Goal: Information Seeking & Learning: Learn about a topic

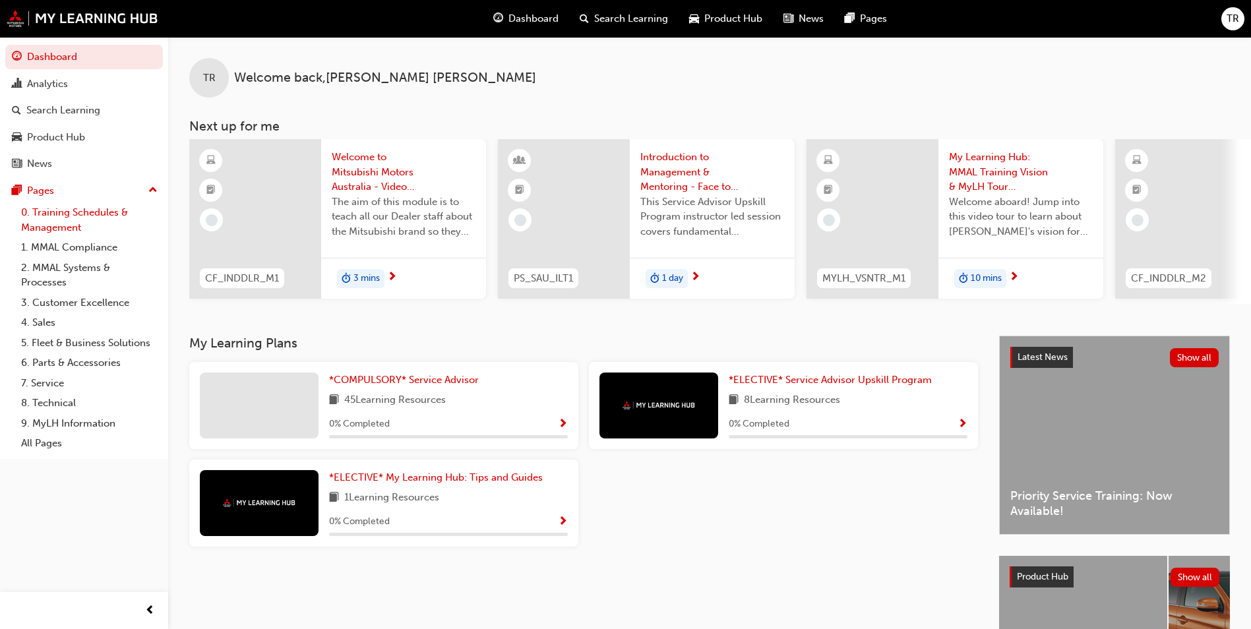
click at [73, 217] on link "0. Training Schedules & Management" at bounding box center [89, 219] width 147 height 35
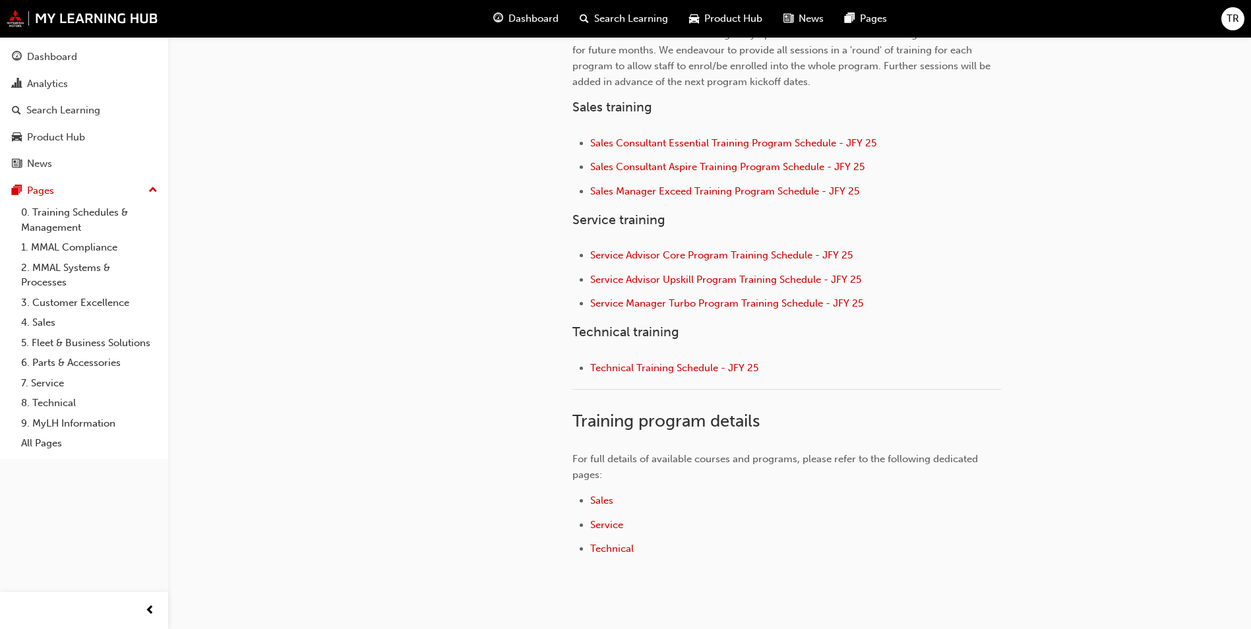
scroll to position [528, 0]
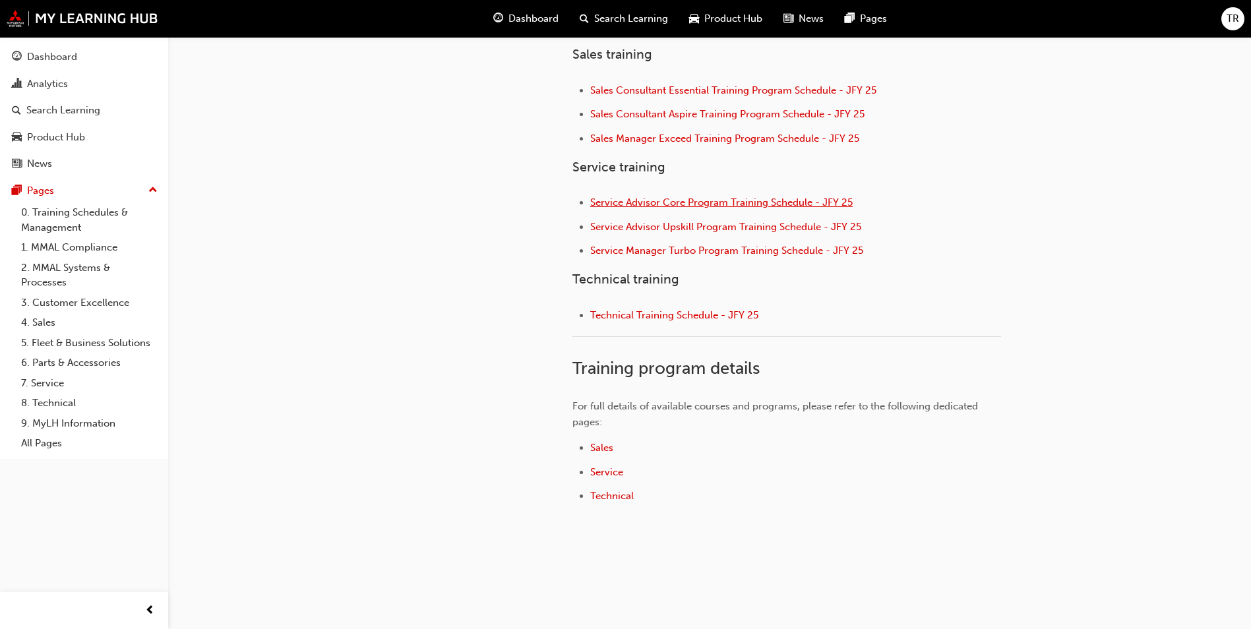
click at [739, 197] on span "Service Advisor Core Program Training Schedule - JFY 25" at bounding box center [721, 203] width 262 height 12
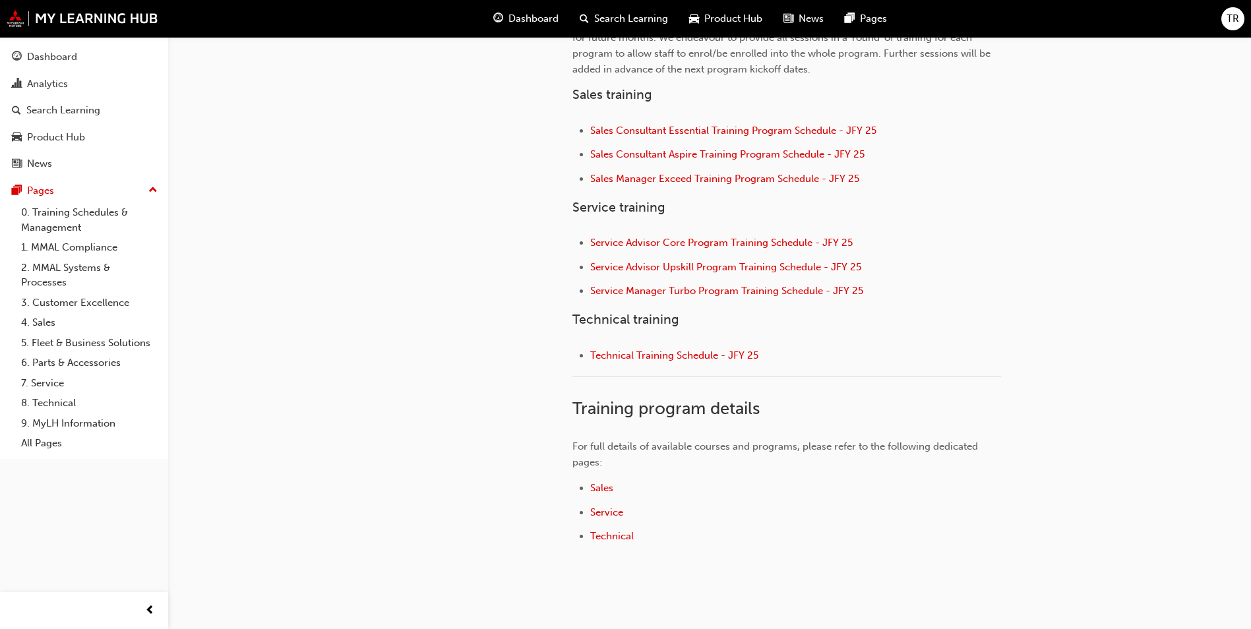
scroll to position [528, 0]
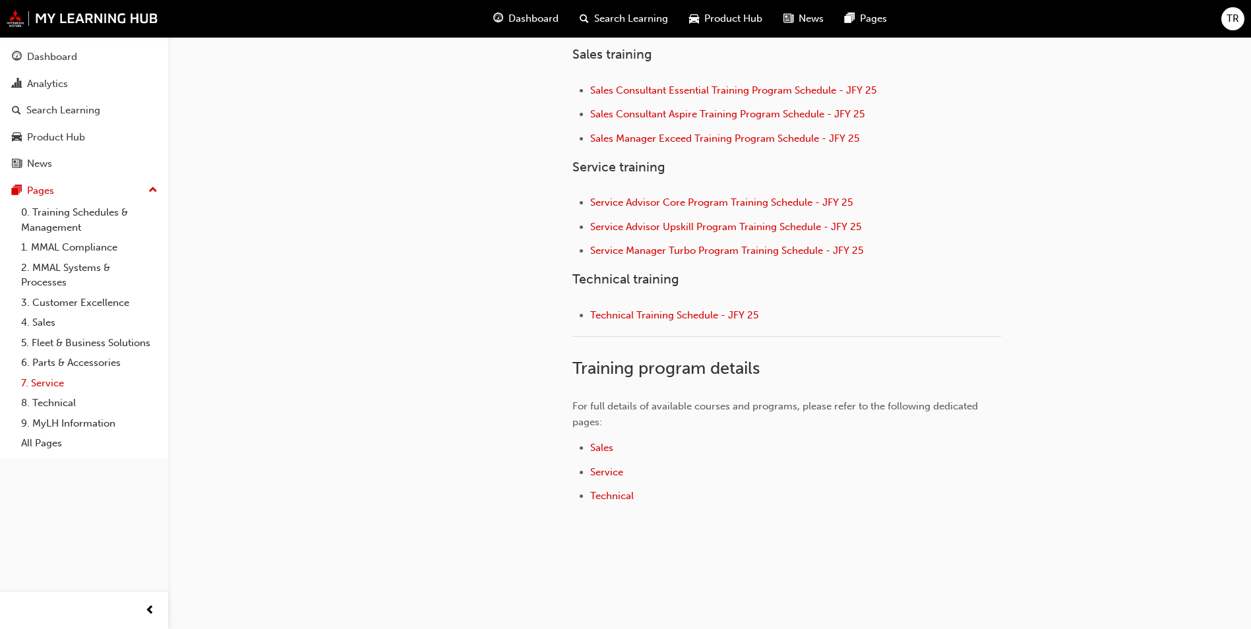
click at [45, 381] on link "7. Service" at bounding box center [89, 383] width 147 height 20
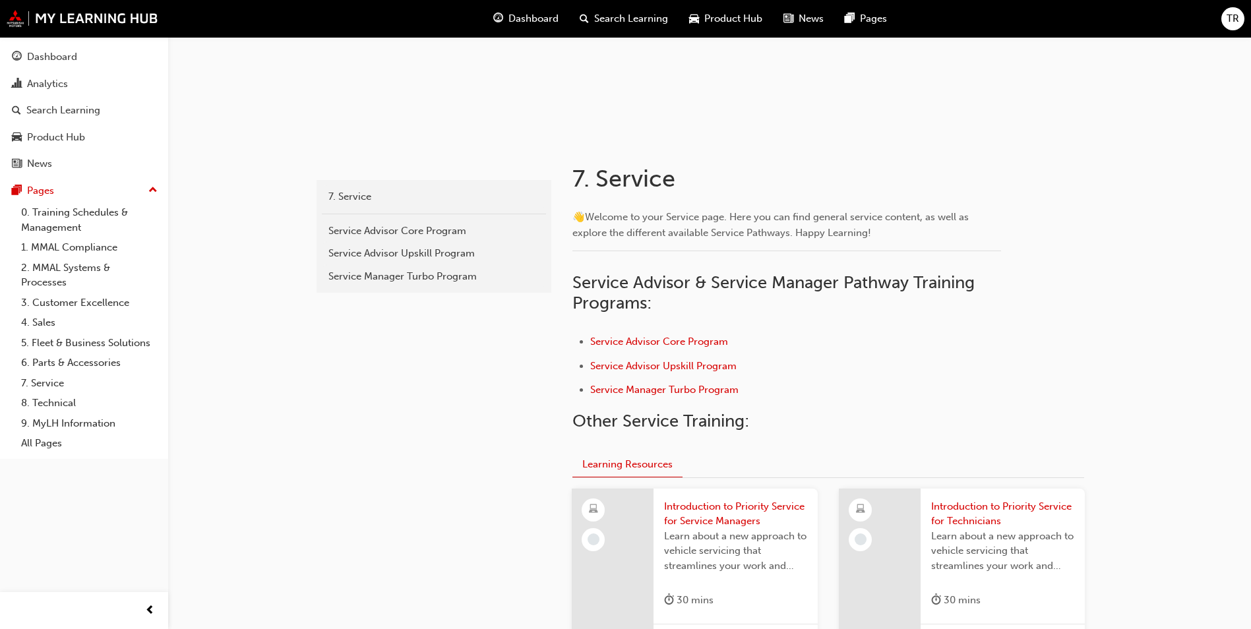
scroll to position [132, 0]
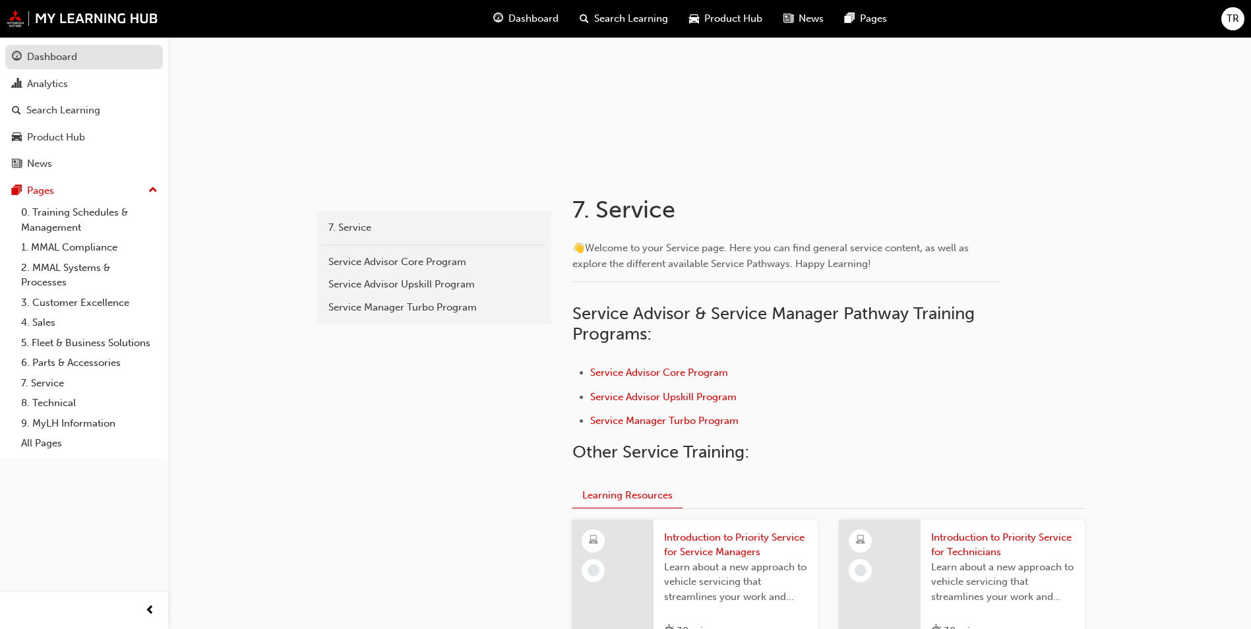
drag, startPoint x: 70, startPoint y: 47, endPoint x: 99, endPoint y: 47, distance: 29.0
click at [70, 47] on link "Dashboard" at bounding box center [84, 57] width 158 height 24
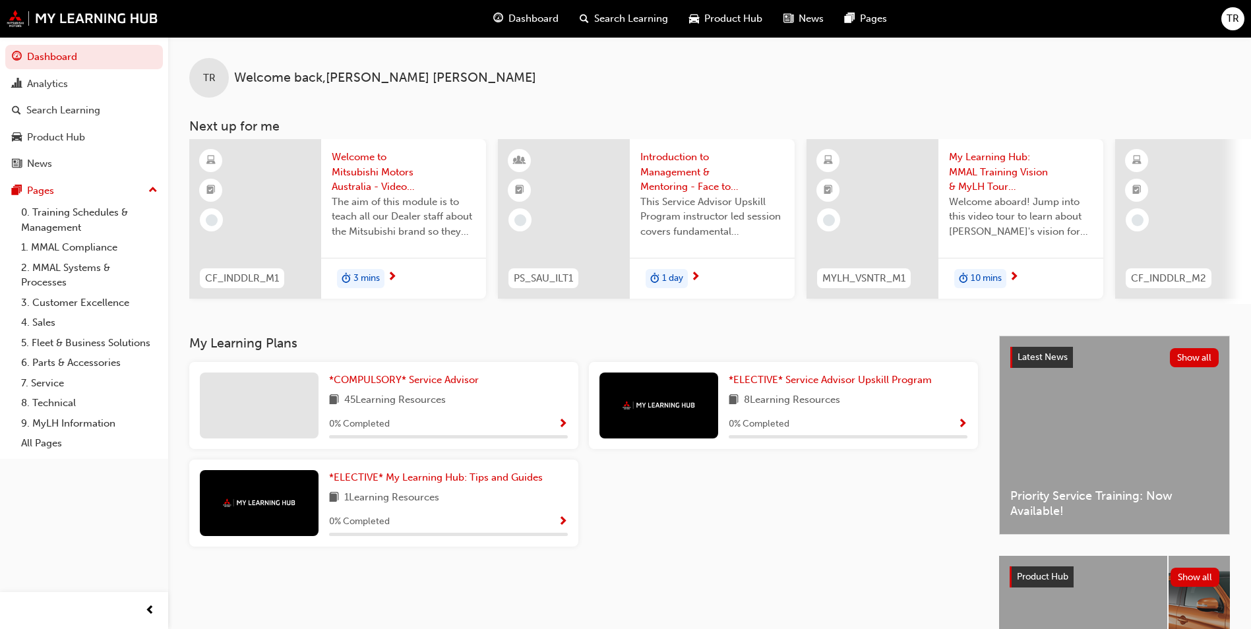
drag, startPoint x: 342, startPoint y: 406, endPoint x: 458, endPoint y: 408, distance: 116.1
click at [458, 408] on div "45 Learning Resources" at bounding box center [448, 400] width 239 height 16
drag, startPoint x: 458, startPoint y: 408, endPoint x: 497, endPoint y: 413, distance: 39.2
click at [497, 409] on div "45 Learning Resources" at bounding box center [448, 400] width 239 height 16
click at [410, 386] on span "*COMPULSORY* Service Advisor" at bounding box center [404, 380] width 150 height 12
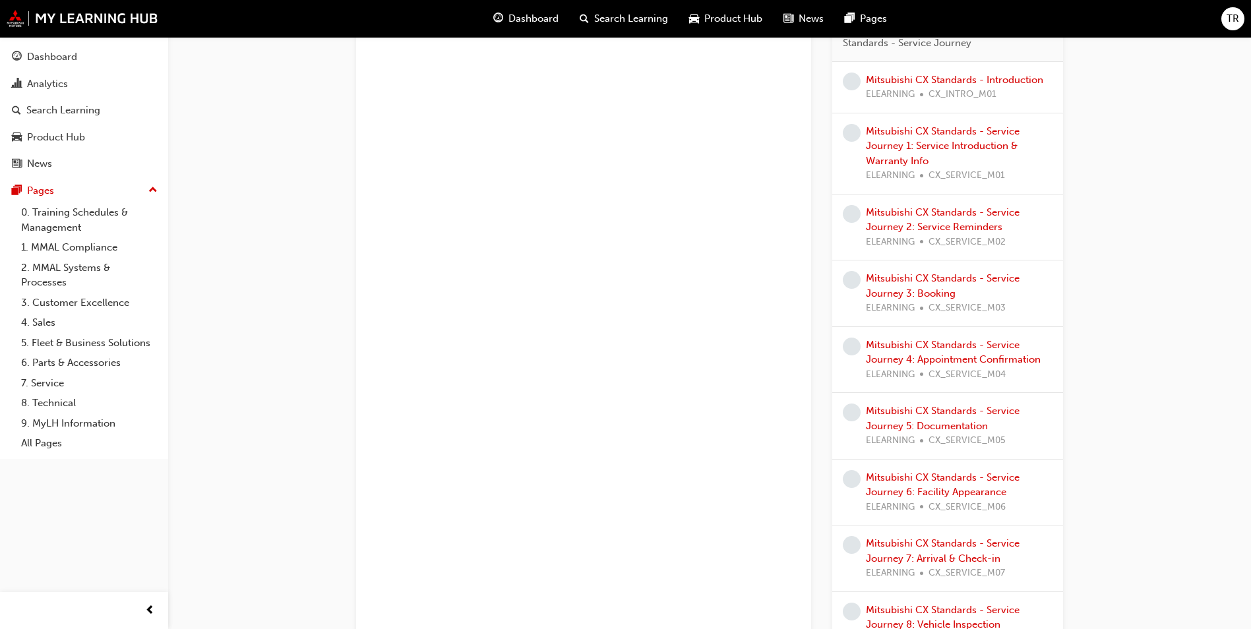
scroll to position [725, 0]
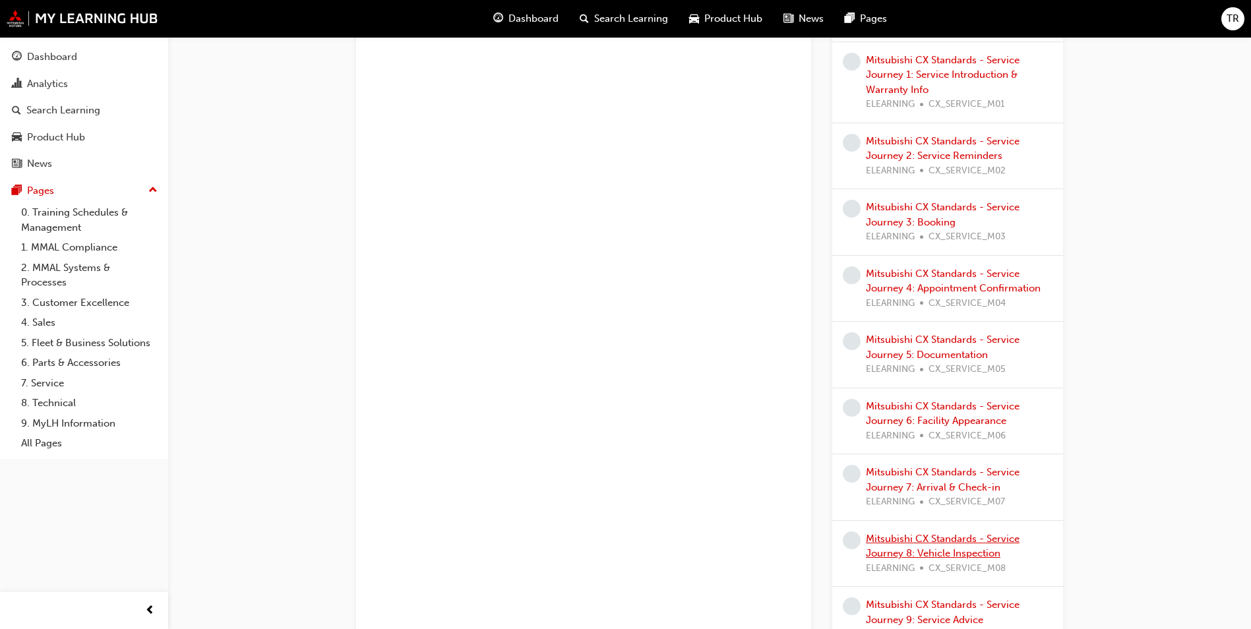
click at [961, 537] on link "Mitsubishi CX Standards - Service Journey 8: Vehicle Inspection" at bounding box center [943, 546] width 154 height 27
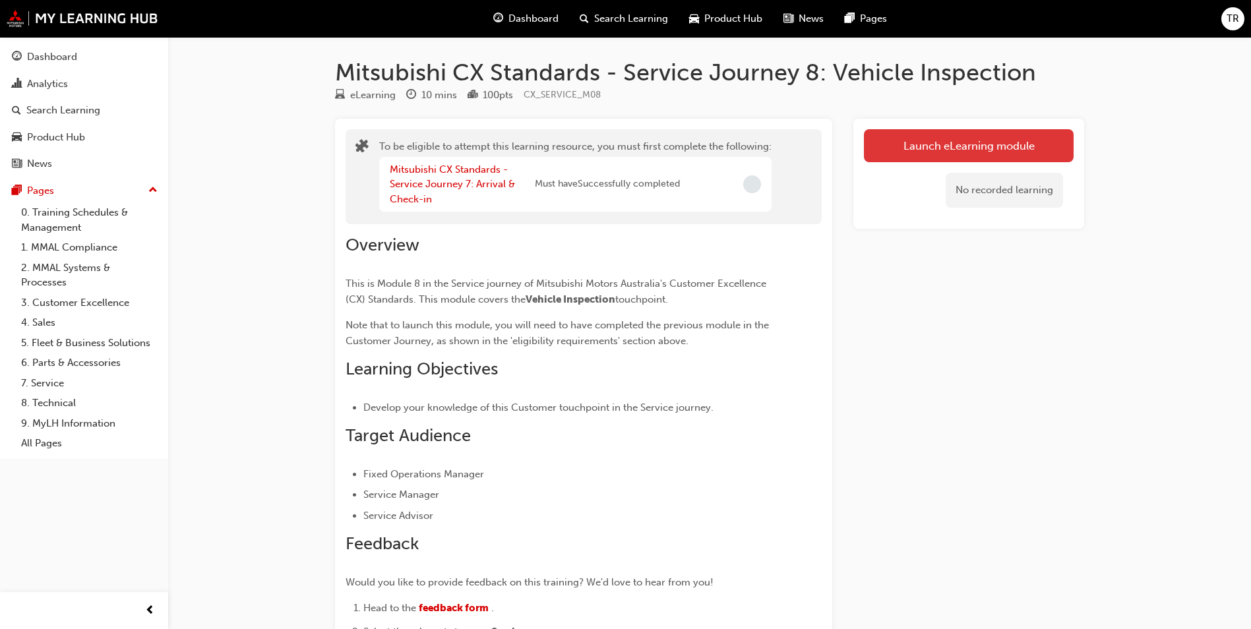
click at [915, 139] on button "Launch eLearning module" at bounding box center [969, 145] width 210 height 33
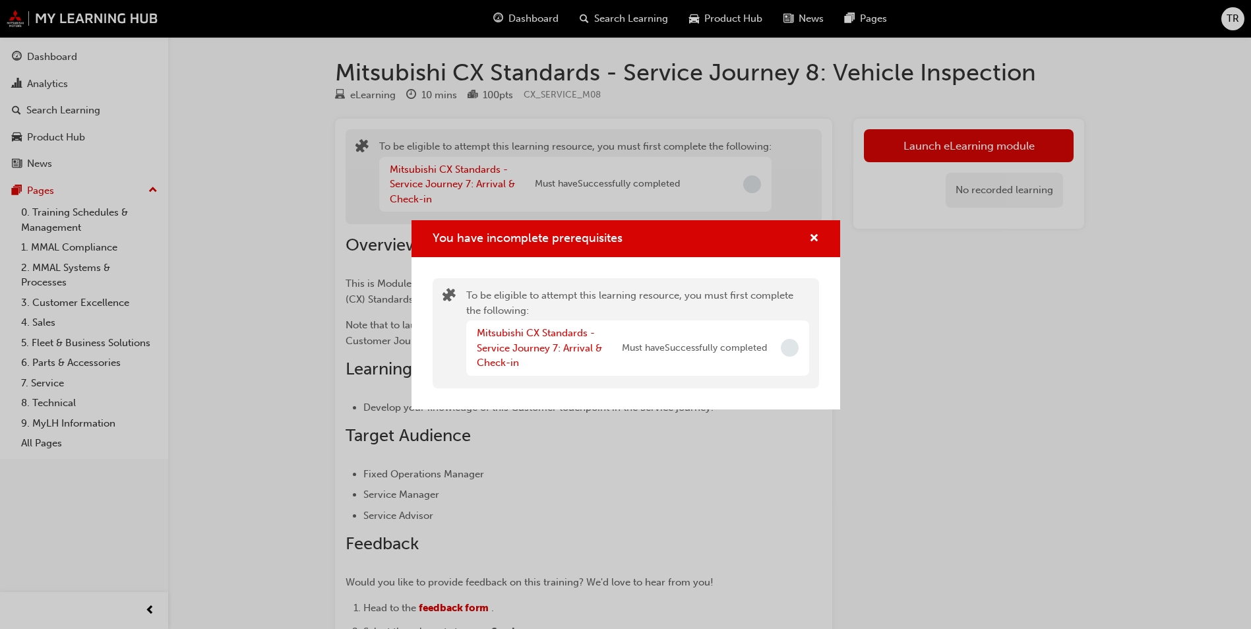
click at [795, 350] on span "Incomplete" at bounding box center [790, 348] width 18 height 18
click at [812, 239] on span "cross-icon" at bounding box center [814, 239] width 10 height 12
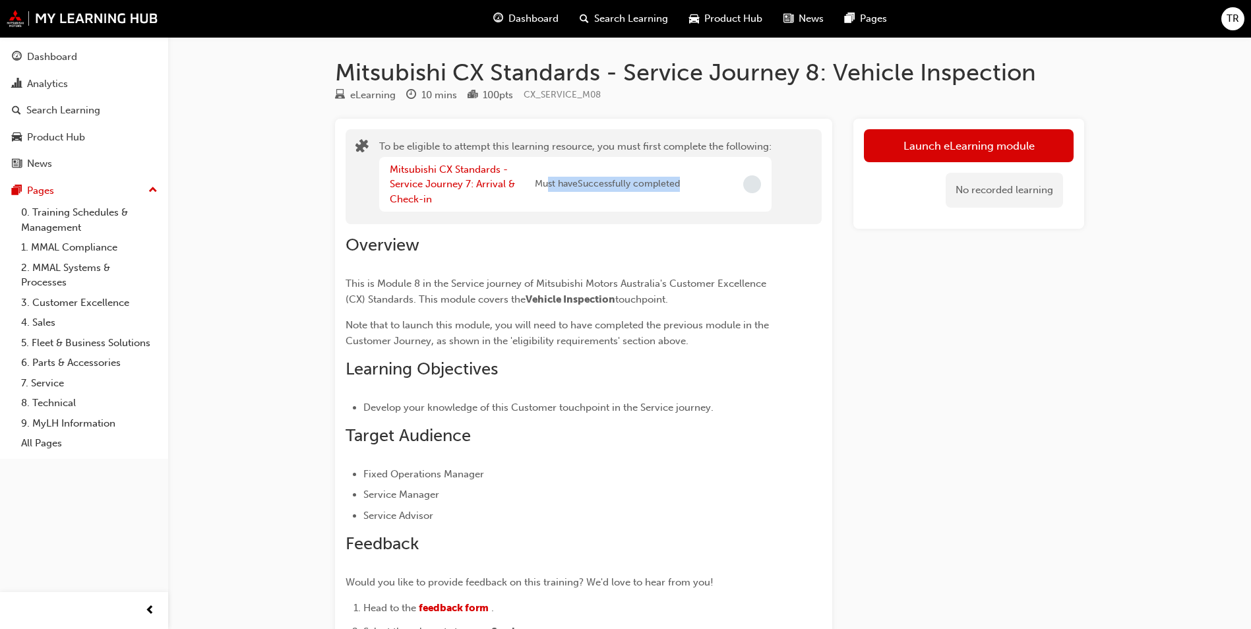
drag, startPoint x: 548, startPoint y: 185, endPoint x: 692, endPoint y: 193, distance: 144.6
click at [692, 193] on div "Mitsubishi CX Standards - Service Journey 7: Arrival & Check-in Must have Succe…" at bounding box center [575, 184] width 392 height 55
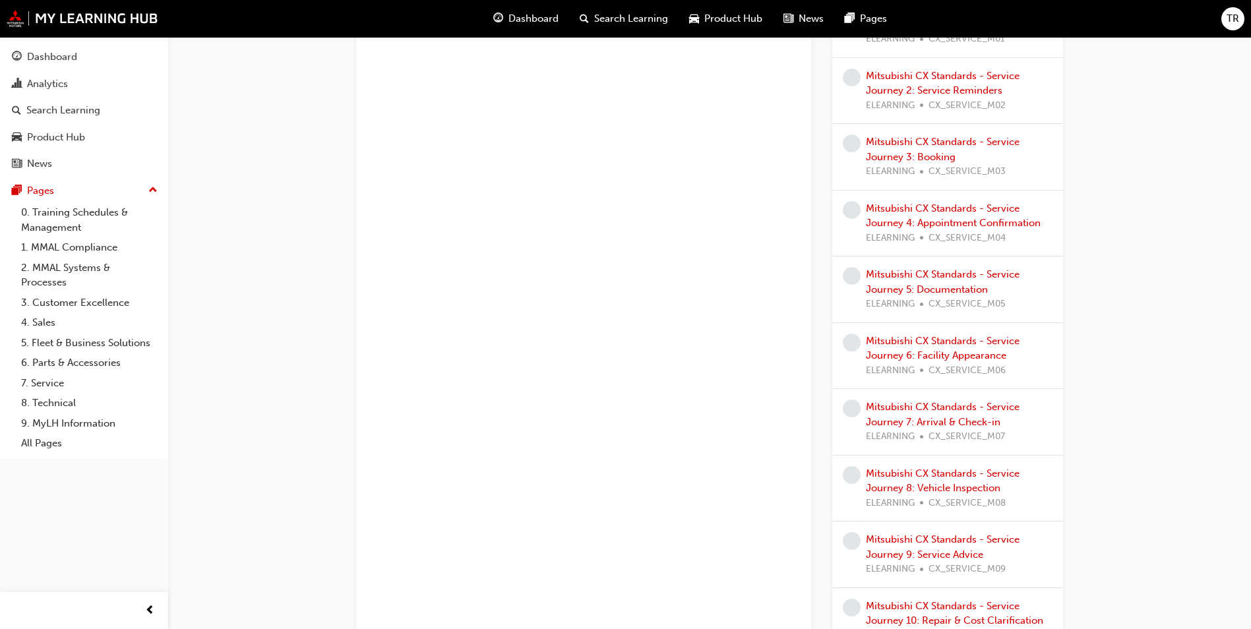
scroll to position [857, 0]
click at [956, 418] on link "Mitsubishi CX Standards - Service Journey 7: Arrival & Check-in" at bounding box center [943, 413] width 154 height 27
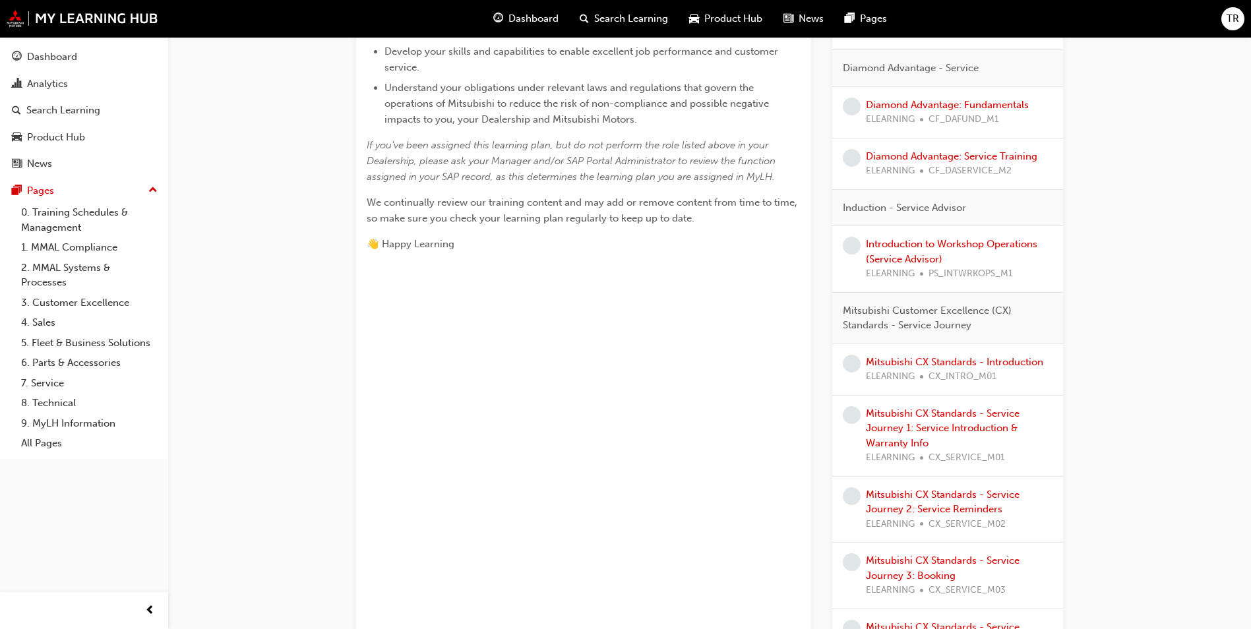
scroll to position [462, 0]
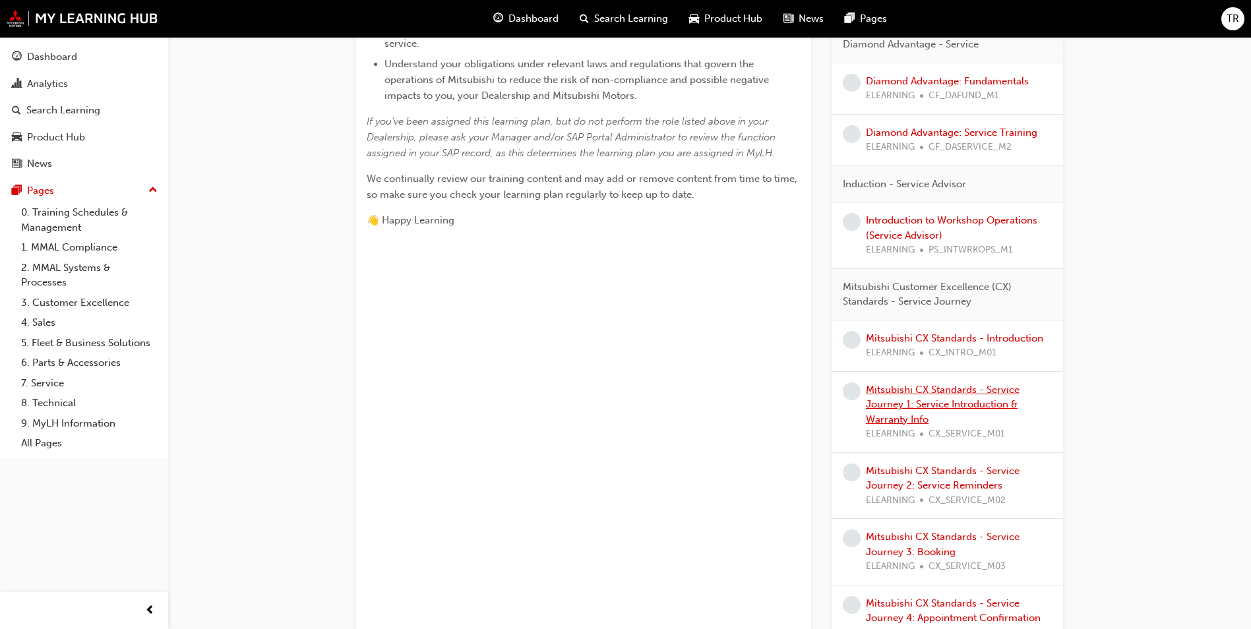
click at [985, 402] on link "Mitsubishi CX Standards - Service Journey 1: Service Introduction & Warranty In…" at bounding box center [943, 405] width 154 height 42
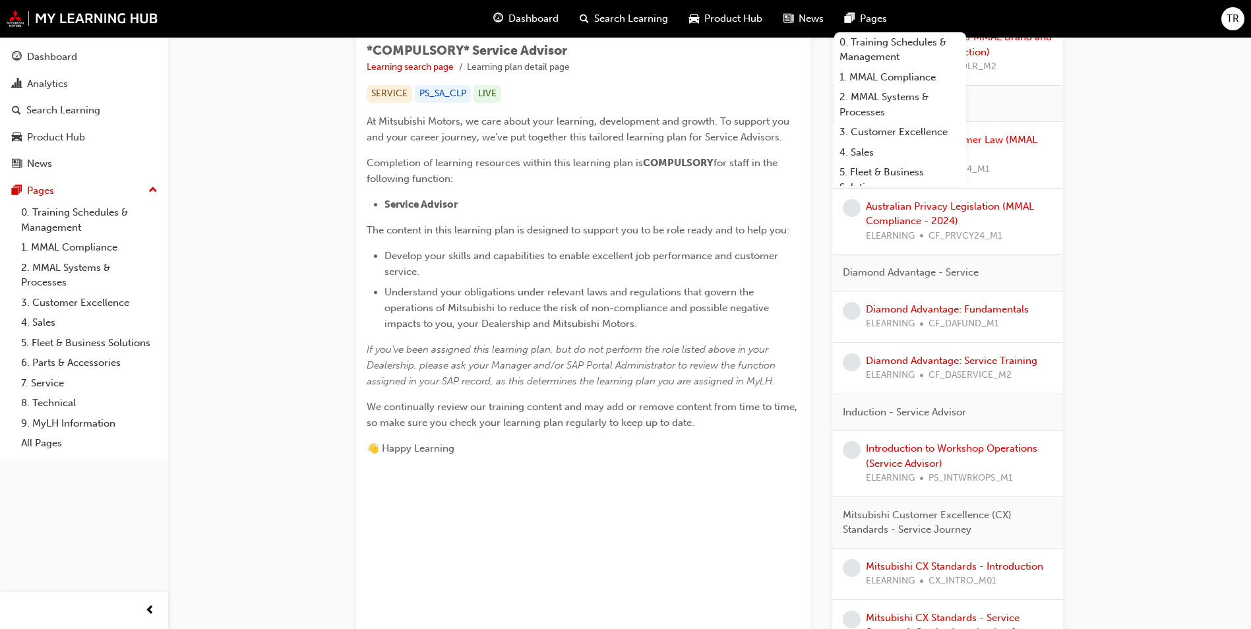
scroll to position [330, 0]
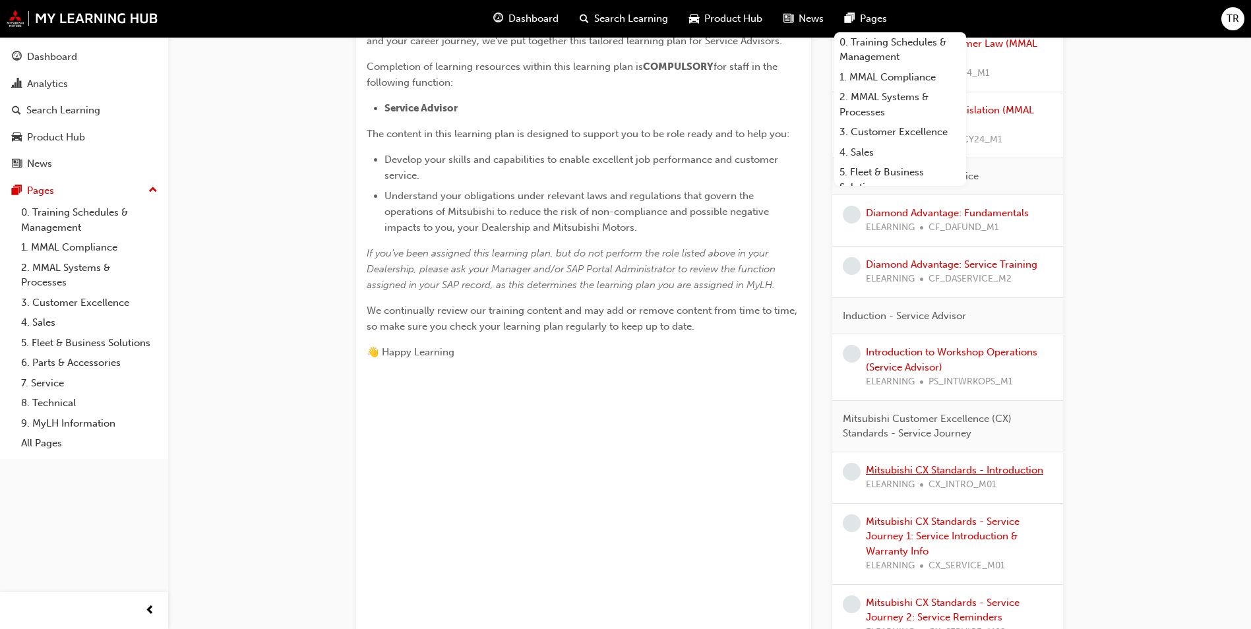
click at [1019, 471] on link "Mitsubishi CX Standards - Introduction" at bounding box center [954, 470] width 177 height 12
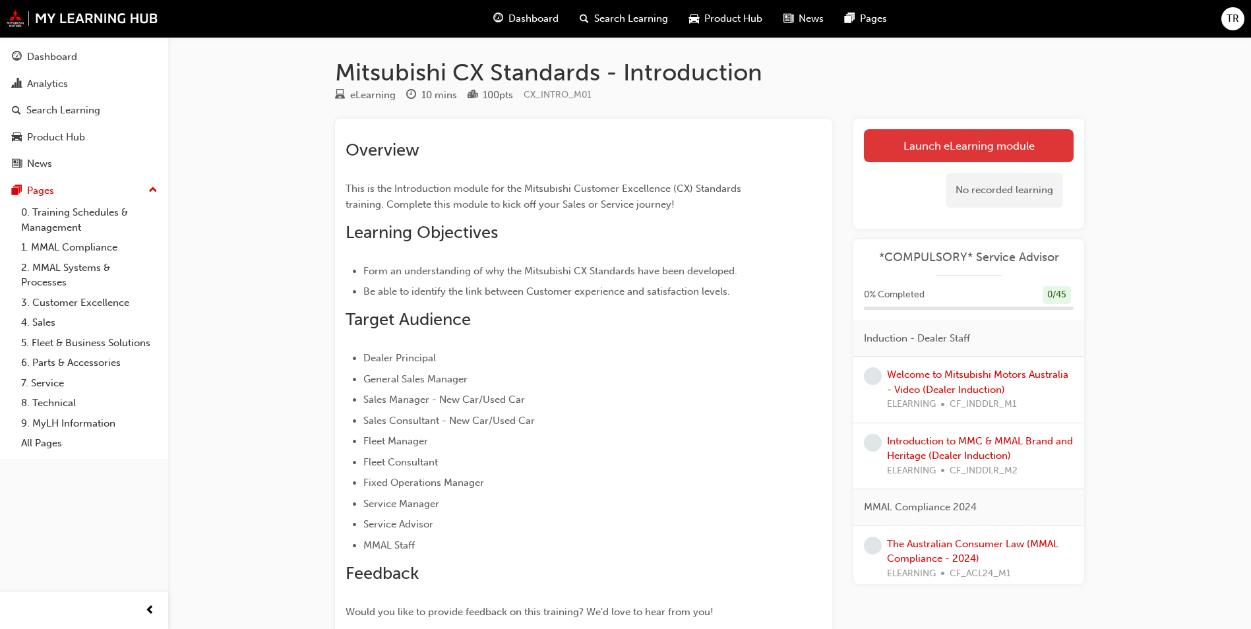
click at [997, 144] on link "Launch eLearning module" at bounding box center [969, 145] width 210 height 33
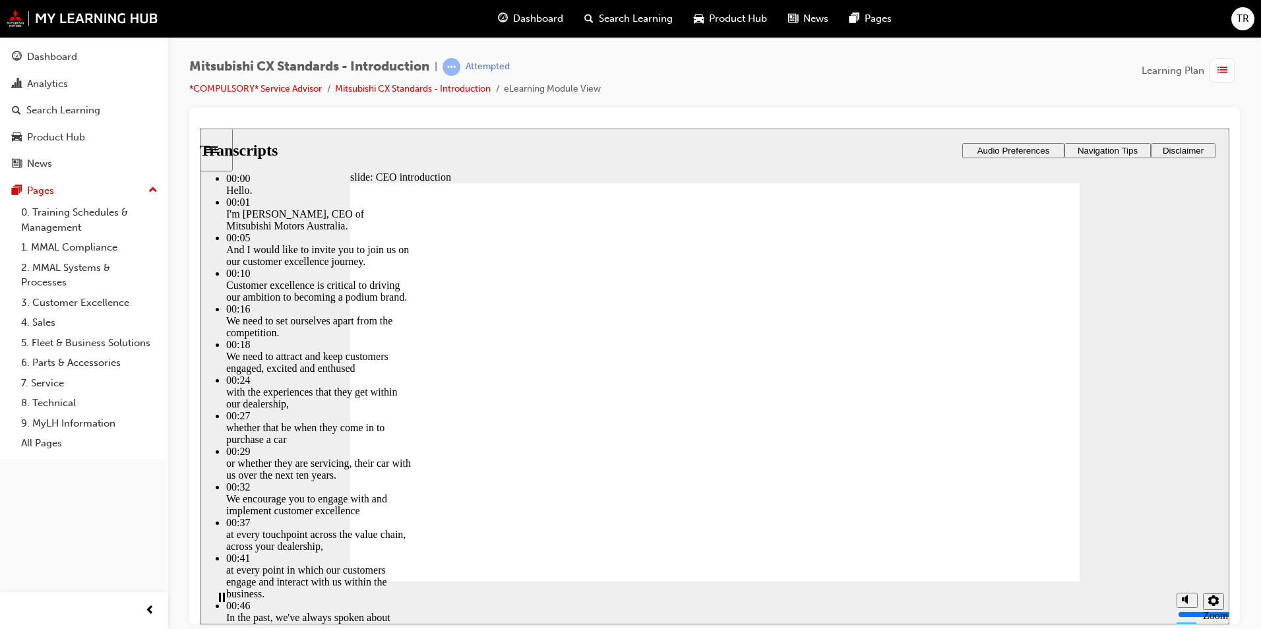
click at [1202, 301] on div "slide: CEO introduction CEO introduction Click Play . PLAY Play Transcripts 00:…" at bounding box center [714, 376] width 1029 height 496
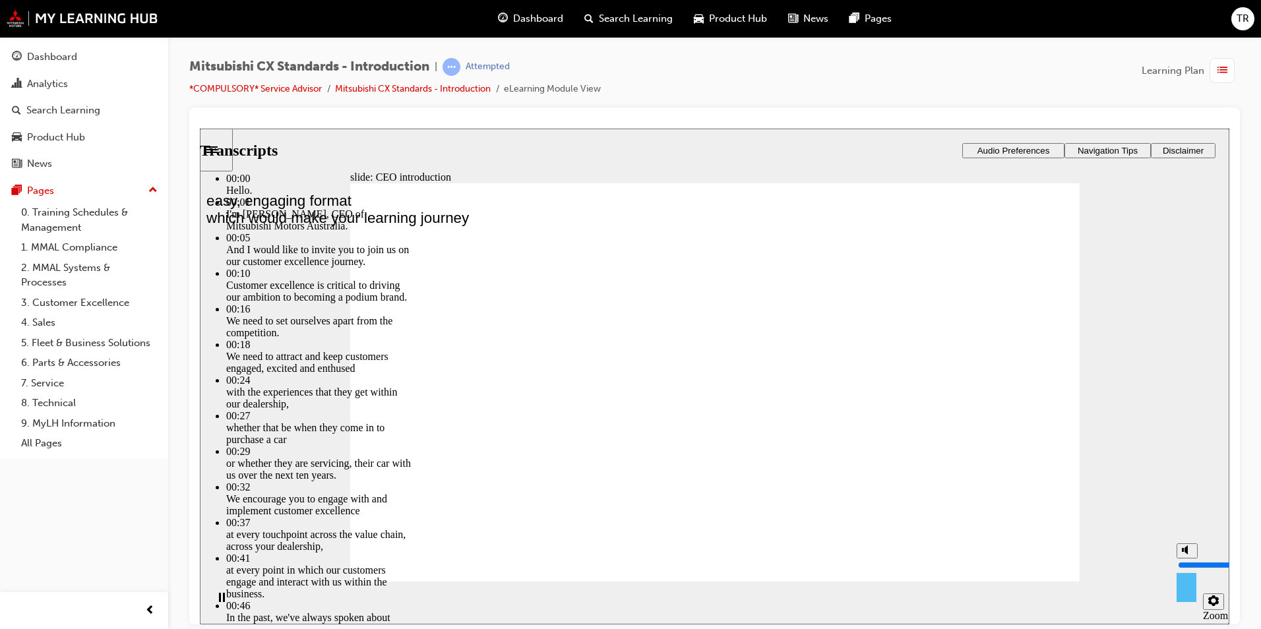
drag, startPoint x: 1188, startPoint y: 597, endPoint x: 1200, endPoint y: 599, distance: 11.4
click at [1188, 597] on div "misc controls" at bounding box center [1186, 582] width 20 height 49
click at [1011, 151] on span "Audio Preferences" at bounding box center [1013, 150] width 73 height 10
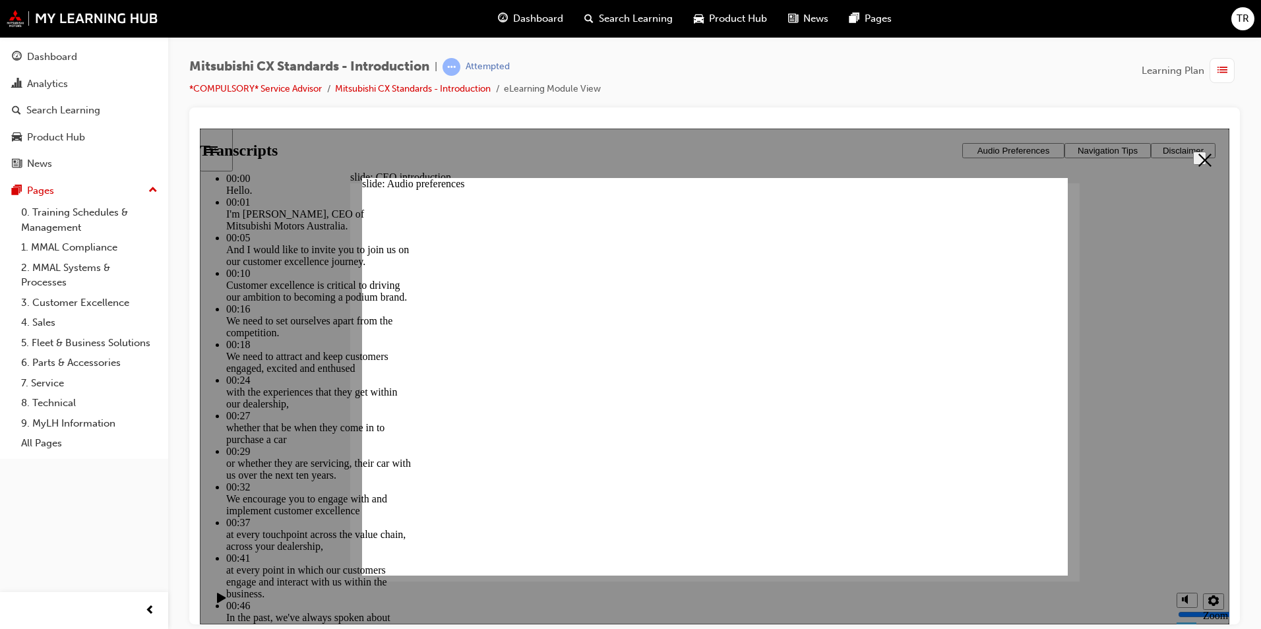
type input "139"
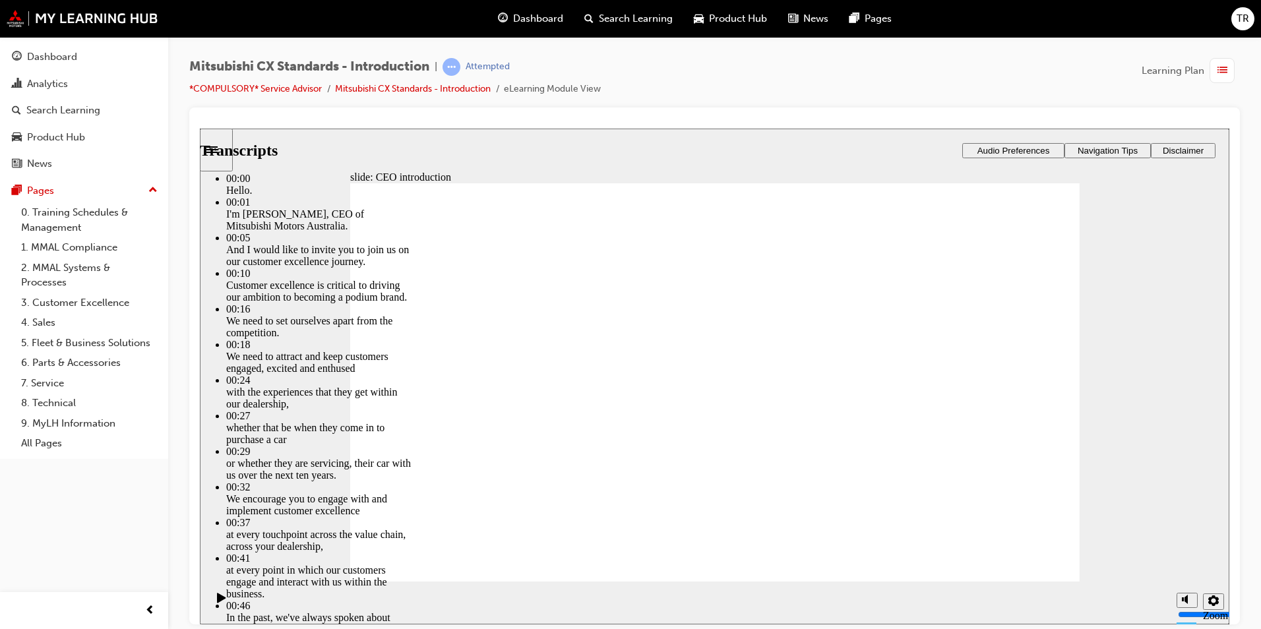
type input "155"
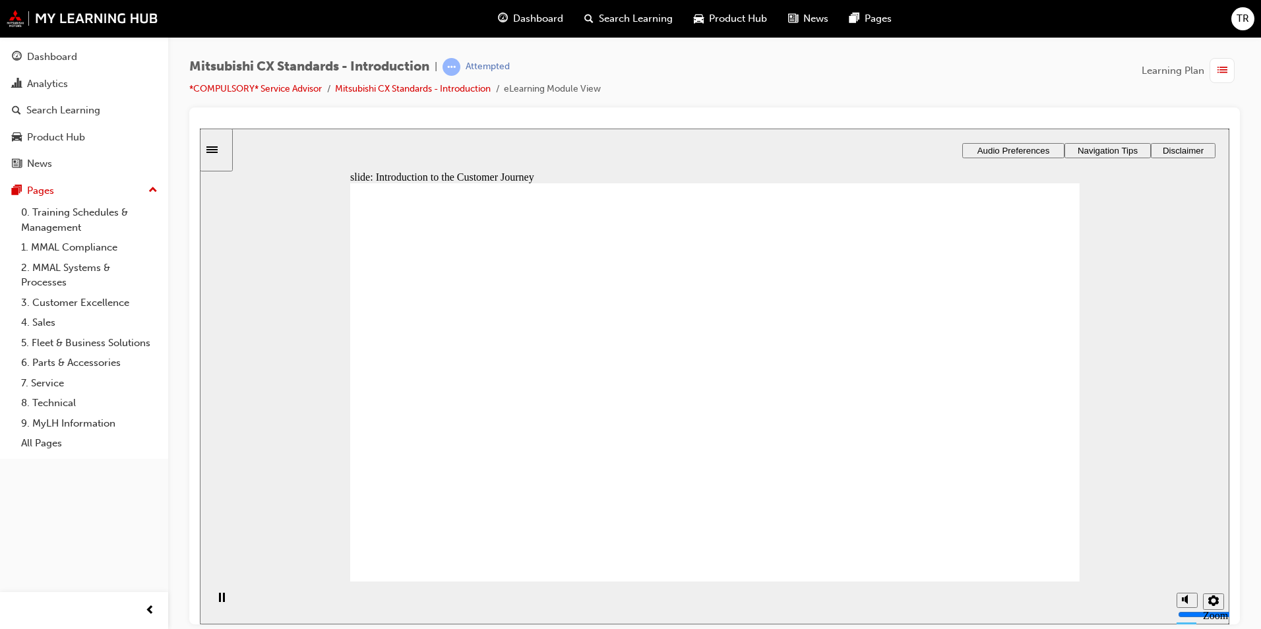
drag, startPoint x: 436, startPoint y: 351, endPoint x: 462, endPoint y: 351, distance: 25.7
drag, startPoint x: 431, startPoint y: 346, endPoint x: 578, endPoint y: 342, distance: 147.1
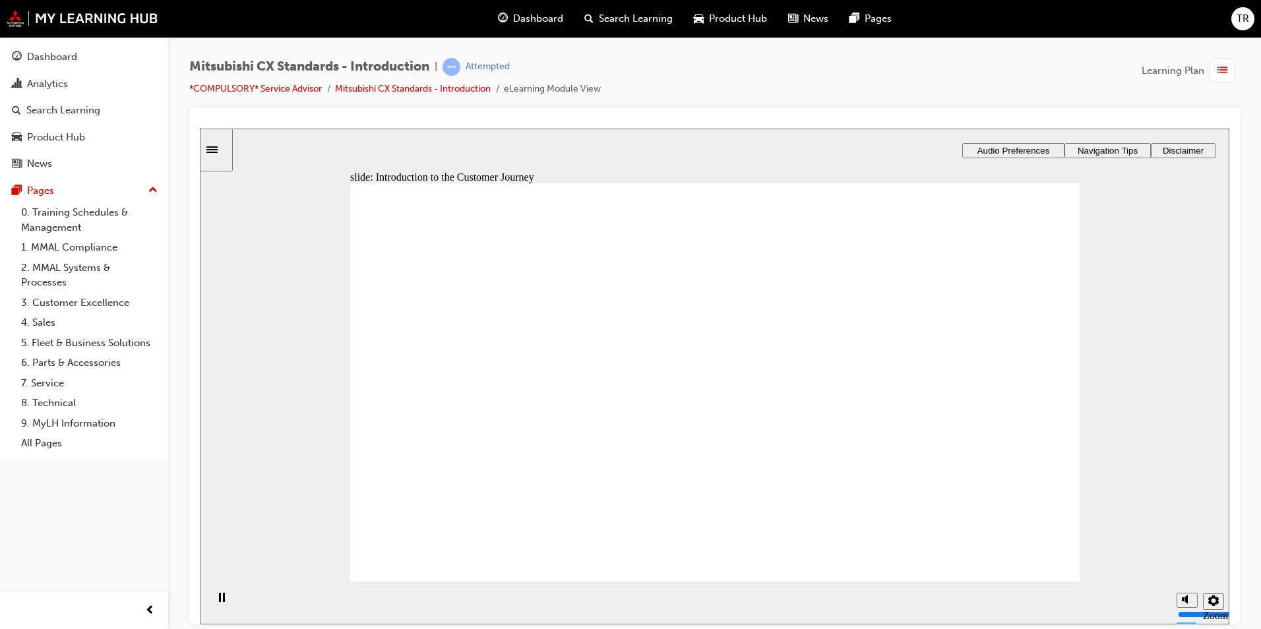
drag, startPoint x: 429, startPoint y: 345, endPoint x: 466, endPoint y: 348, distance: 37.7
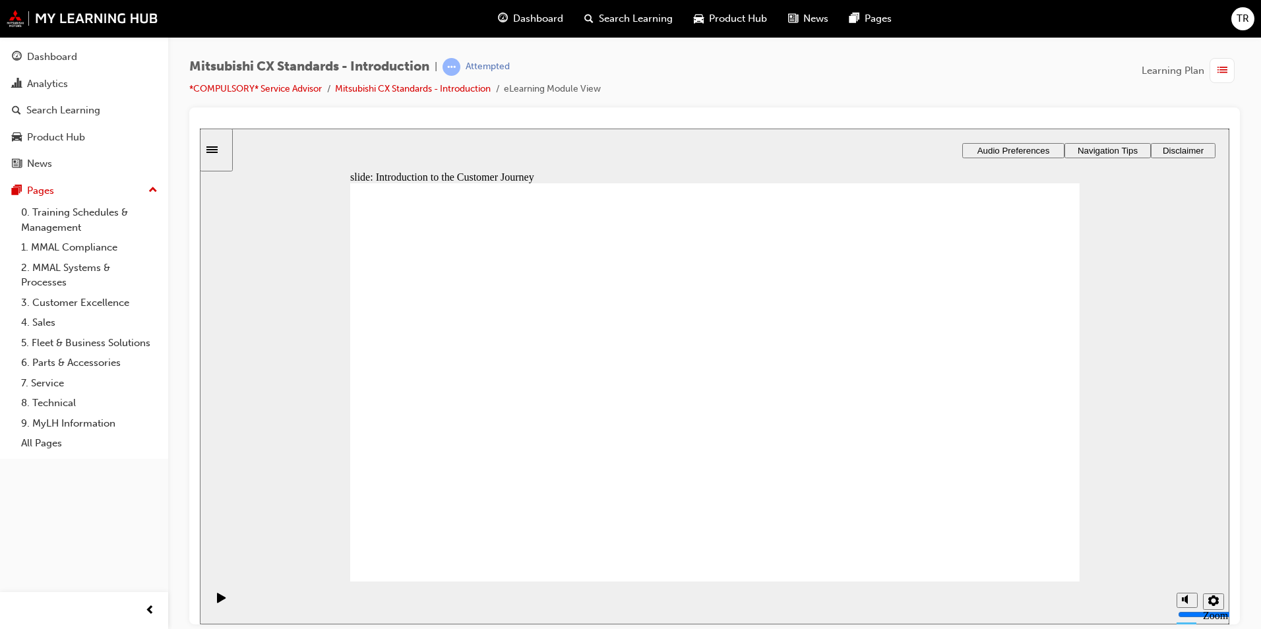
click at [200, 128] on image at bounding box center [200, 128] width 0 height 0
drag, startPoint x: 741, startPoint y: 445, endPoint x: 667, endPoint y: 494, distance: 88.5
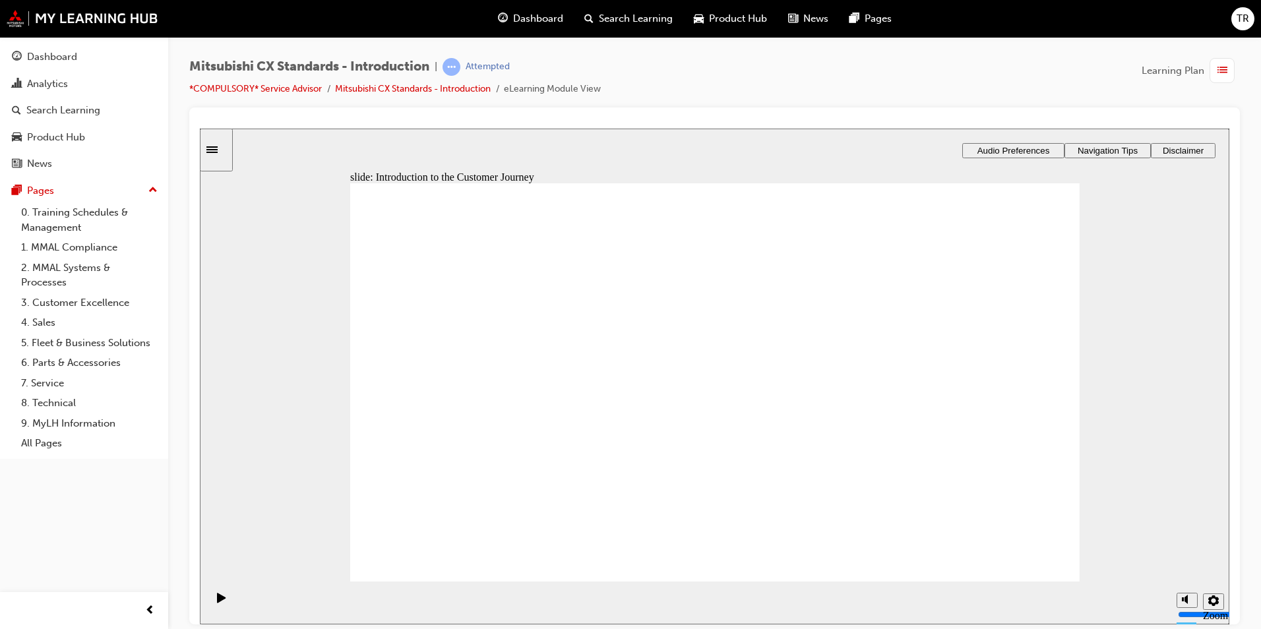
drag, startPoint x: 770, startPoint y: 436, endPoint x: 793, endPoint y: 465, distance: 36.7
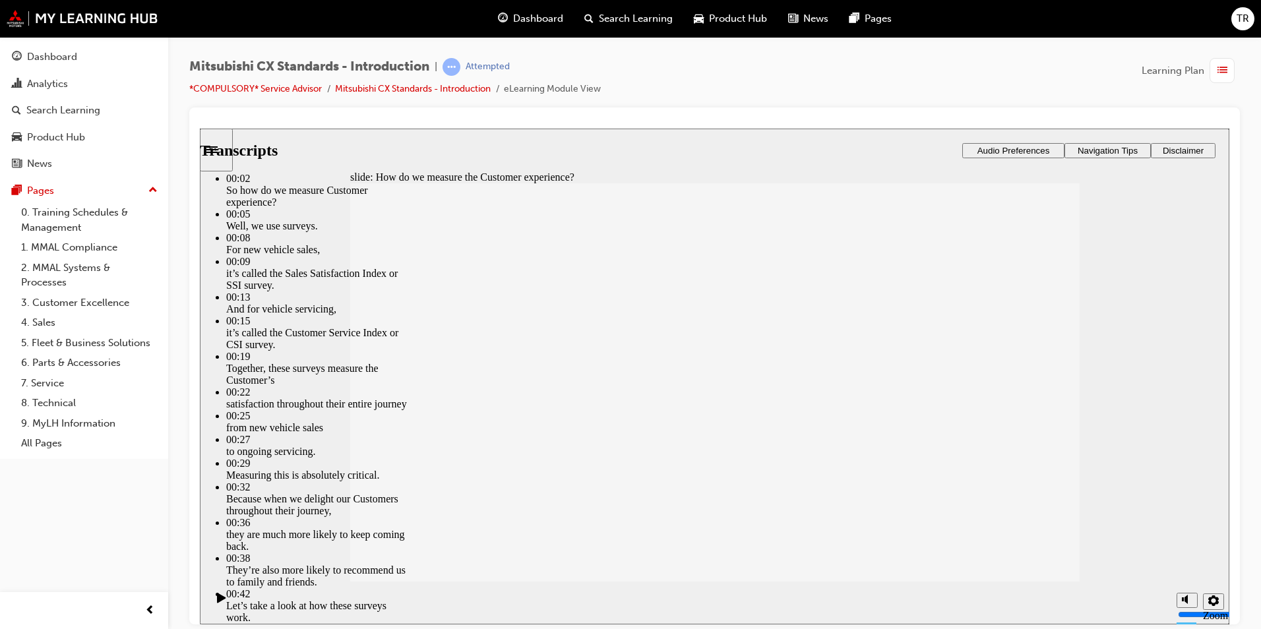
type input "187"
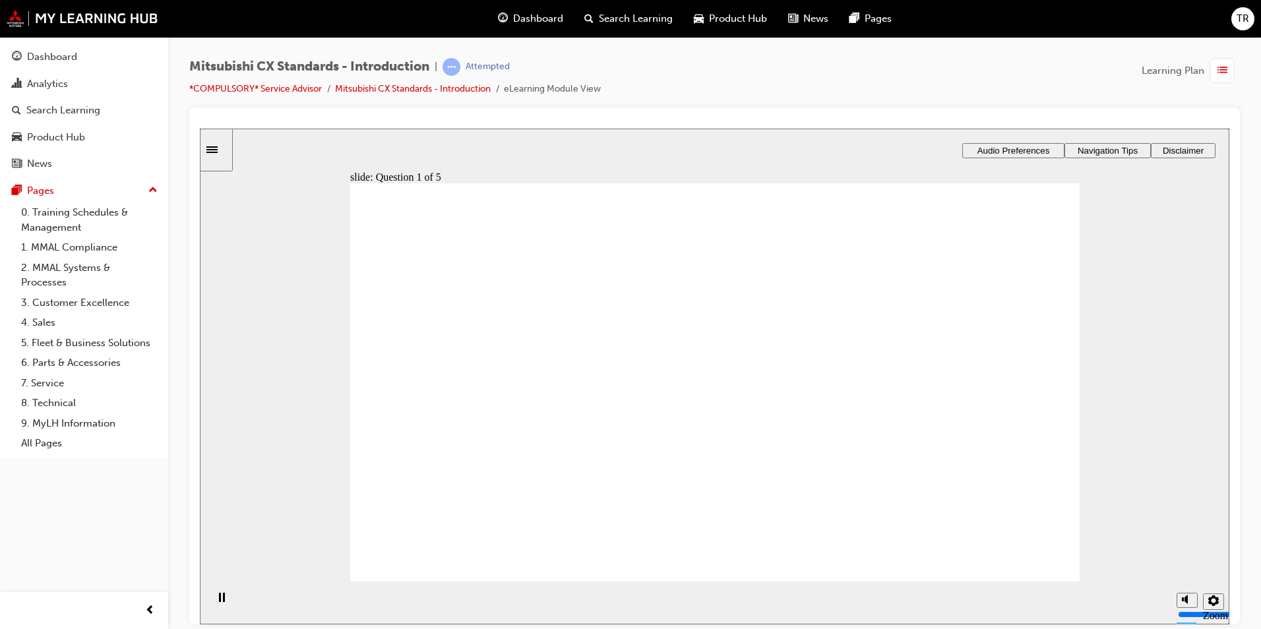
radio input "true"
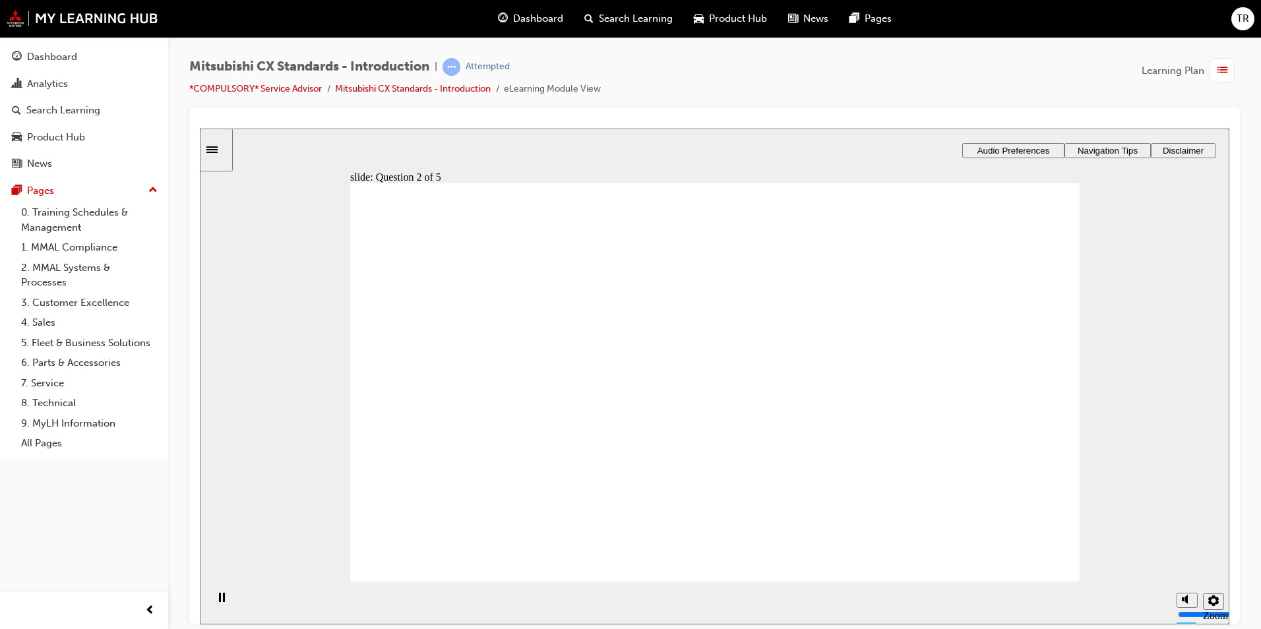
radio input "true"
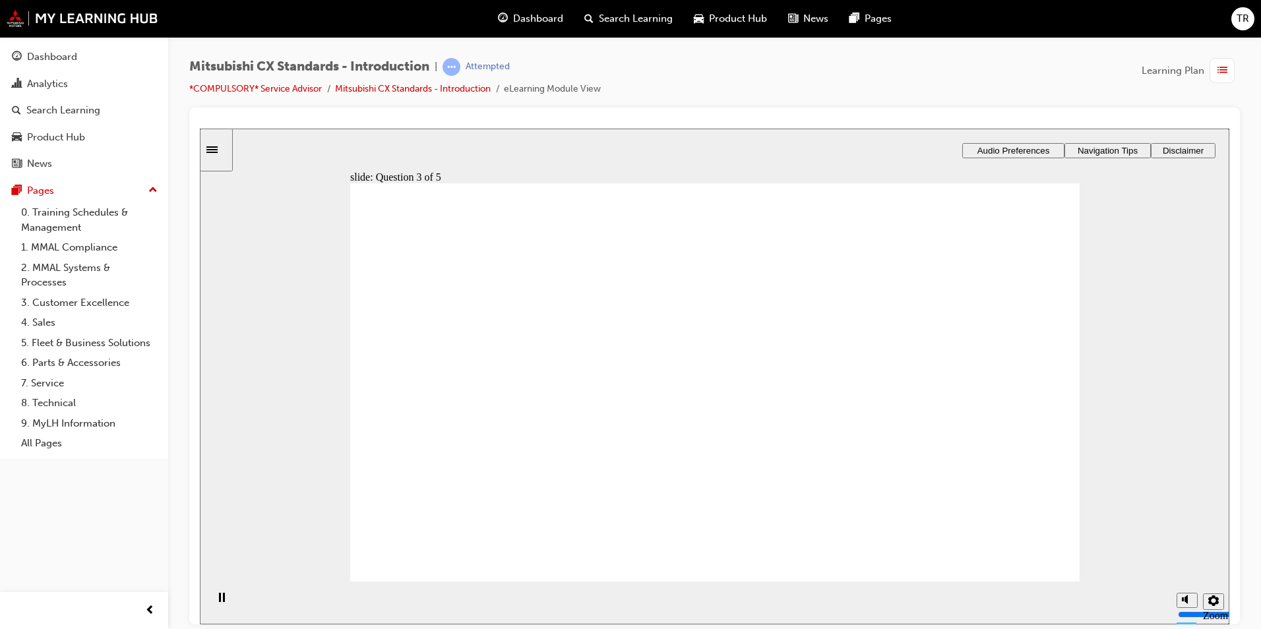
radio input "true"
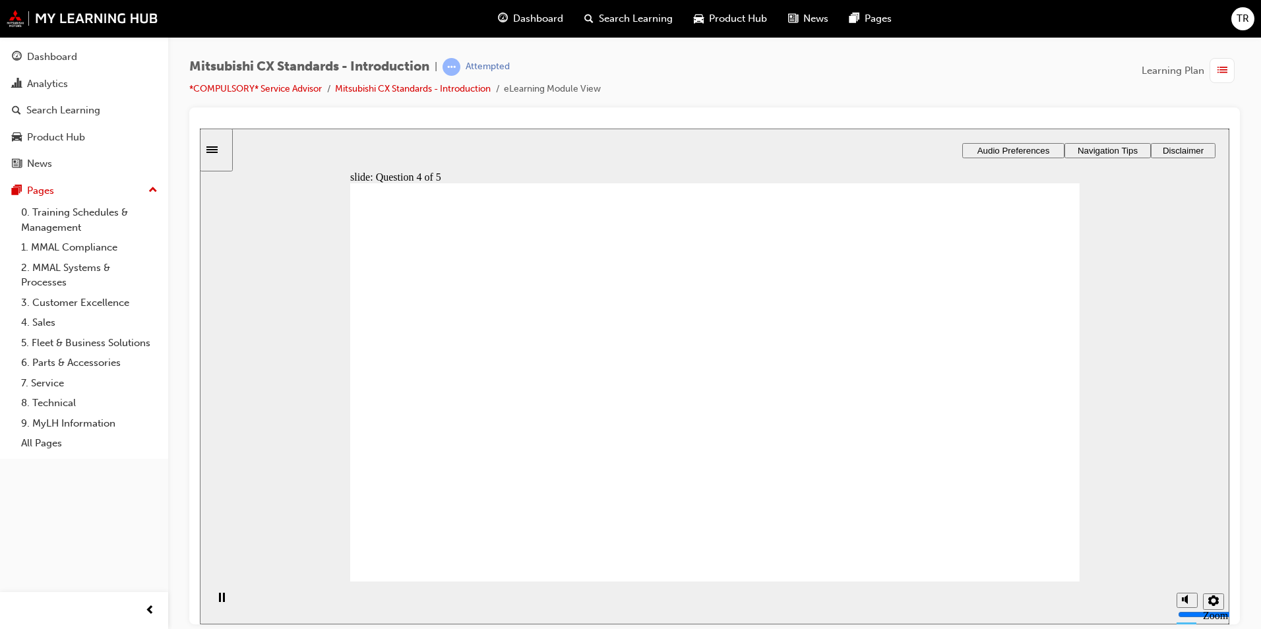
radio input "true"
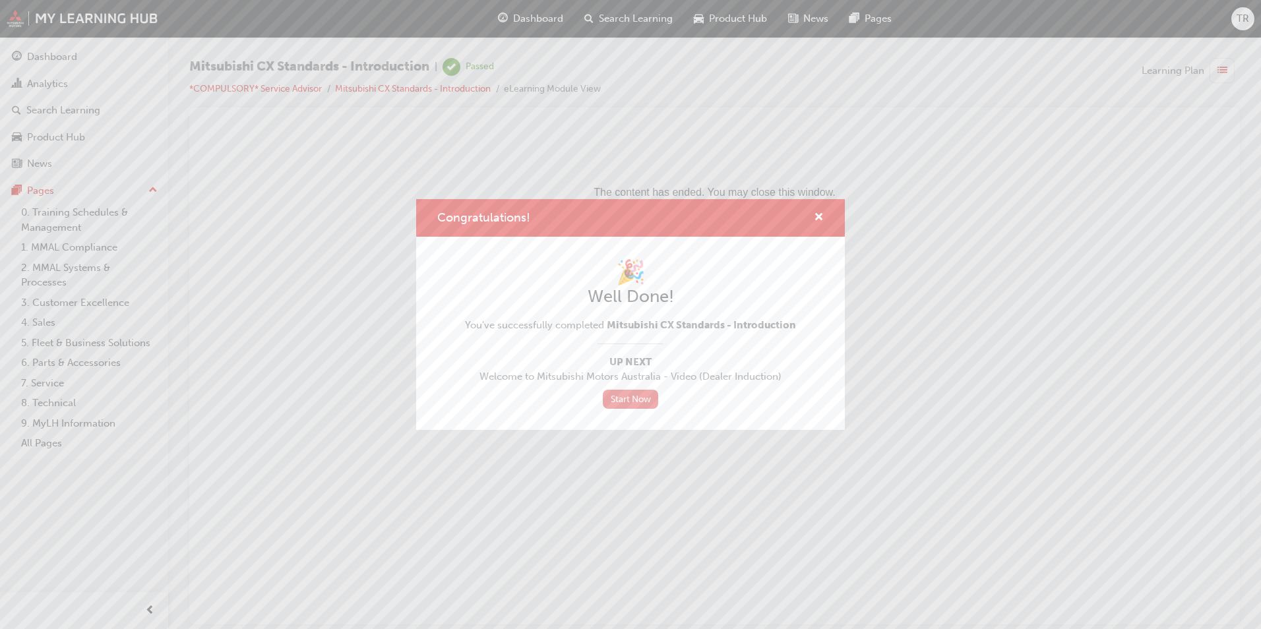
click at [621, 396] on link "Start Now" at bounding box center [630, 399] width 55 height 19
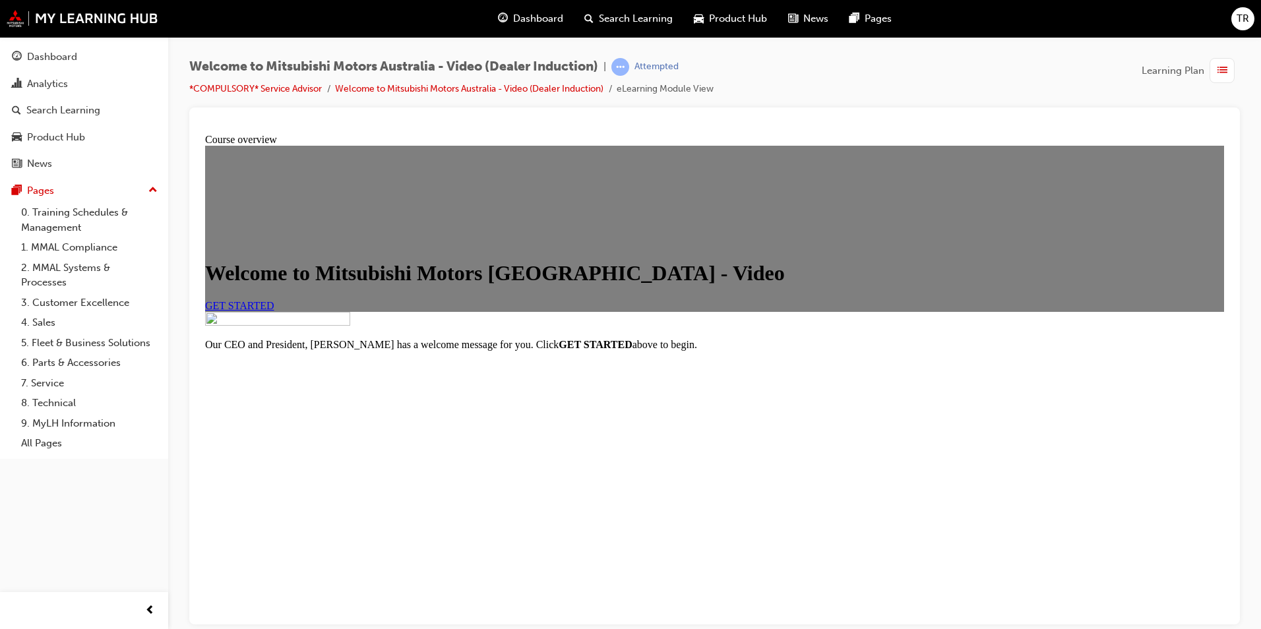
click at [274, 311] on span "GET STARTED" at bounding box center [239, 304] width 69 height 11
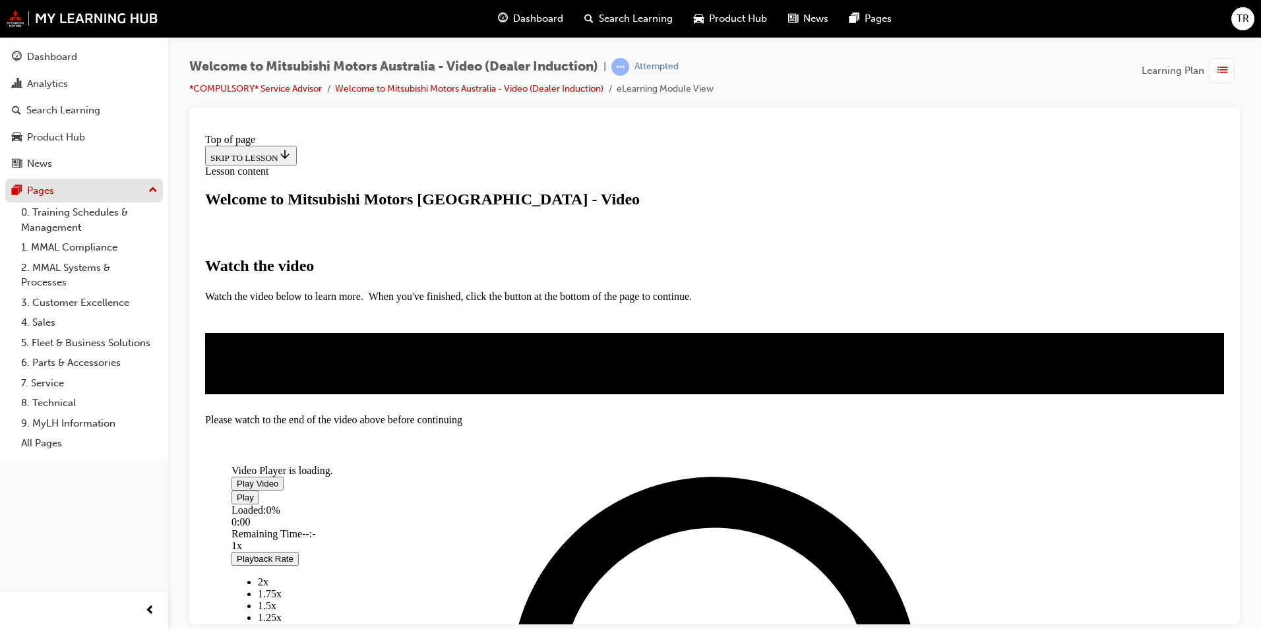
click at [36, 195] on div "Pages" at bounding box center [40, 190] width 27 height 15
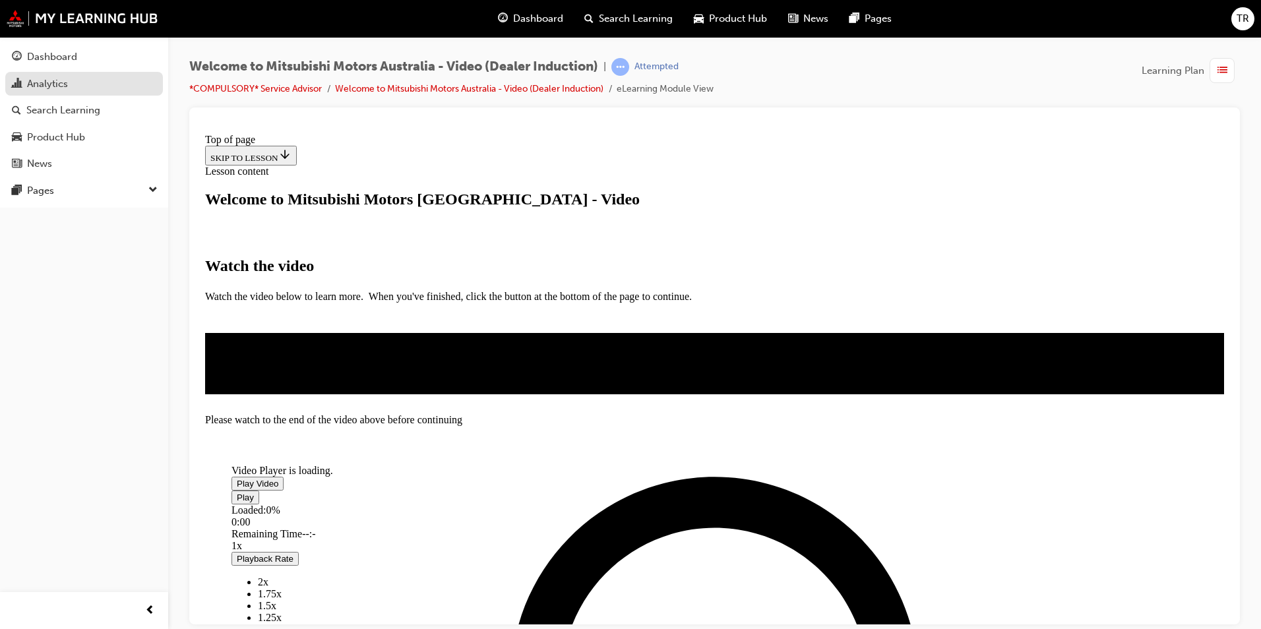
click at [42, 86] on div "Analytics" at bounding box center [47, 83] width 41 height 15
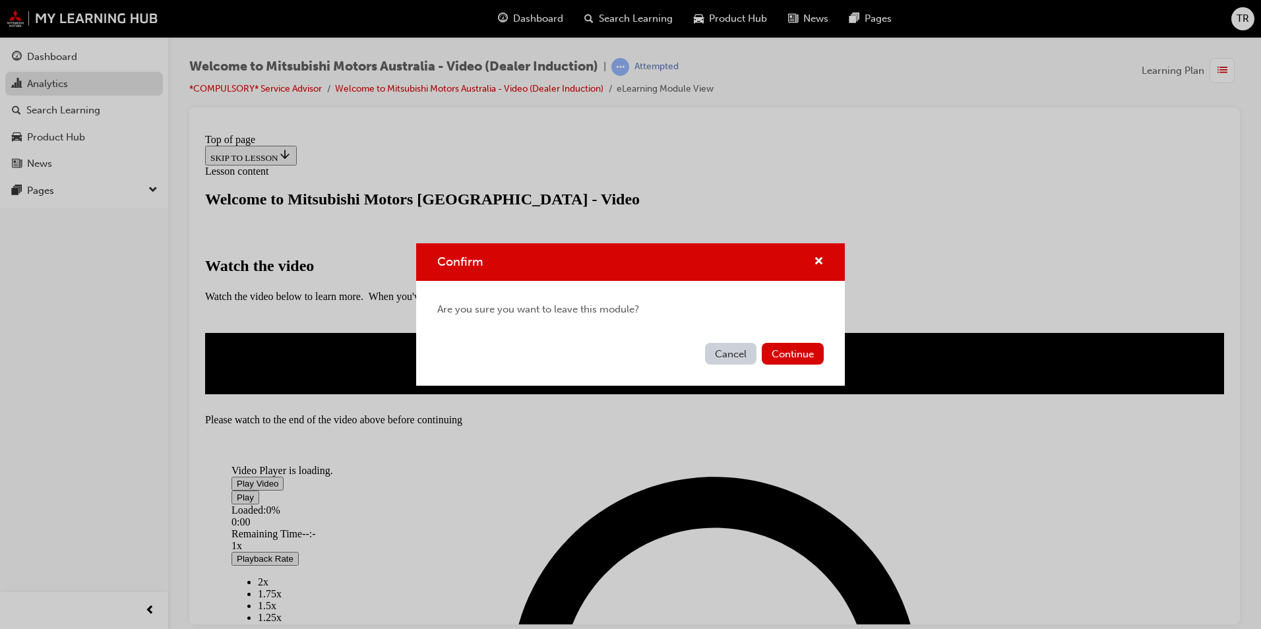
click at [55, 51] on div "Confirm Are you sure you want to leave this module? Cancel Continue" at bounding box center [630, 314] width 1261 height 629
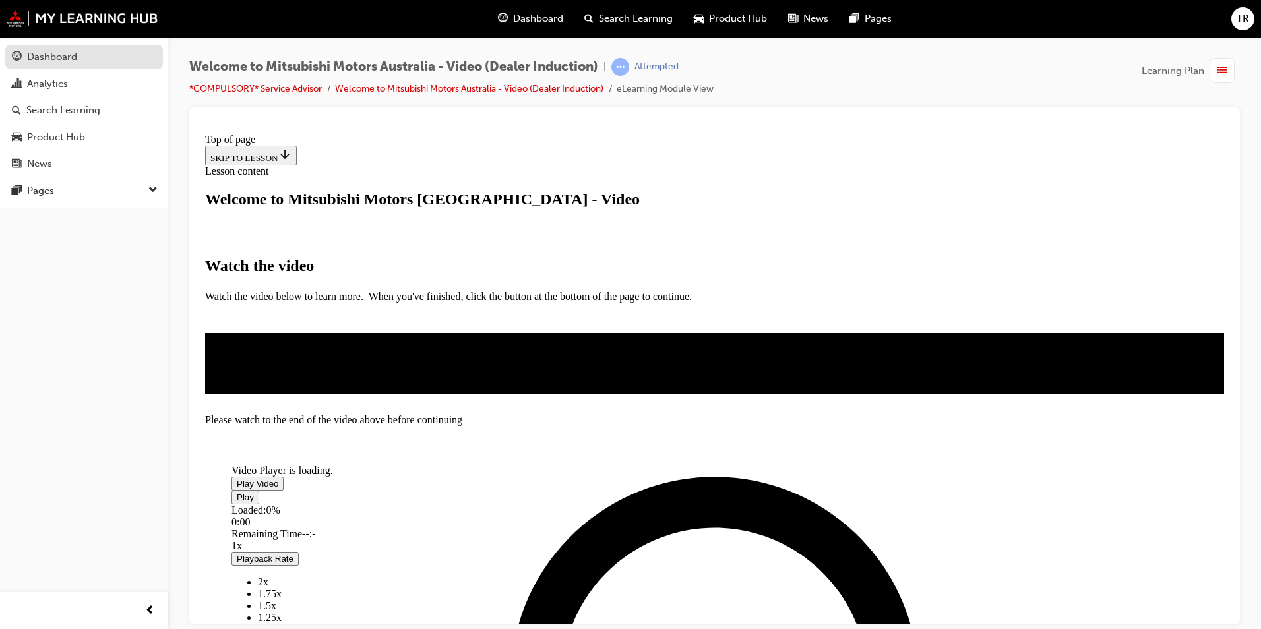
click at [42, 45] on link "Dashboard" at bounding box center [84, 57] width 158 height 24
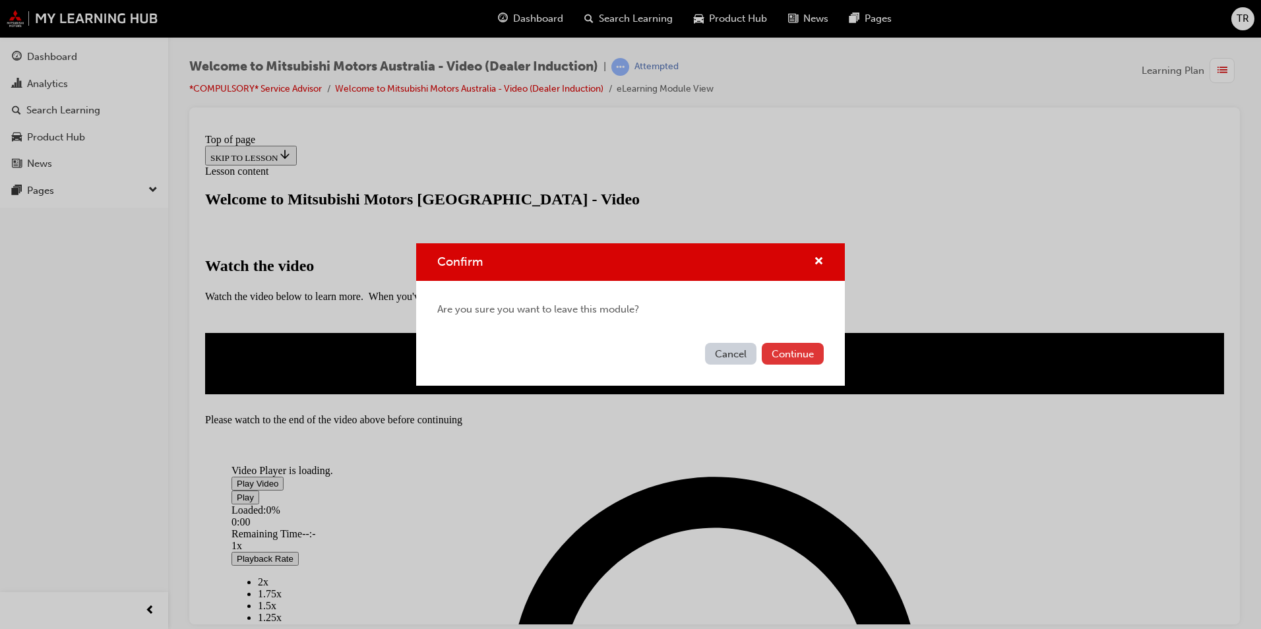
click at [774, 353] on button "Continue" at bounding box center [793, 354] width 62 height 22
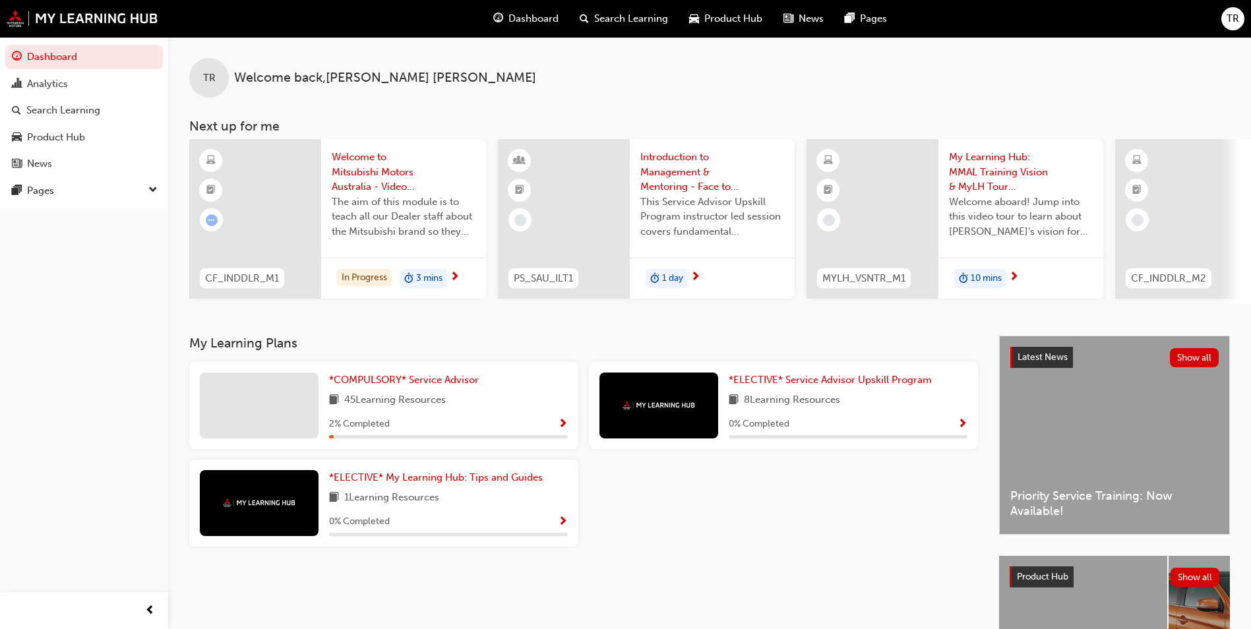
click at [423, 373] on div "*COMPULSORY* Service Advisor 45 Learning Resources 2 % Completed" at bounding box center [383, 405] width 389 height 87
click at [421, 386] on span "*COMPULSORY* Service Advisor" at bounding box center [404, 380] width 150 height 12
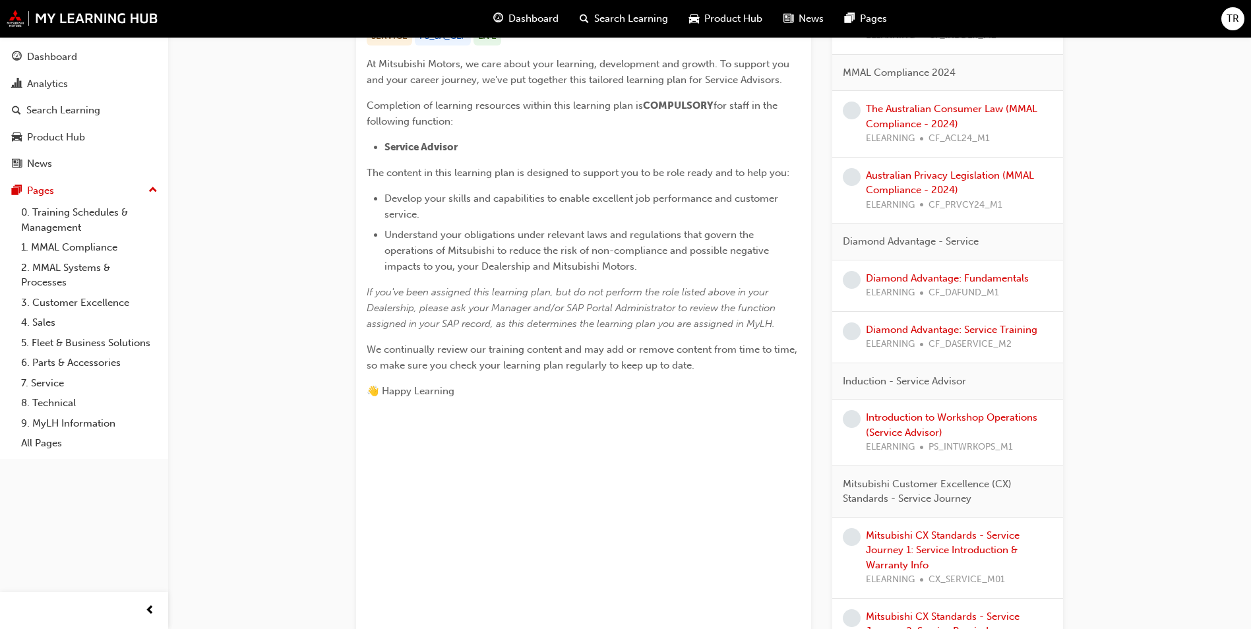
scroll to position [330, 0]
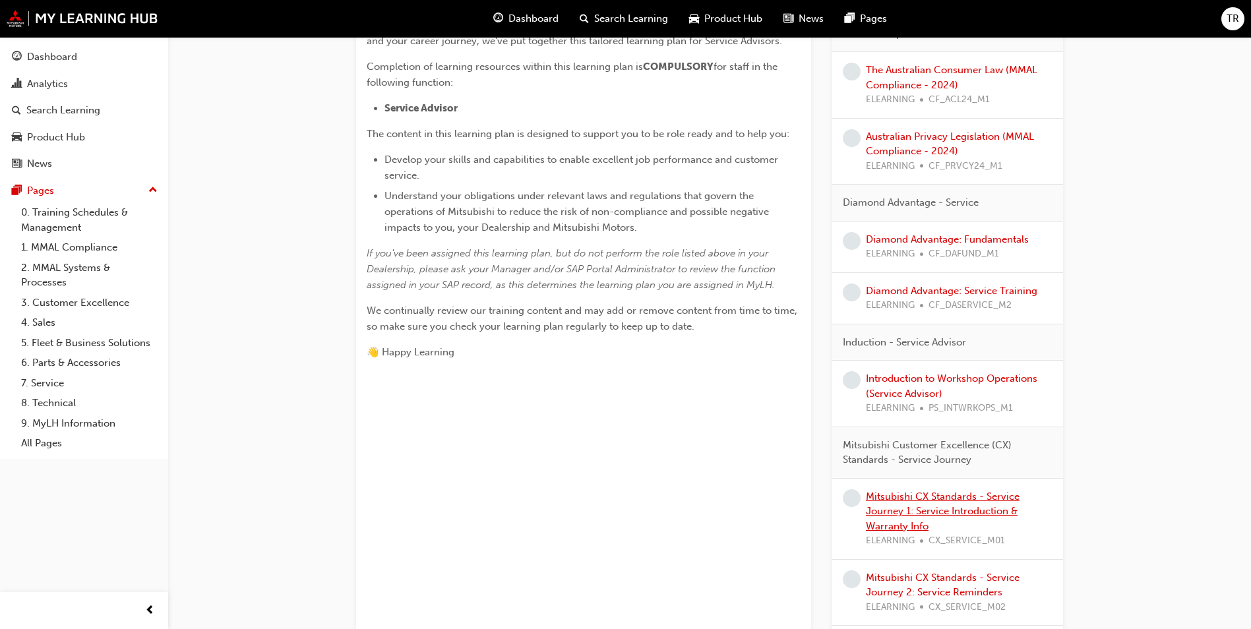
click at [909, 507] on link "Mitsubishi CX Standards - Service Journey 1: Service Introduction & Warranty In…" at bounding box center [943, 512] width 154 height 42
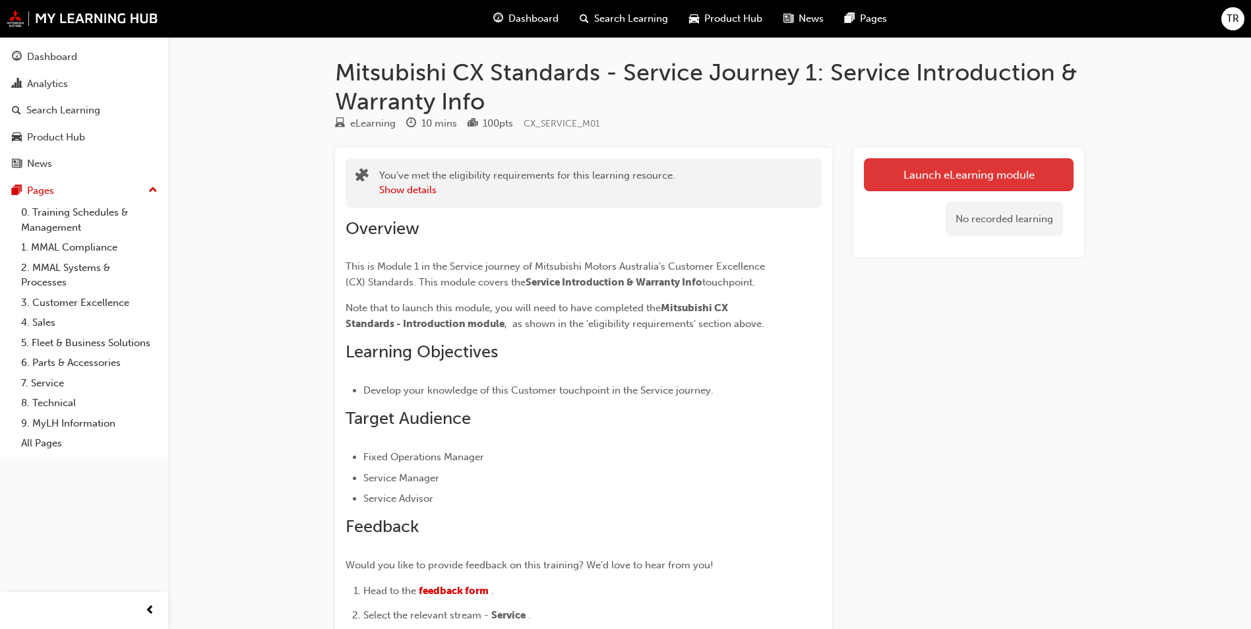
click at [934, 167] on link "Launch eLearning module" at bounding box center [969, 174] width 210 height 33
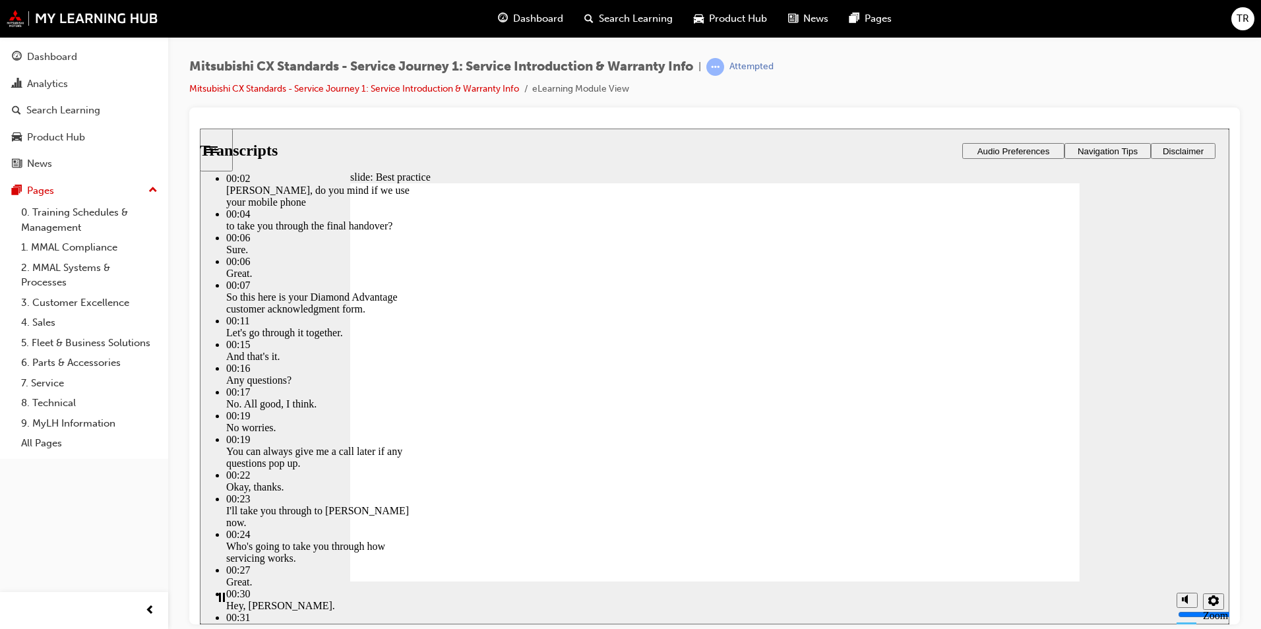
type input "159"
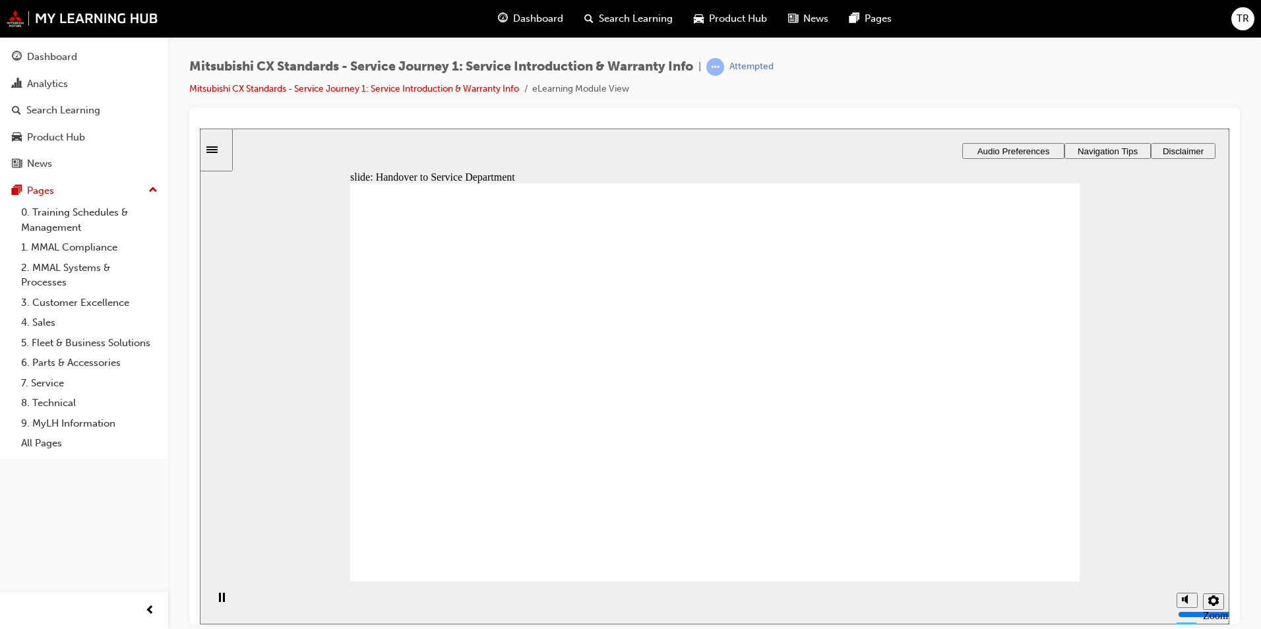
drag, startPoint x: 441, startPoint y: 437, endPoint x: 677, endPoint y: 309, distance: 268.8
drag, startPoint x: 527, startPoint y: 454, endPoint x: 733, endPoint y: 344, distance: 234.3
drag, startPoint x: 481, startPoint y: 456, endPoint x: 683, endPoint y: 406, distance: 208.6
drag, startPoint x: 495, startPoint y: 436, endPoint x: 733, endPoint y: 428, distance: 237.5
drag, startPoint x: 512, startPoint y: 429, endPoint x: 1001, endPoint y: 322, distance: 501.0
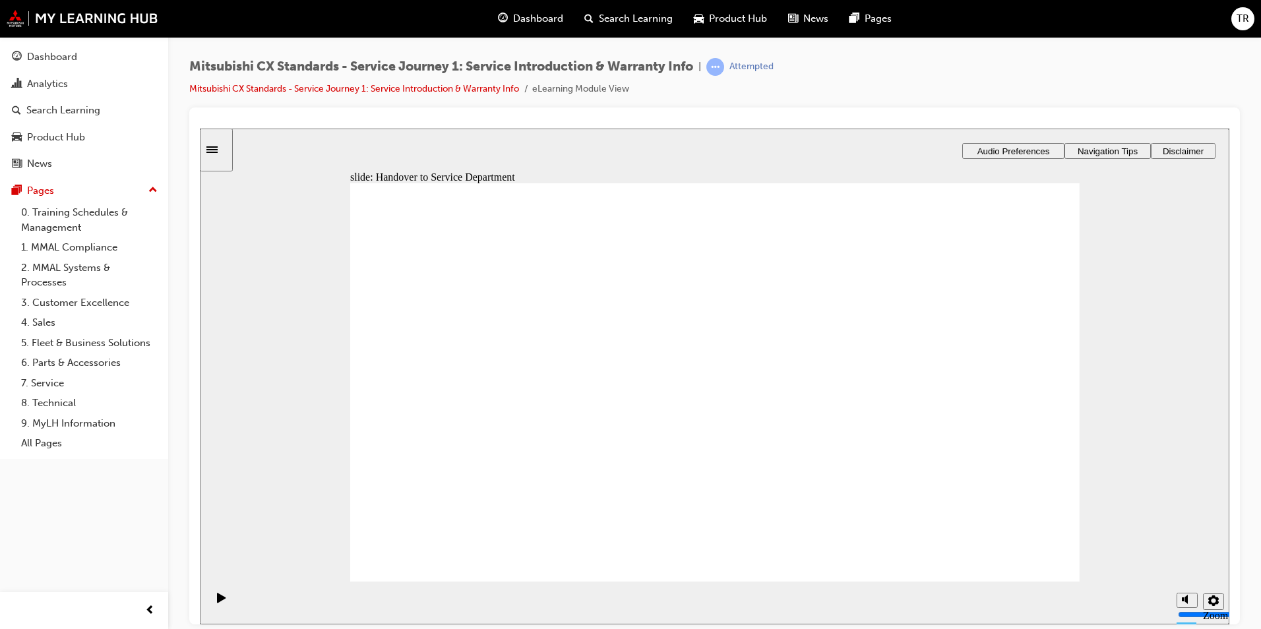
drag, startPoint x: 460, startPoint y: 445, endPoint x: 676, endPoint y: 490, distance: 220.9
drag, startPoint x: 963, startPoint y: 284, endPoint x: 731, endPoint y: 529, distance: 337.7
drag, startPoint x: 684, startPoint y: 511, endPoint x: 897, endPoint y: 350, distance: 267.5
drag, startPoint x: 934, startPoint y: 284, endPoint x: 695, endPoint y: 518, distance: 334.3
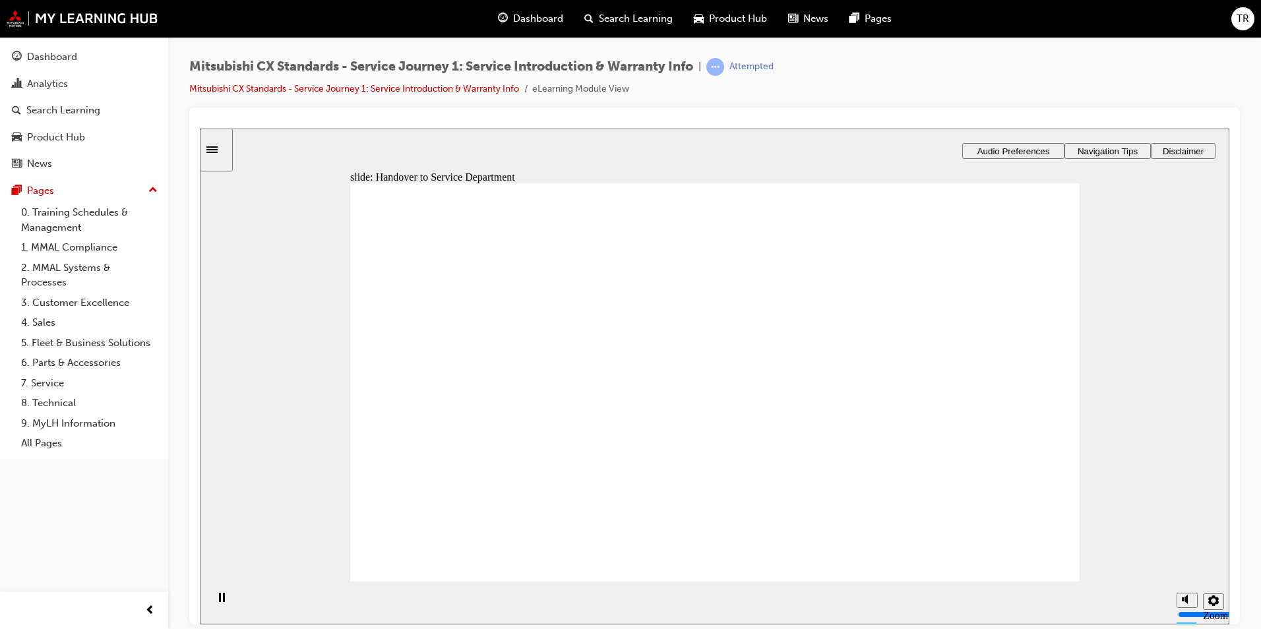
drag, startPoint x: 704, startPoint y: 345, endPoint x: 873, endPoint y: 342, distance: 168.8
checkbox input "true"
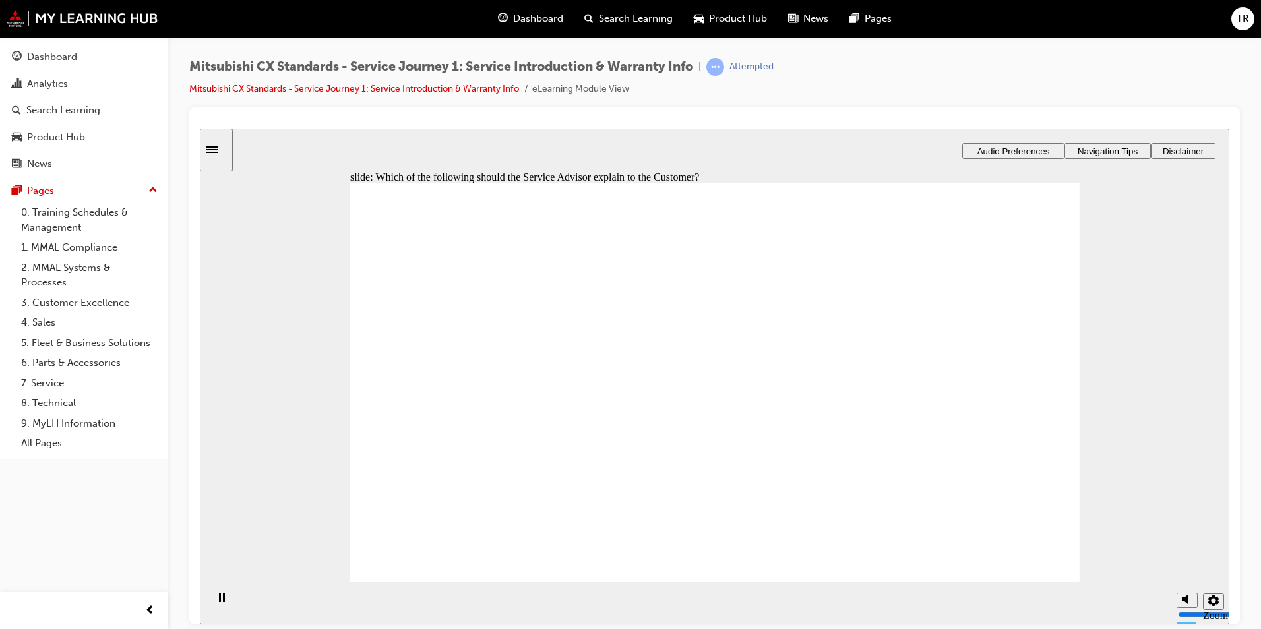
checkbox input "true"
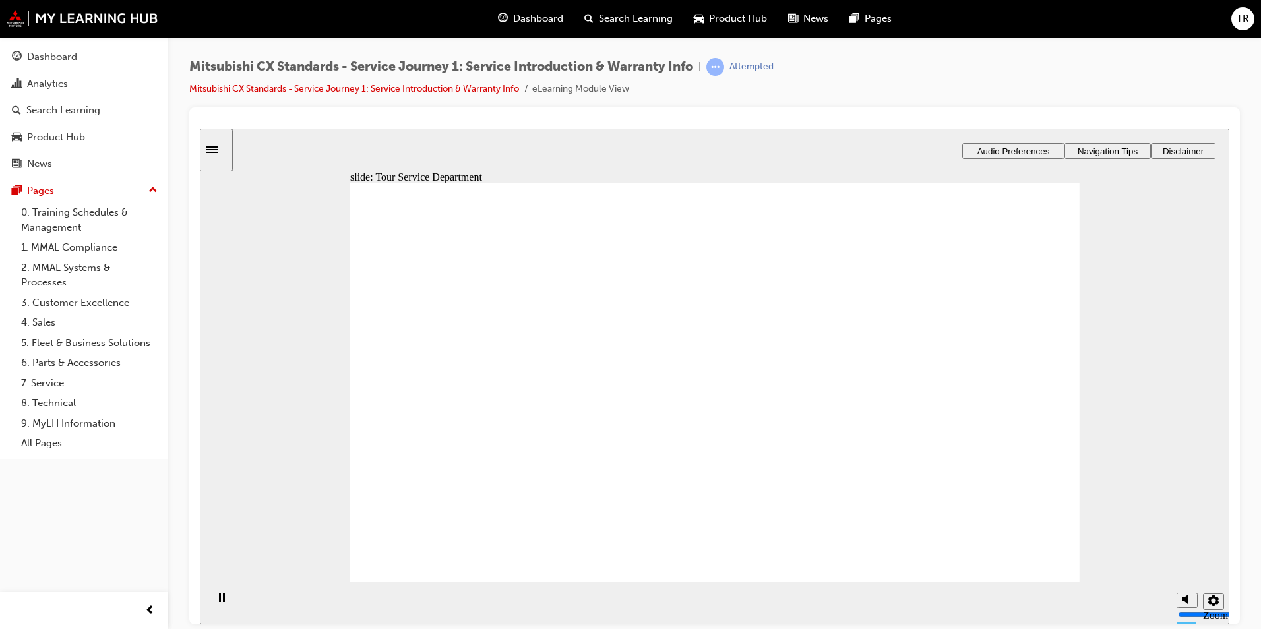
drag, startPoint x: 530, startPoint y: 457, endPoint x: 1004, endPoint y: 330, distance: 491.4
drag, startPoint x: 431, startPoint y: 439, endPoint x: 764, endPoint y: 313, distance: 356.0
drag, startPoint x: 402, startPoint y: 442, endPoint x: 707, endPoint y: 380, distance: 311.5
drag, startPoint x: 431, startPoint y: 466, endPoint x: 894, endPoint y: 419, distance: 464.6
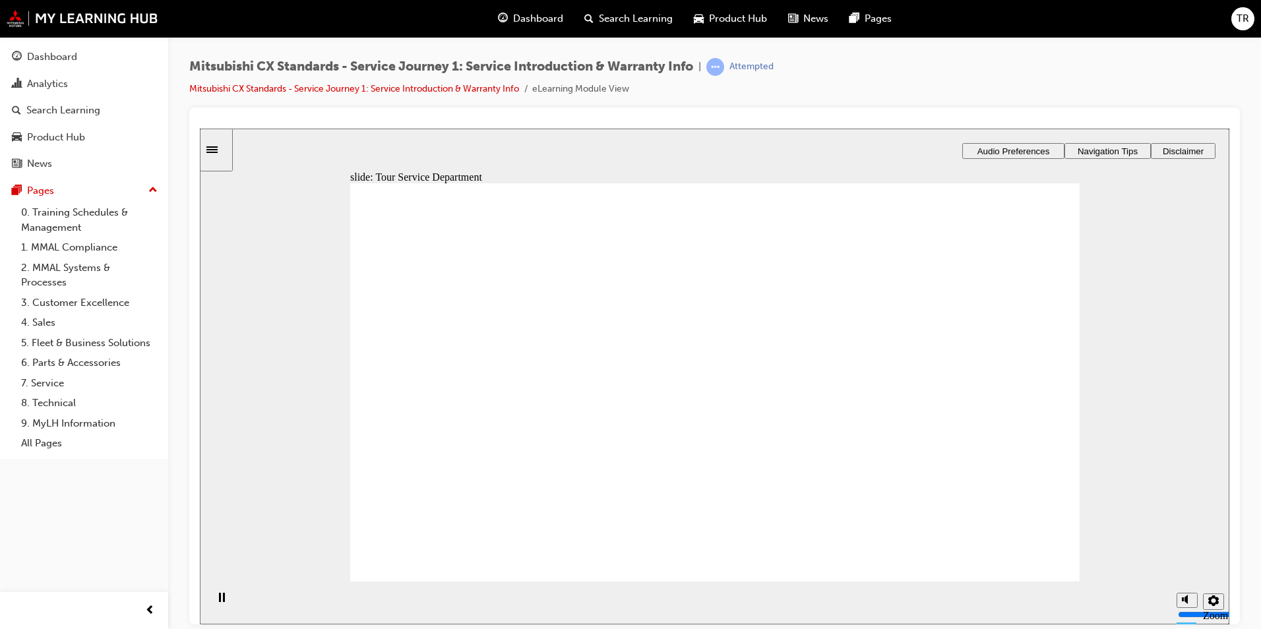
drag, startPoint x: 452, startPoint y: 439, endPoint x: 634, endPoint y: 375, distance: 192.9
drag, startPoint x: 423, startPoint y: 433, endPoint x: 952, endPoint y: 347, distance: 536.4
drag, startPoint x: 450, startPoint y: 450, endPoint x: 605, endPoint y: 396, distance: 165.0
drag, startPoint x: 454, startPoint y: 454, endPoint x: 614, endPoint y: 418, distance: 163.7
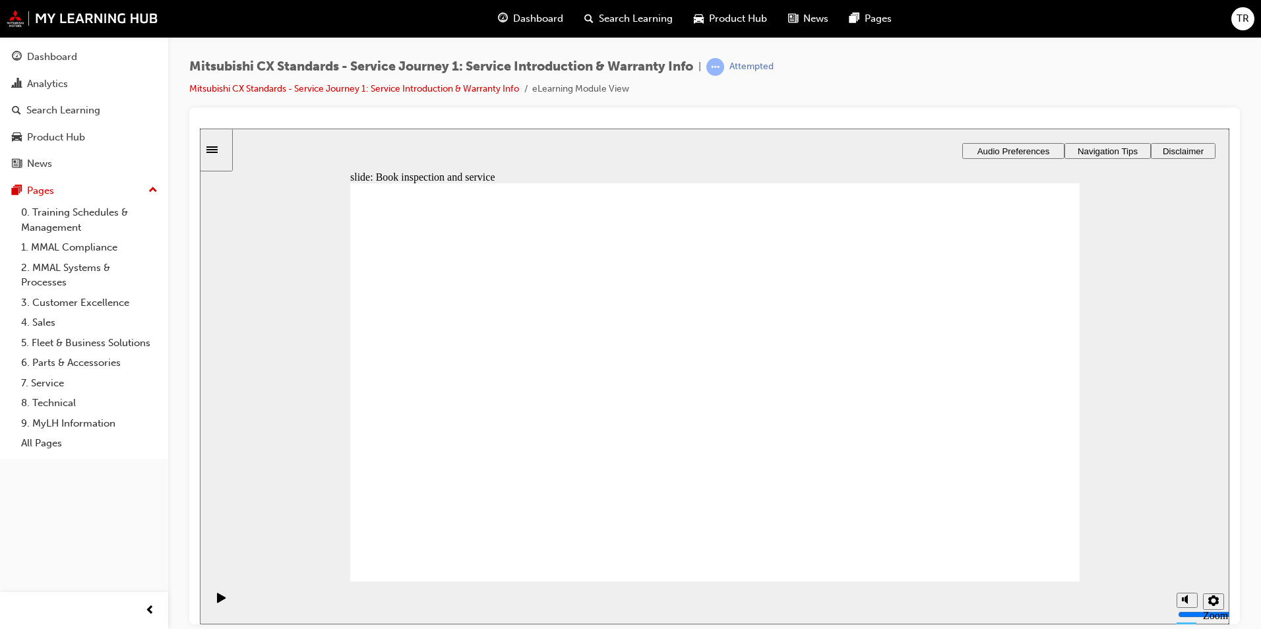
drag, startPoint x: 517, startPoint y: 442, endPoint x: 659, endPoint y: 450, distance: 142.7
drag, startPoint x: 696, startPoint y: 444, endPoint x: 777, endPoint y: 440, distance: 81.2
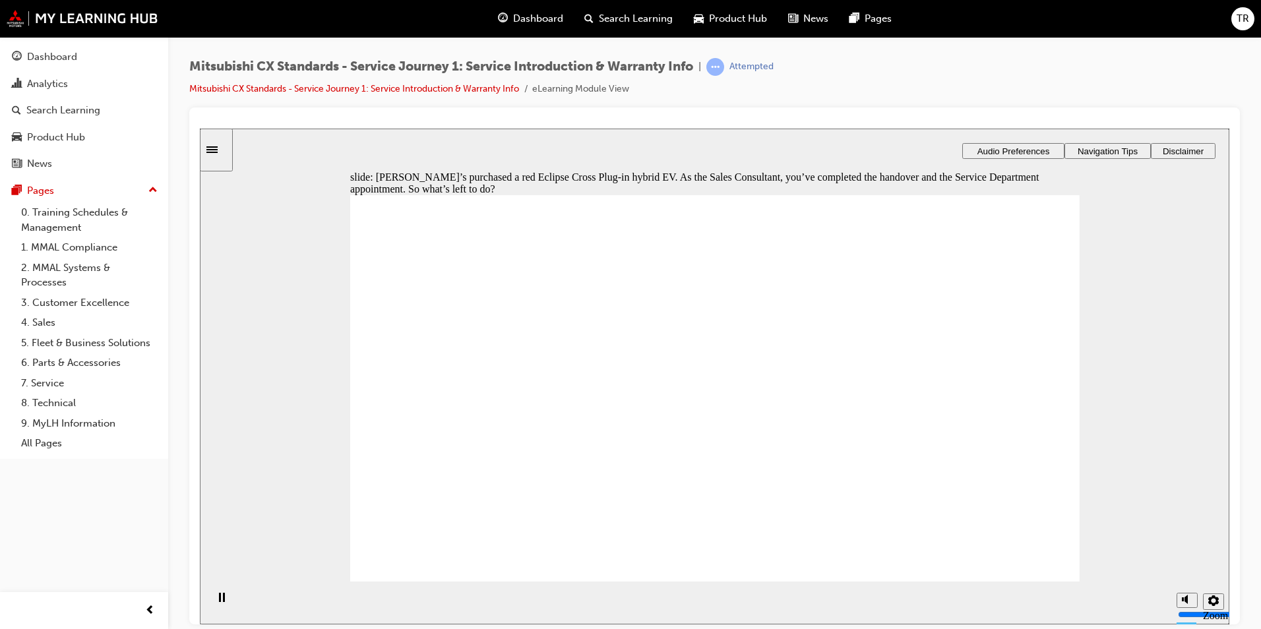
checkbox input "true"
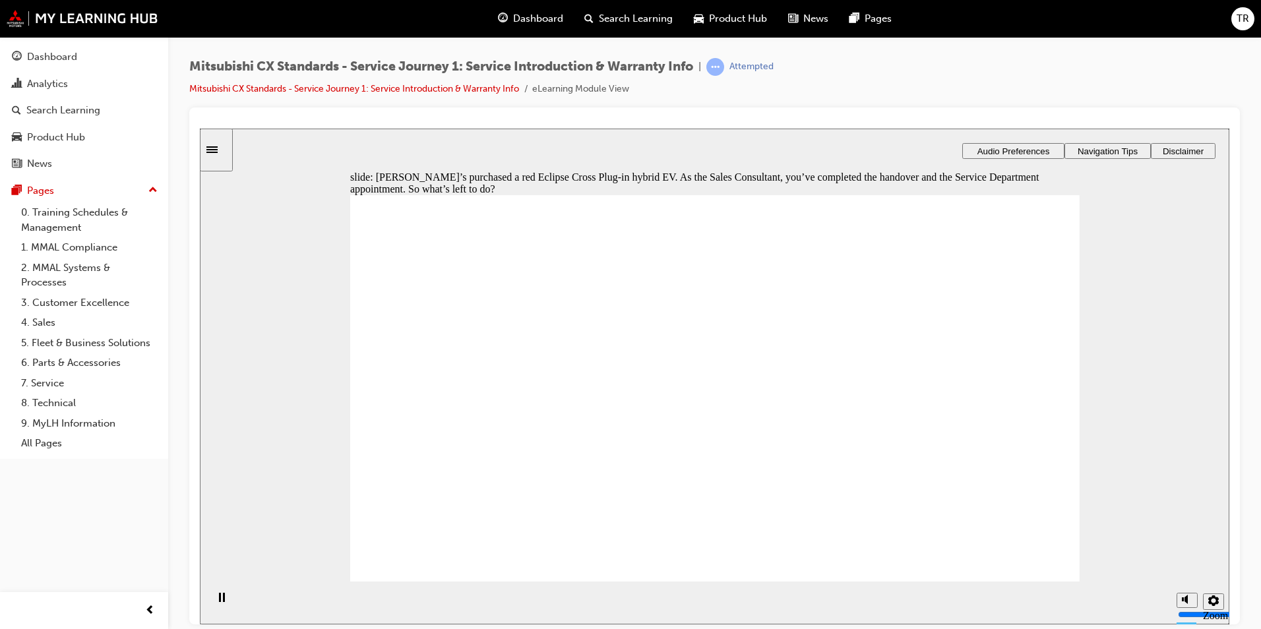
checkbox input "true"
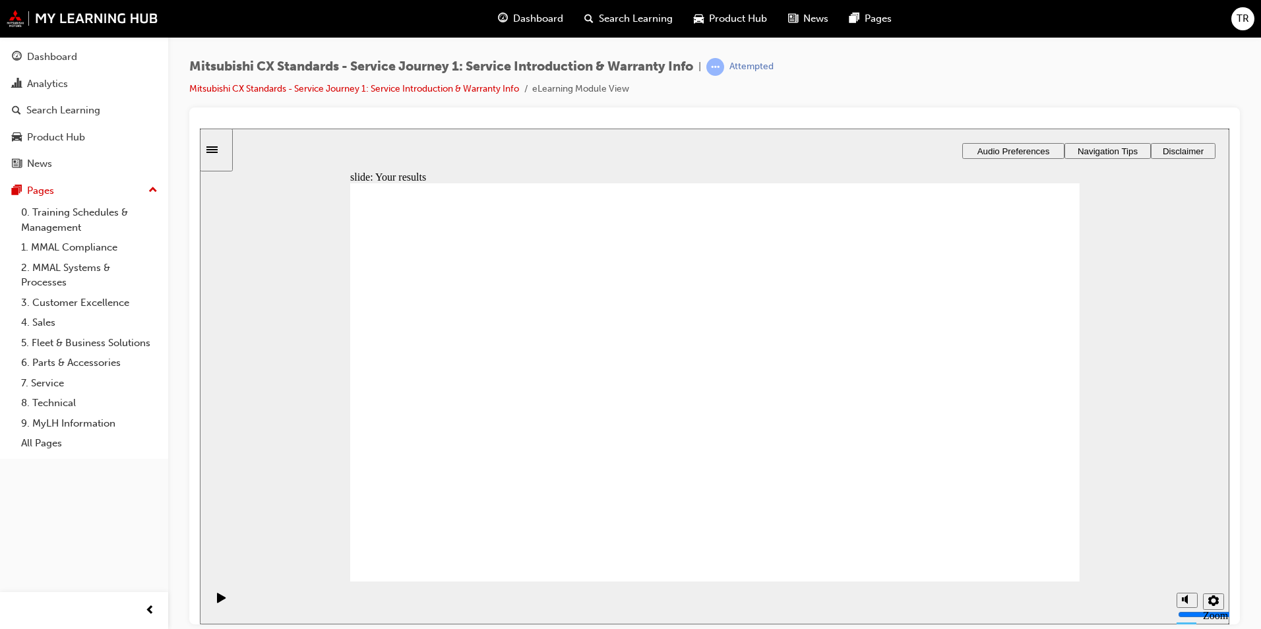
drag, startPoint x: 485, startPoint y: 452, endPoint x: 657, endPoint y: 295, distance: 233.4
drag, startPoint x: 541, startPoint y: 446, endPoint x: 690, endPoint y: 361, distance: 171.6
drag, startPoint x: 513, startPoint y: 443, endPoint x: 721, endPoint y: 404, distance: 211.5
drag, startPoint x: 507, startPoint y: 450, endPoint x: 713, endPoint y: 446, distance: 205.8
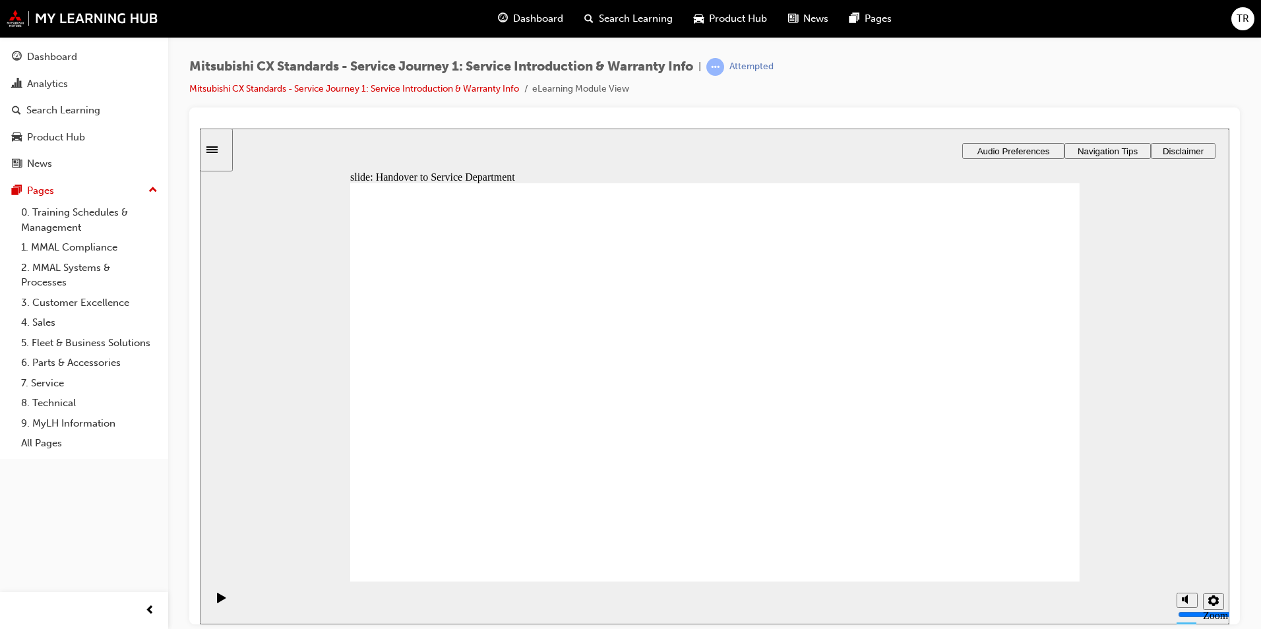
drag, startPoint x: 543, startPoint y: 450, endPoint x: 1042, endPoint y: 338, distance: 511.6
drag, startPoint x: 537, startPoint y: 450, endPoint x: 716, endPoint y: 477, distance: 181.4
drag, startPoint x: 758, startPoint y: 444, endPoint x: 942, endPoint y: 332, distance: 215.4
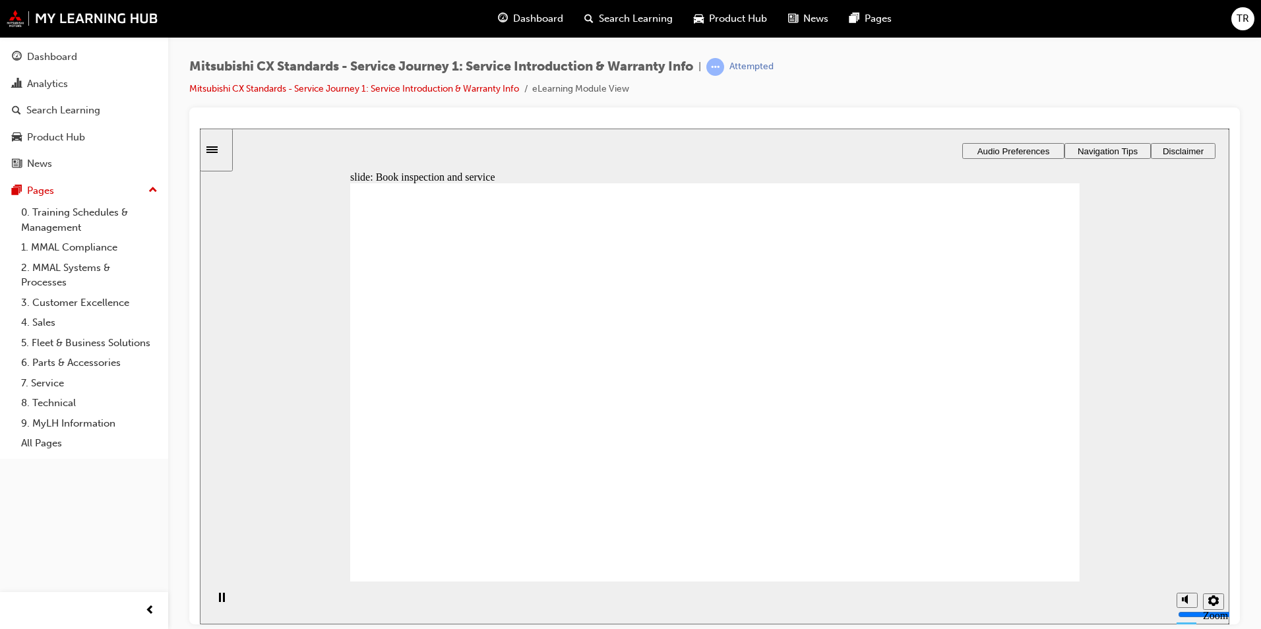
drag, startPoint x: 588, startPoint y: 454, endPoint x: 843, endPoint y: 308, distance: 293.6
drag, startPoint x: 524, startPoint y: 450, endPoint x: 964, endPoint y: 338, distance: 454.1
drag, startPoint x: 485, startPoint y: 440, endPoint x: 662, endPoint y: 373, distance: 189.1
drag, startPoint x: 524, startPoint y: 448, endPoint x: 690, endPoint y: 421, distance: 167.8
drag, startPoint x: 523, startPoint y: 456, endPoint x: 990, endPoint y: 385, distance: 472.8
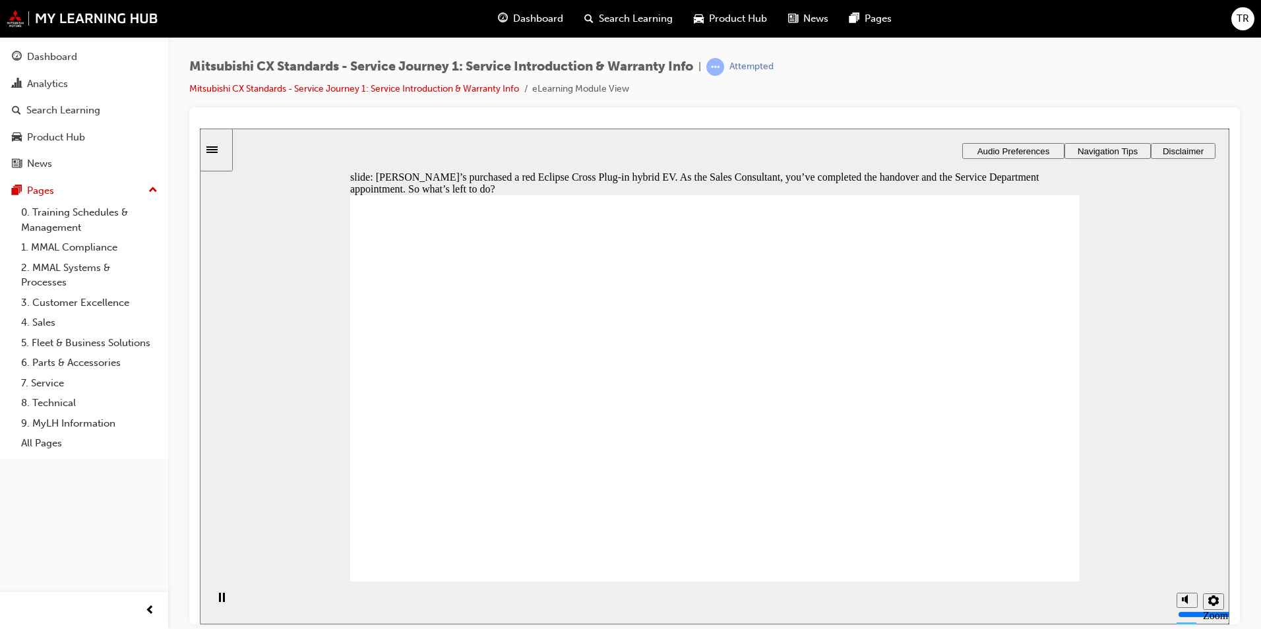
checkbox input "true"
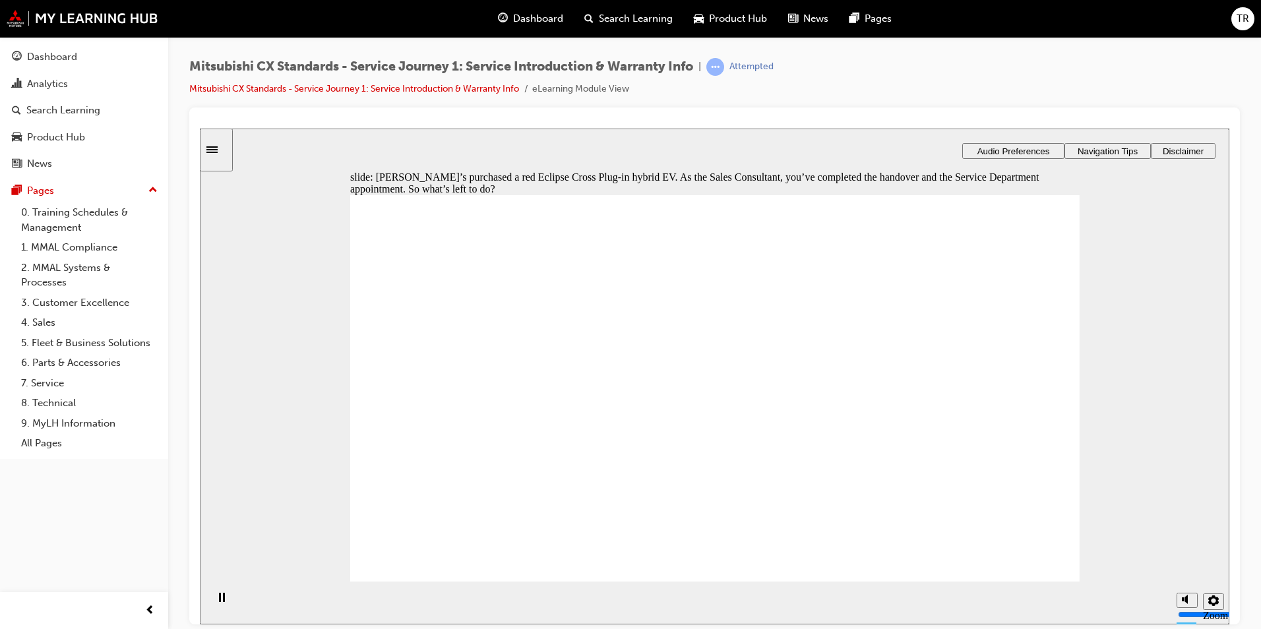
checkbox input "false"
drag, startPoint x: 683, startPoint y: 398, endPoint x: 983, endPoint y: 526, distance: 325.8
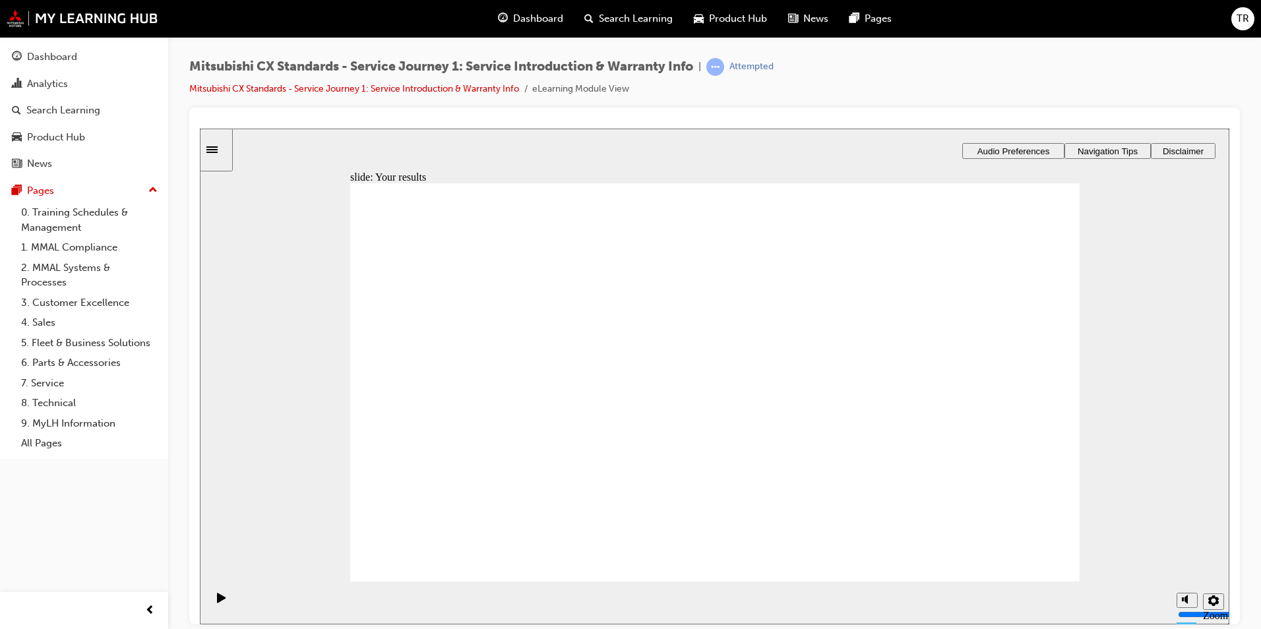
drag, startPoint x: 444, startPoint y: 436, endPoint x: 753, endPoint y: 299, distance: 337.5
drag, startPoint x: 459, startPoint y: 432, endPoint x: 950, endPoint y: 329, distance: 501.3
drag, startPoint x: 435, startPoint y: 454, endPoint x: 609, endPoint y: 375, distance: 191.2
drag, startPoint x: 473, startPoint y: 433, endPoint x: 987, endPoint y: 342, distance: 521.7
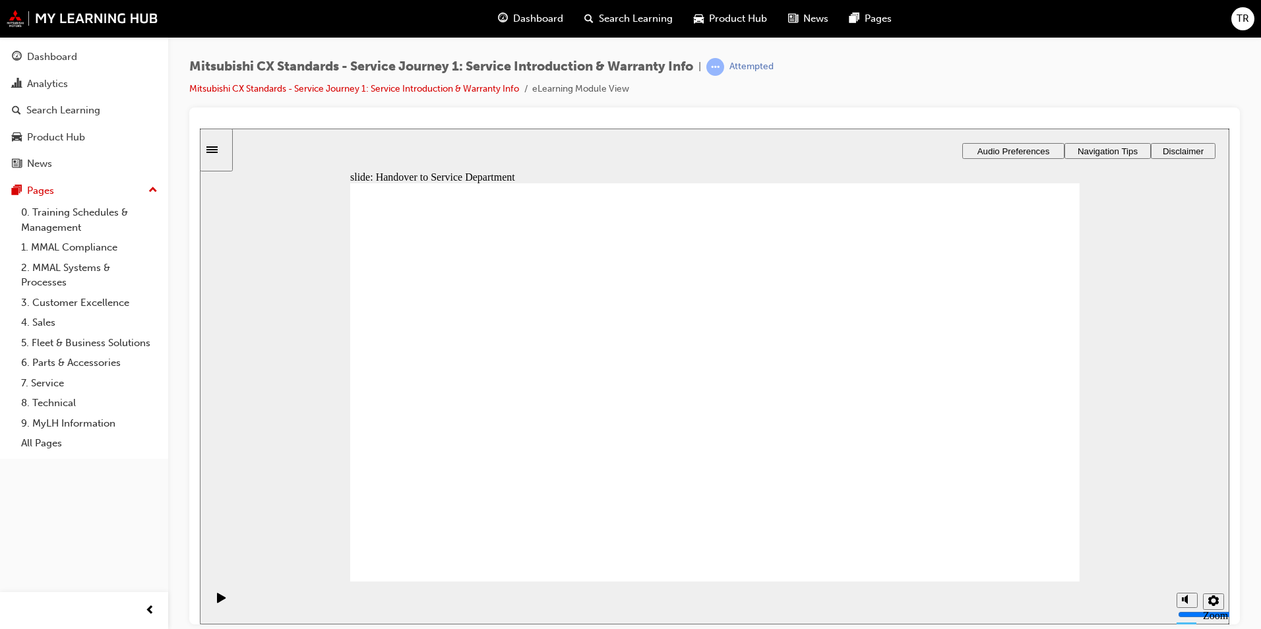
drag, startPoint x: 512, startPoint y: 448, endPoint x: 695, endPoint y: 394, distance: 190.5
drag, startPoint x: 884, startPoint y: 384, endPoint x: 981, endPoint y: 384, distance: 96.9
drag, startPoint x: 398, startPoint y: 450, endPoint x: 621, endPoint y: 412, distance: 226.1
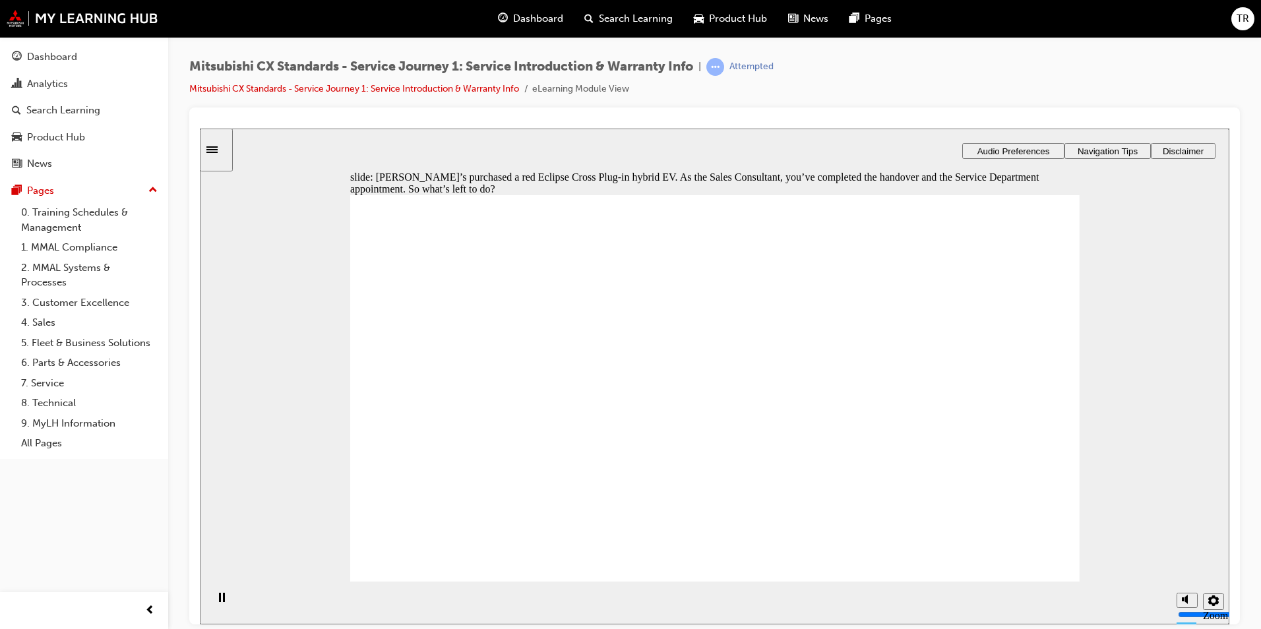
checkbox input "true"
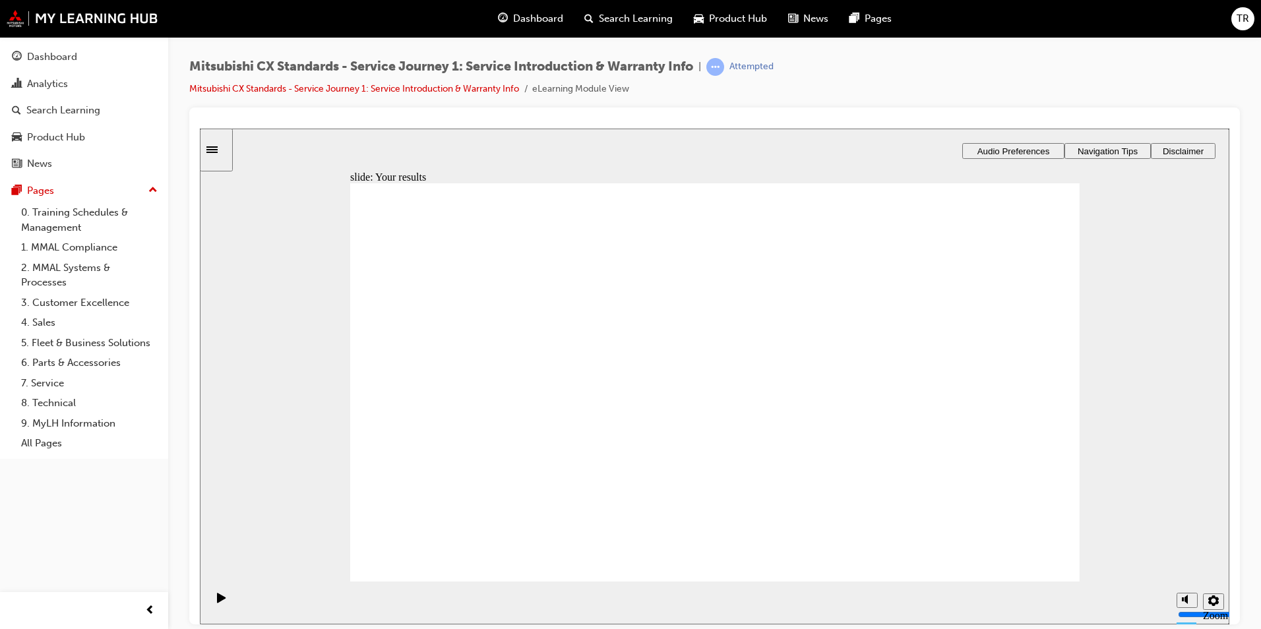
drag, startPoint x: 523, startPoint y: 460, endPoint x: 700, endPoint y: 395, distance: 189.0
drag, startPoint x: 437, startPoint y: 435, endPoint x: 870, endPoint y: 357, distance: 440.3
drag, startPoint x: 582, startPoint y: 448, endPoint x: 698, endPoint y: 407, distance: 123.7
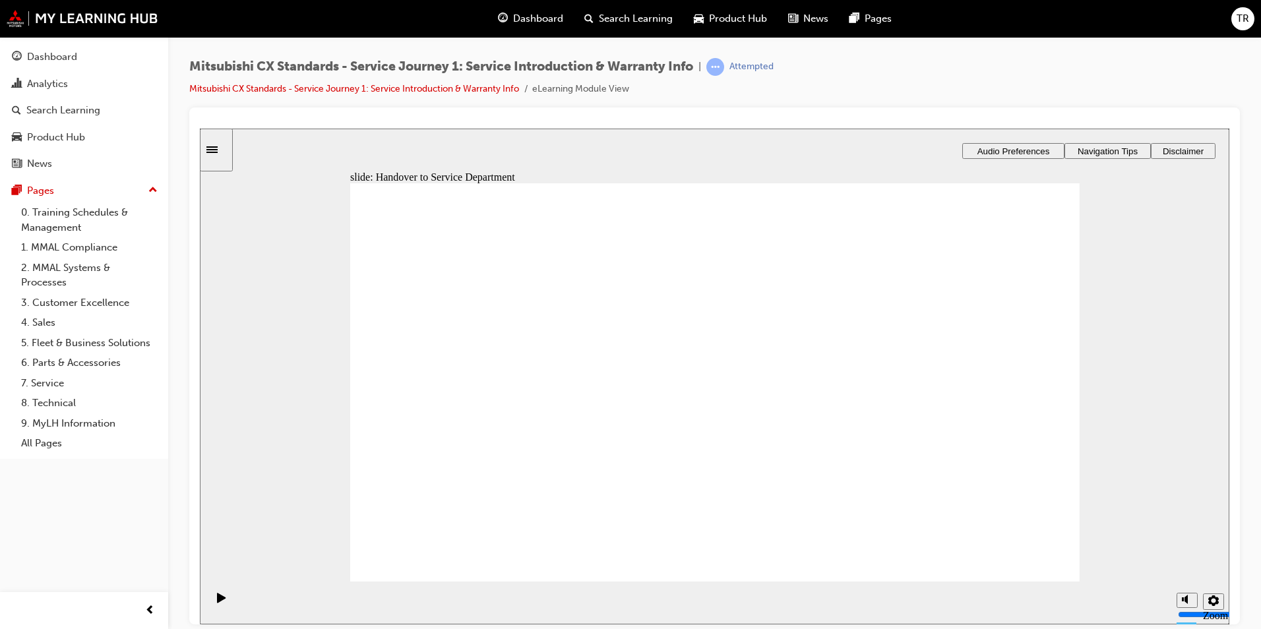
drag, startPoint x: 405, startPoint y: 451, endPoint x: 609, endPoint y: 407, distance: 208.5
drag, startPoint x: 417, startPoint y: 450, endPoint x: 845, endPoint y: 400, distance: 431.6
drag, startPoint x: 504, startPoint y: 447, endPoint x: 696, endPoint y: 429, distance: 192.1
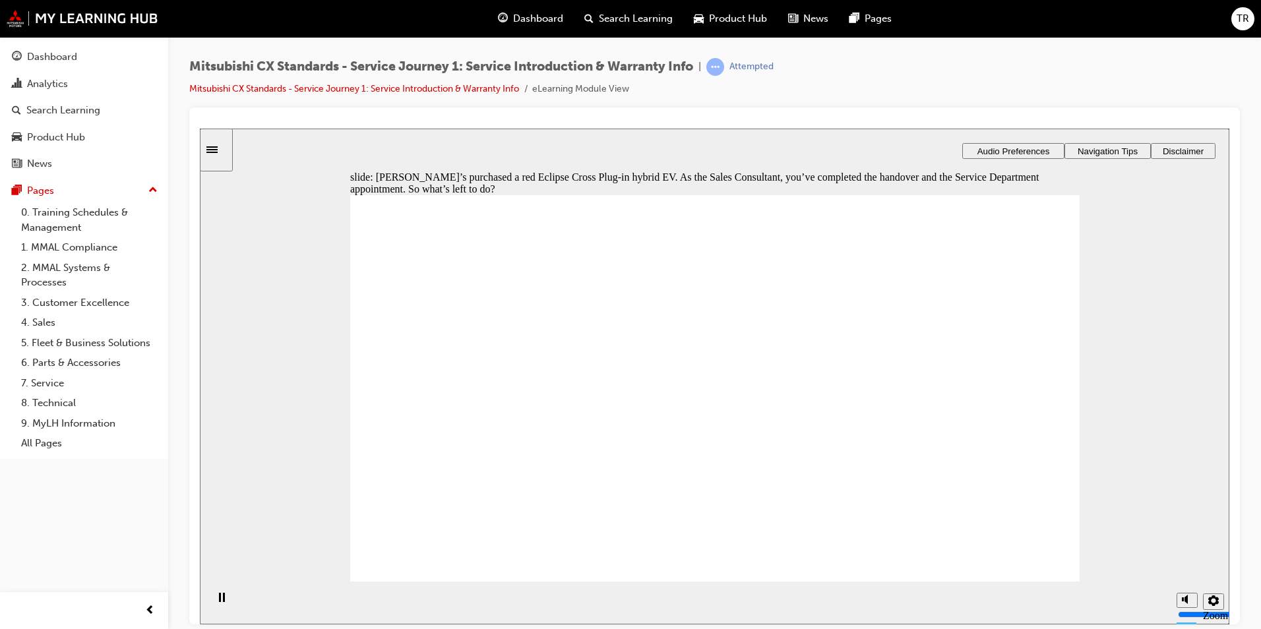
checkbox input "true"
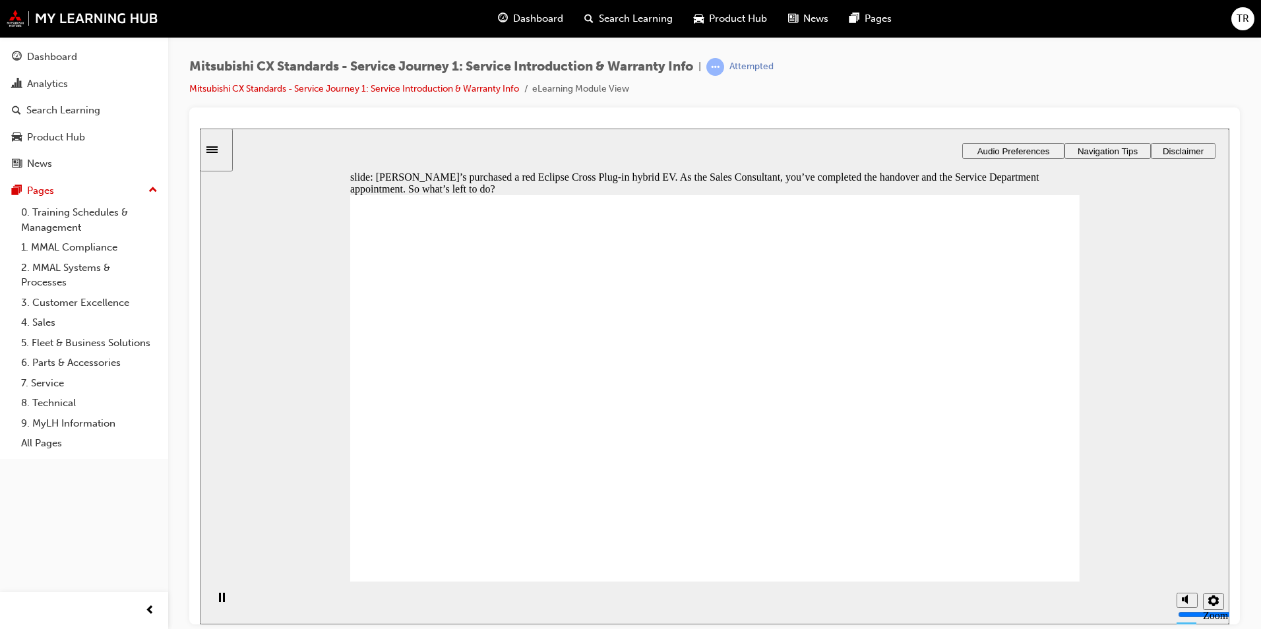
checkbox input "true"
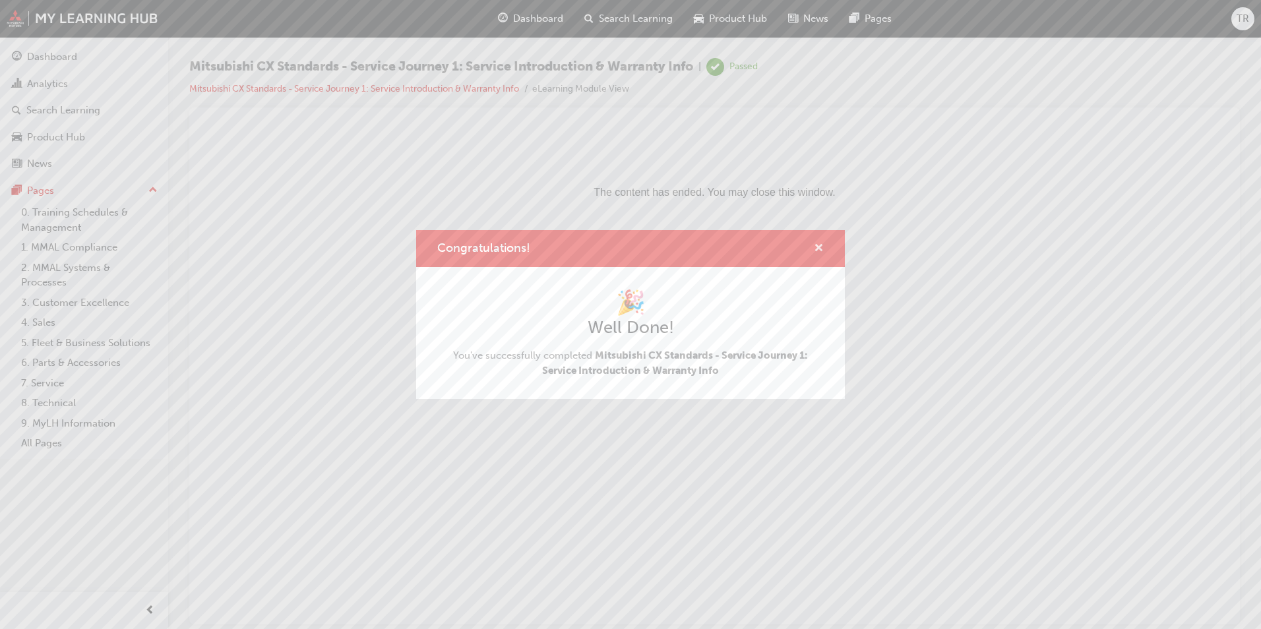
click at [818, 248] on span "cross-icon" at bounding box center [819, 249] width 10 height 12
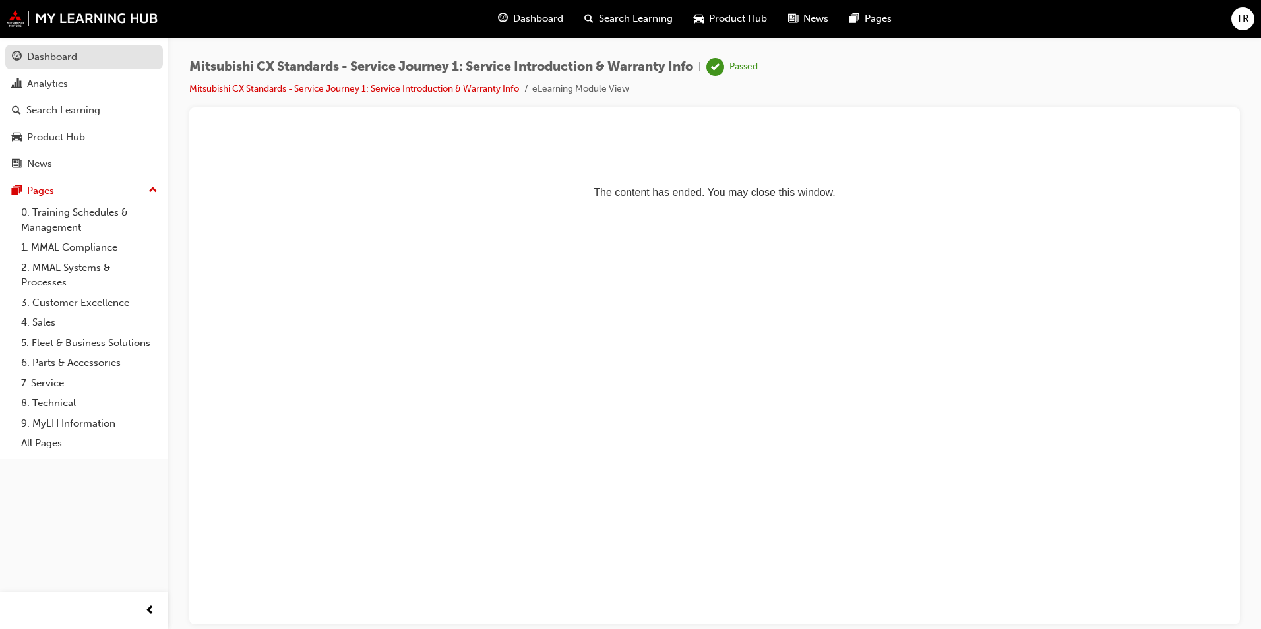
click at [64, 59] on div "Dashboard" at bounding box center [52, 56] width 50 height 15
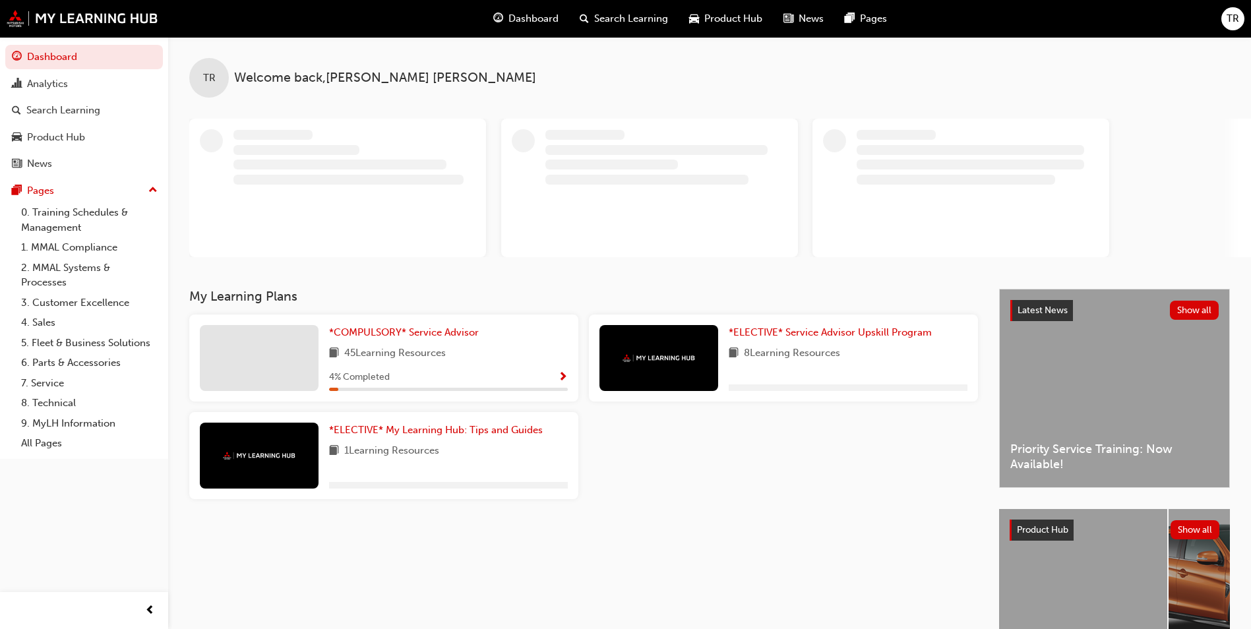
click at [424, 341] on div "*COMPULSORY* Service Advisor 45 Learning Resources 4 % Completed" at bounding box center [448, 358] width 239 height 66
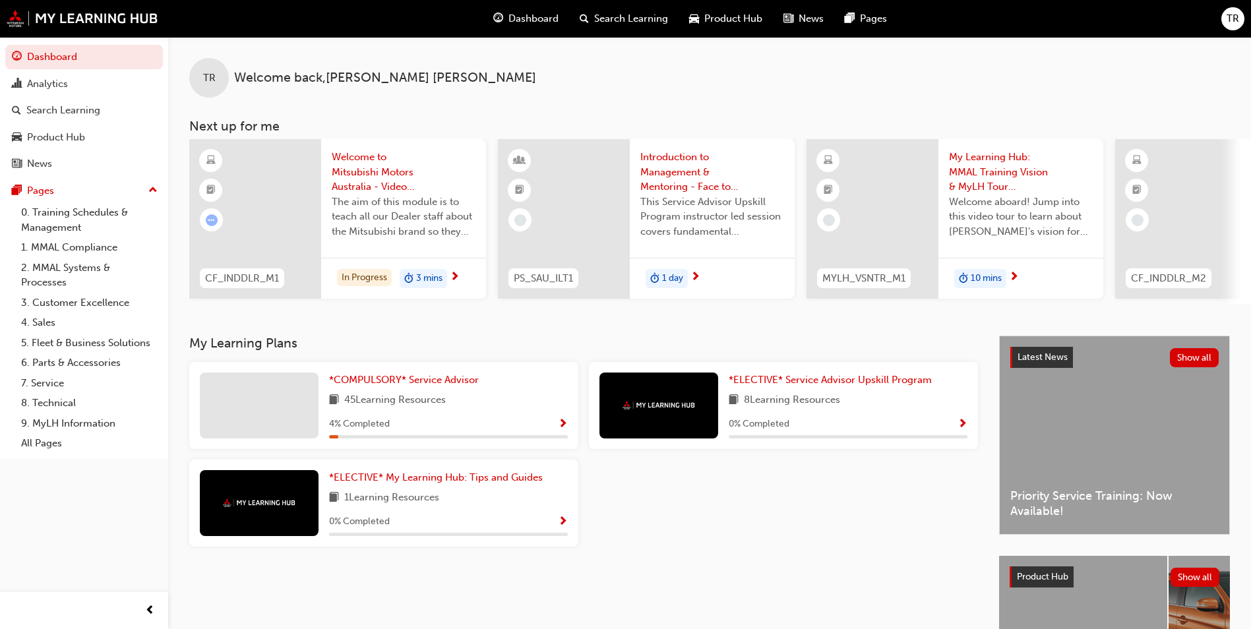
click at [252, 394] on div at bounding box center [259, 406] width 119 height 66
click at [426, 386] on span "*COMPULSORY* Service Advisor" at bounding box center [404, 380] width 150 height 12
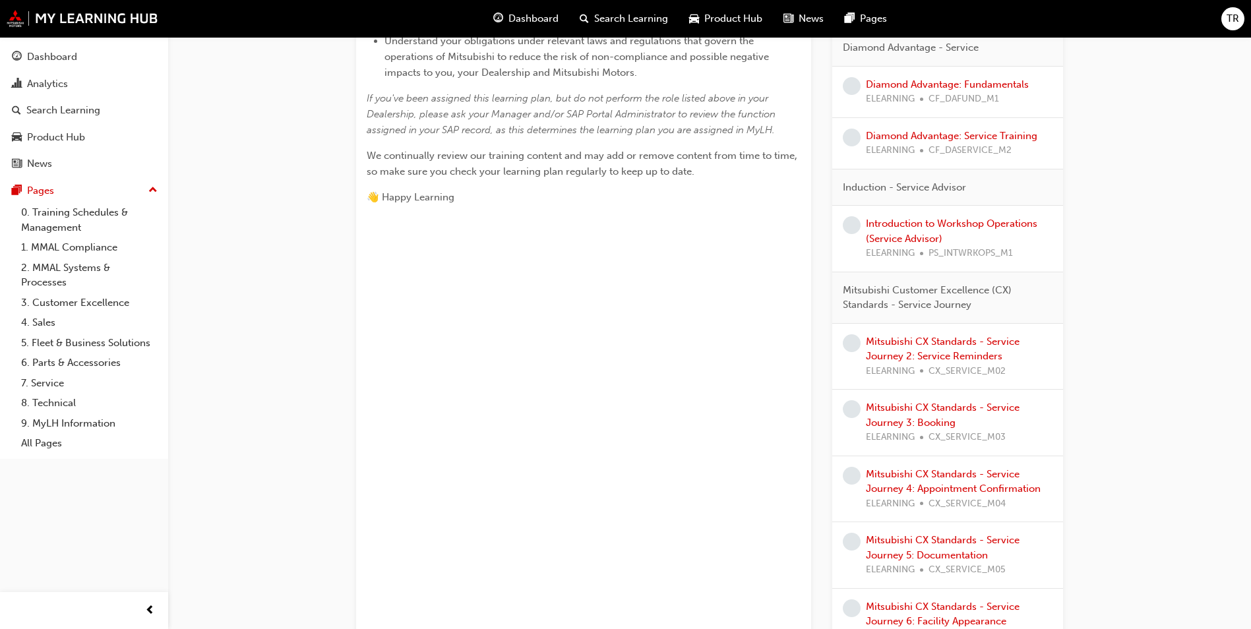
scroll to position [462, 0]
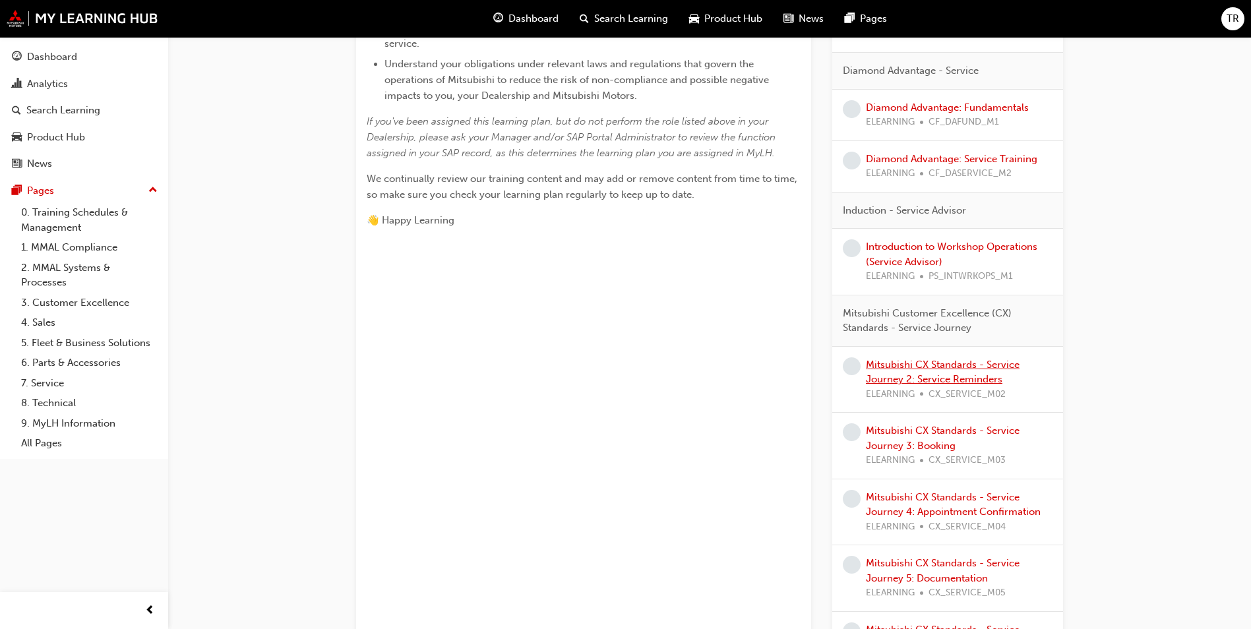
click at [934, 375] on link "Mitsubishi CX Standards - Service Journey 2: Service Reminders" at bounding box center [943, 372] width 154 height 27
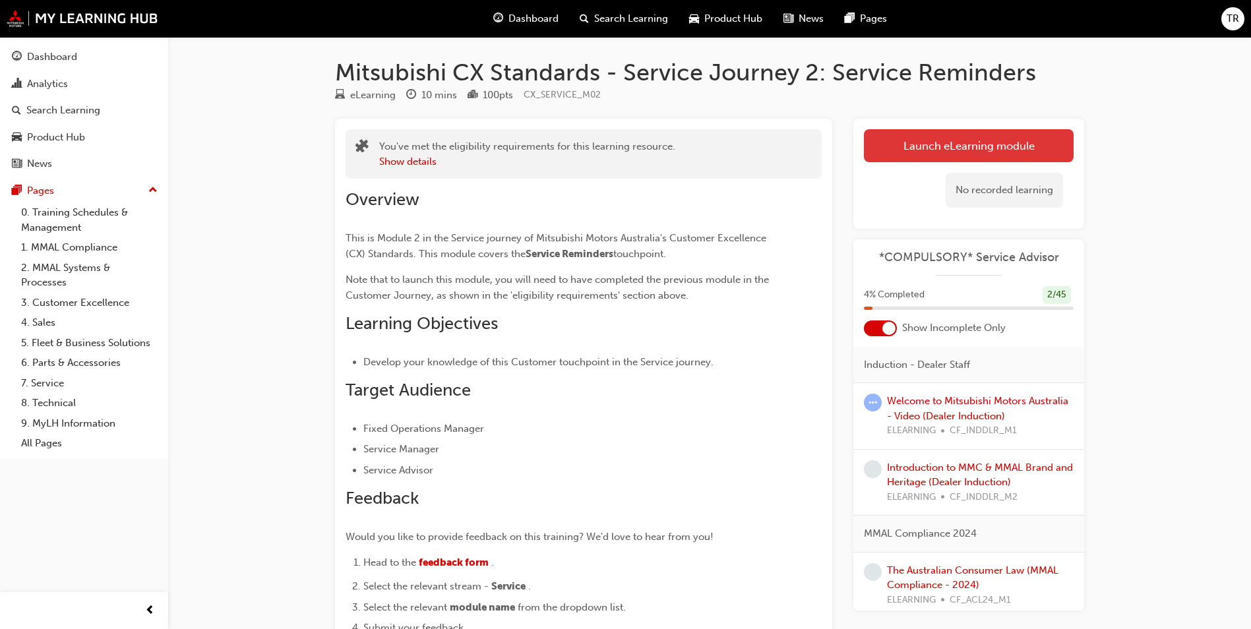
click at [921, 149] on link "Launch eLearning module" at bounding box center [969, 145] width 210 height 33
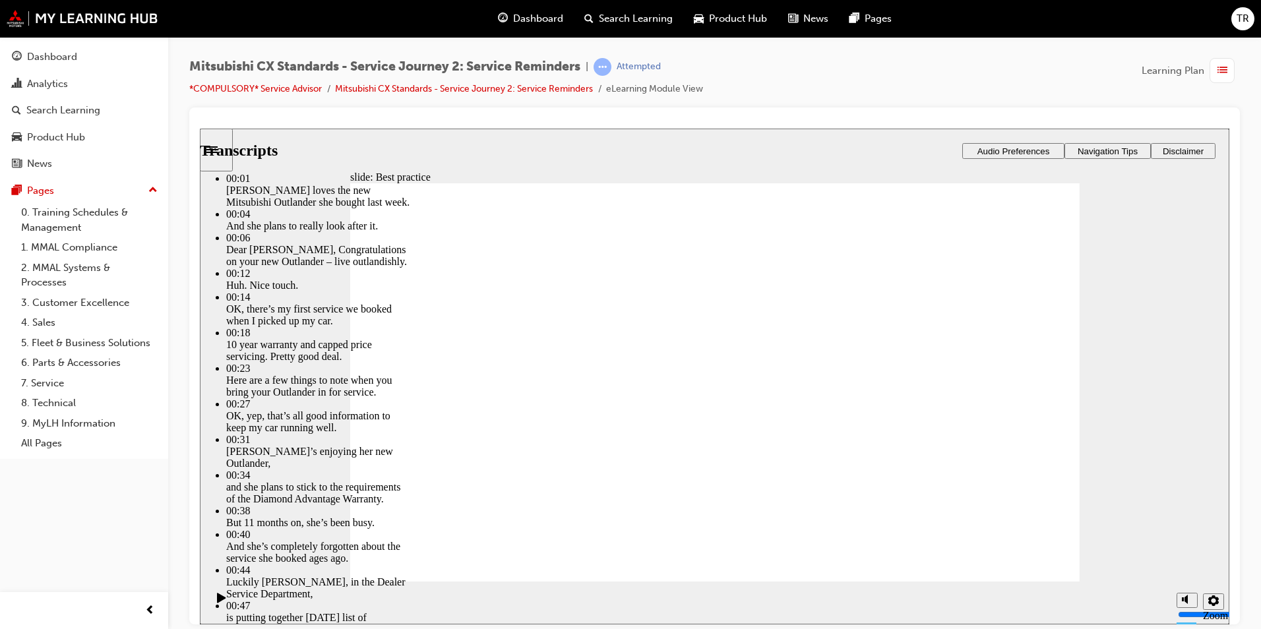
type input "209"
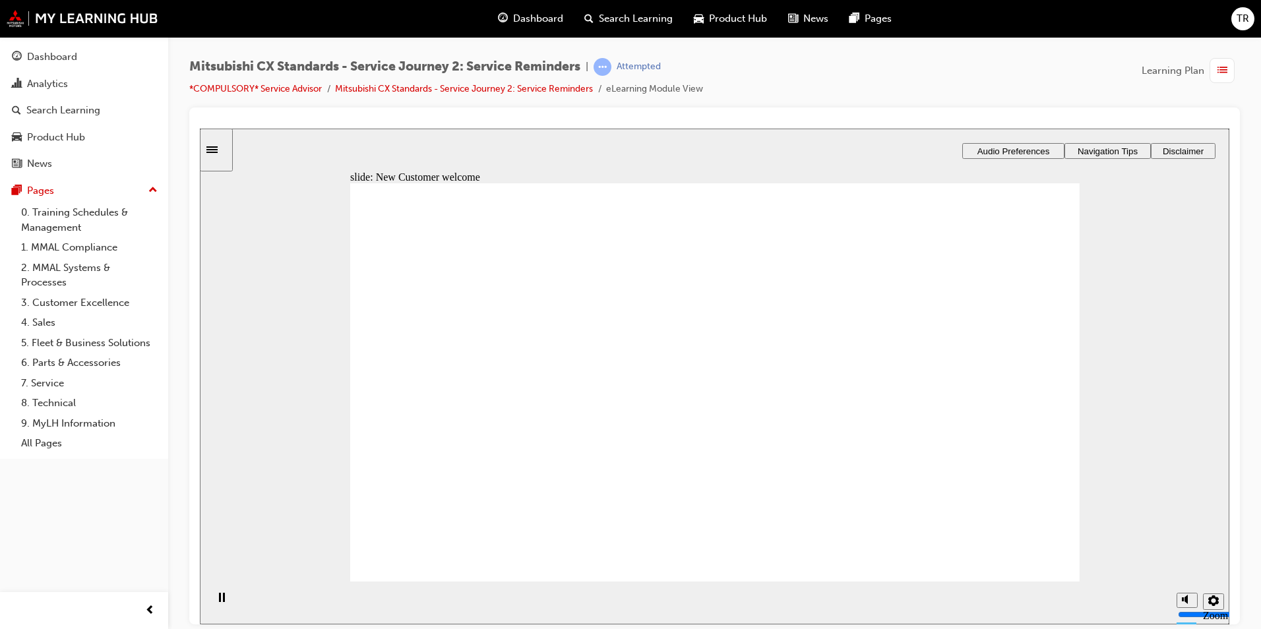
drag, startPoint x: 499, startPoint y: 455, endPoint x: 677, endPoint y: 375, distance: 195.4
drag, startPoint x: 458, startPoint y: 438, endPoint x: 735, endPoint y: 406, distance: 278.8
drag, startPoint x: 547, startPoint y: 462, endPoint x: 709, endPoint y: 447, distance: 162.9
drag, startPoint x: 550, startPoint y: 444, endPoint x: 709, endPoint y: 499, distance: 168.3
drag, startPoint x: 710, startPoint y: 362, endPoint x: 915, endPoint y: 353, distance: 205.3
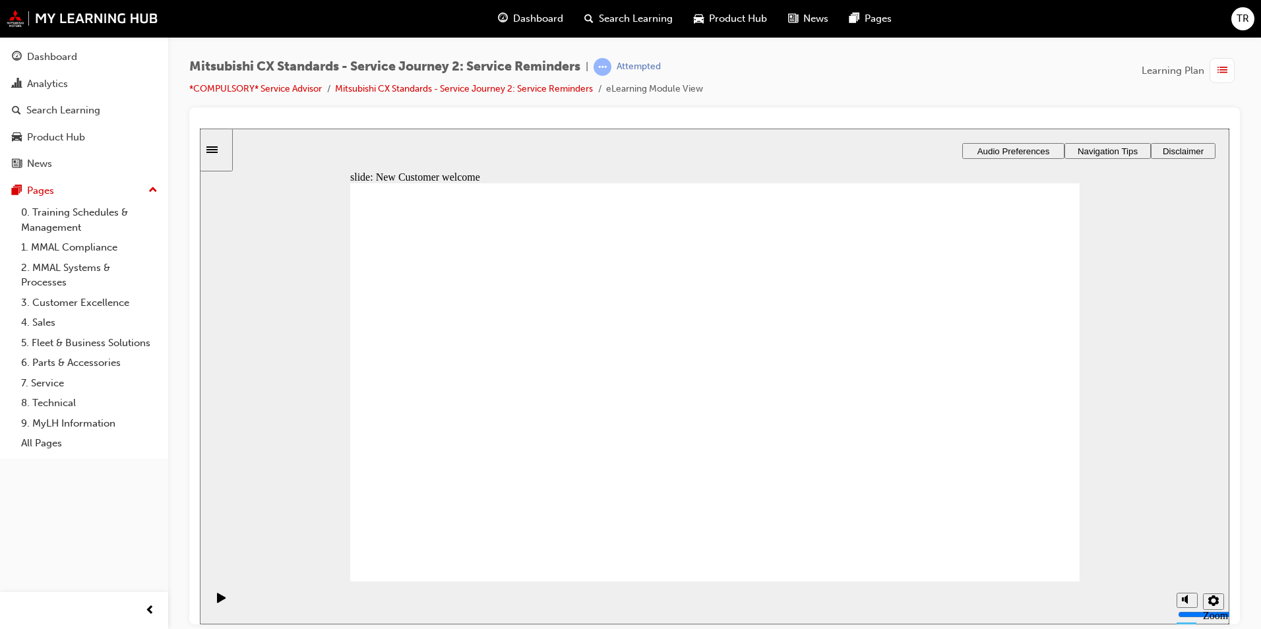
checkbox input "true"
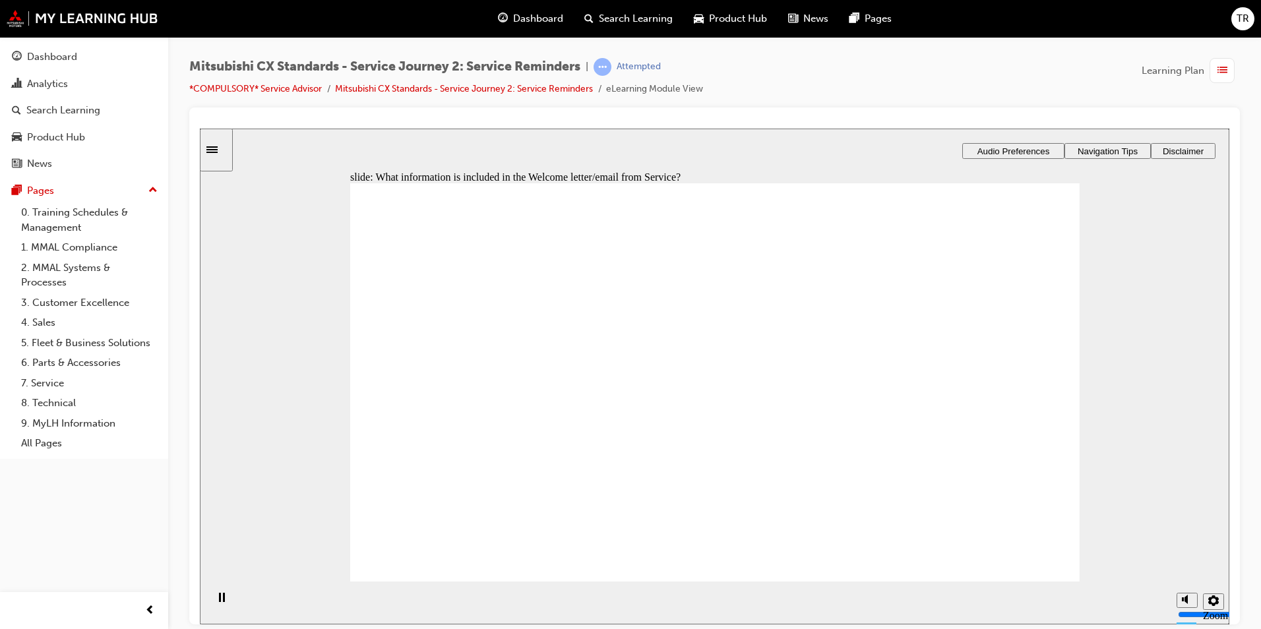
checkbox input "true"
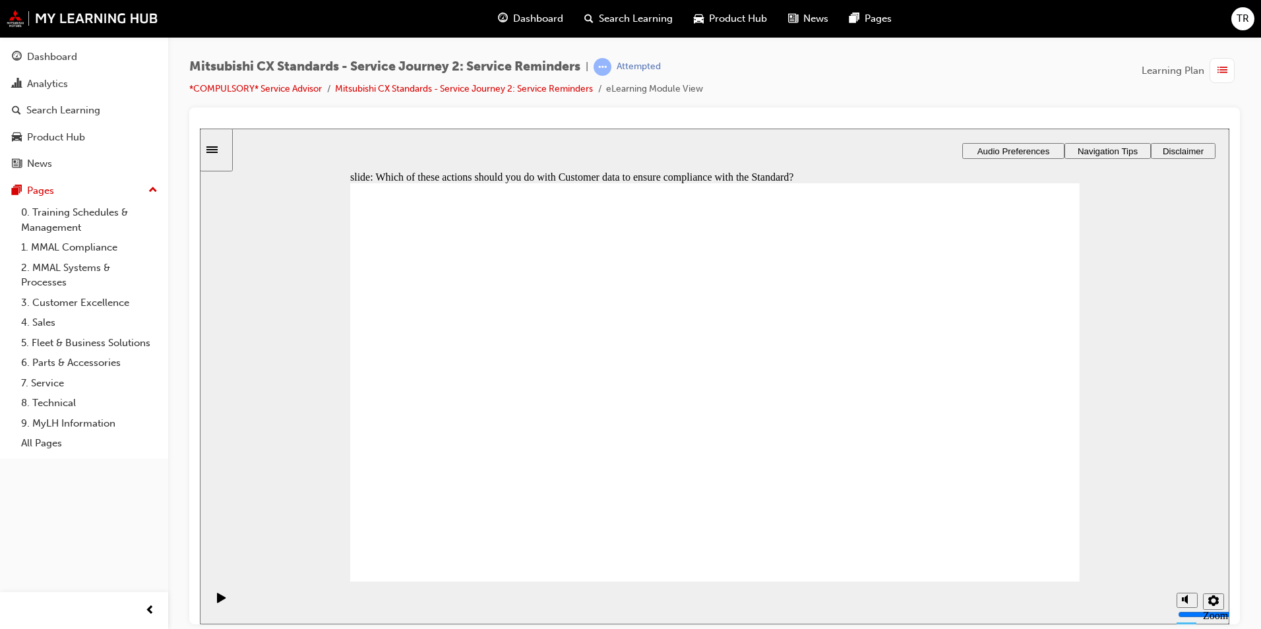
checkbox input "true"
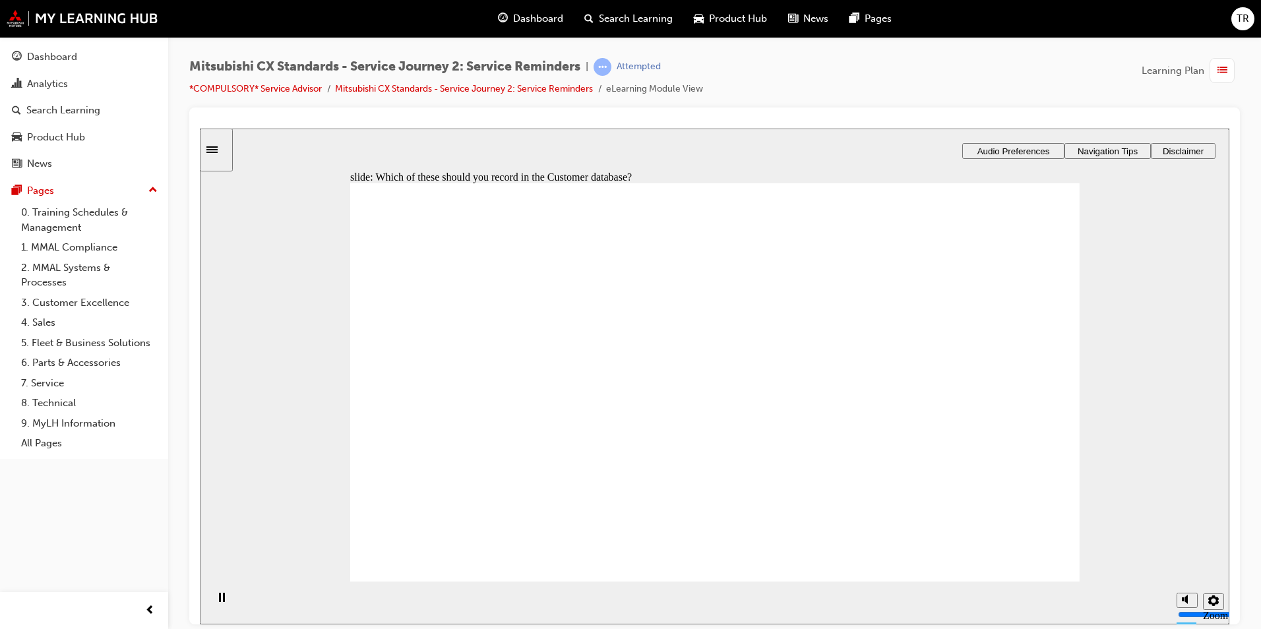
checkbox input "true"
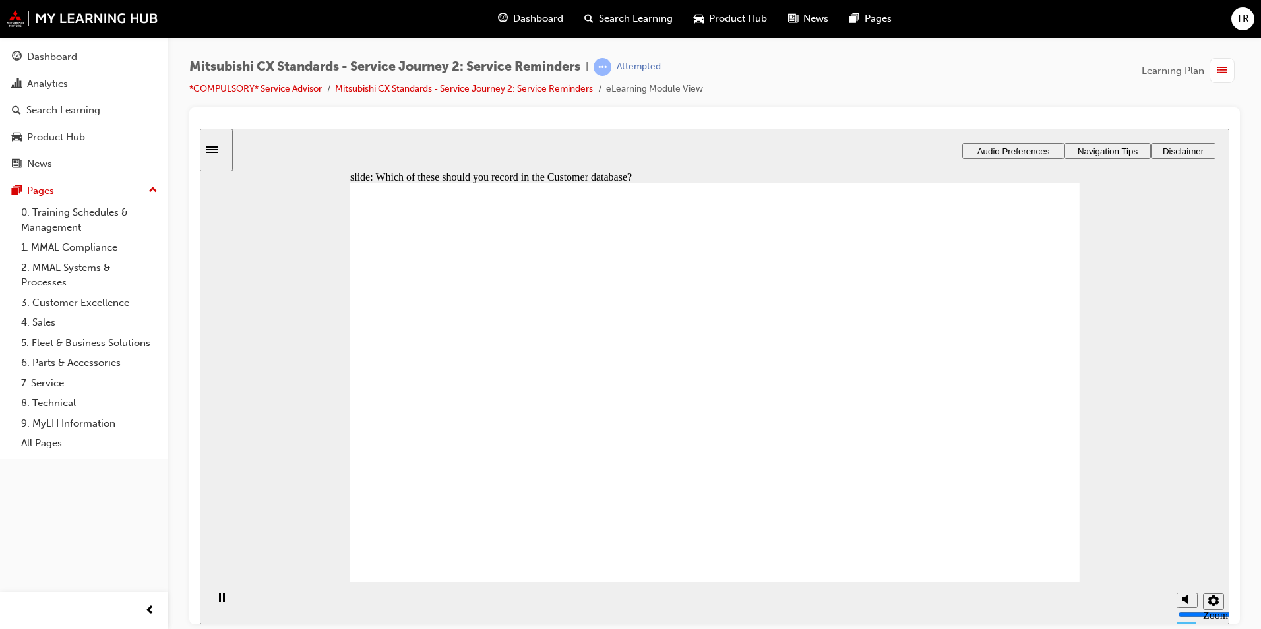
drag, startPoint x: 485, startPoint y: 427, endPoint x: 658, endPoint y: 363, distance: 184.9
drag, startPoint x: 591, startPoint y: 419, endPoint x: 983, endPoint y: 335, distance: 400.6
drag, startPoint x: 530, startPoint y: 421, endPoint x: 654, endPoint y: 407, distance: 125.5
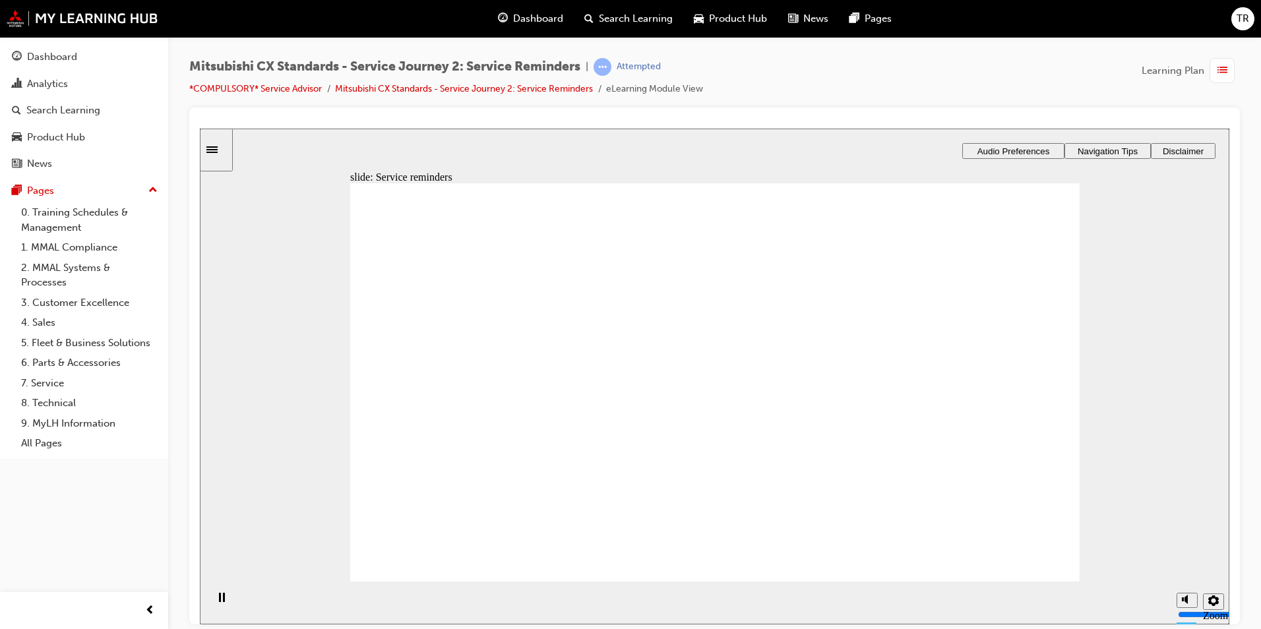
checkbox input "true"
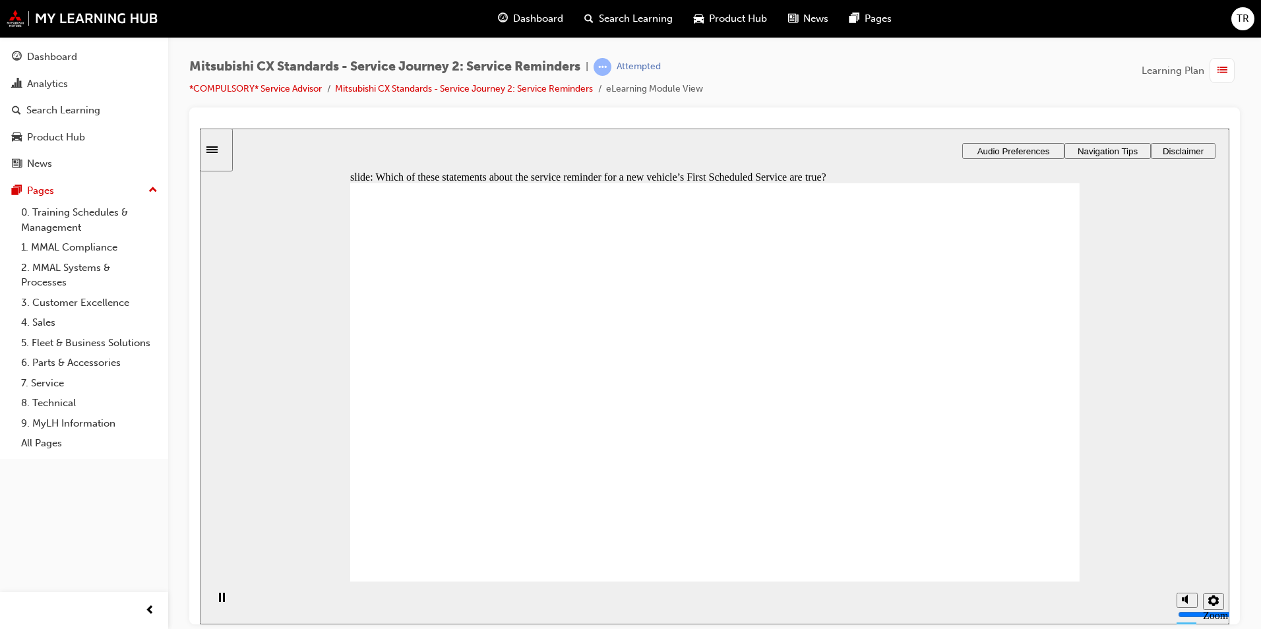
checkbox input "true"
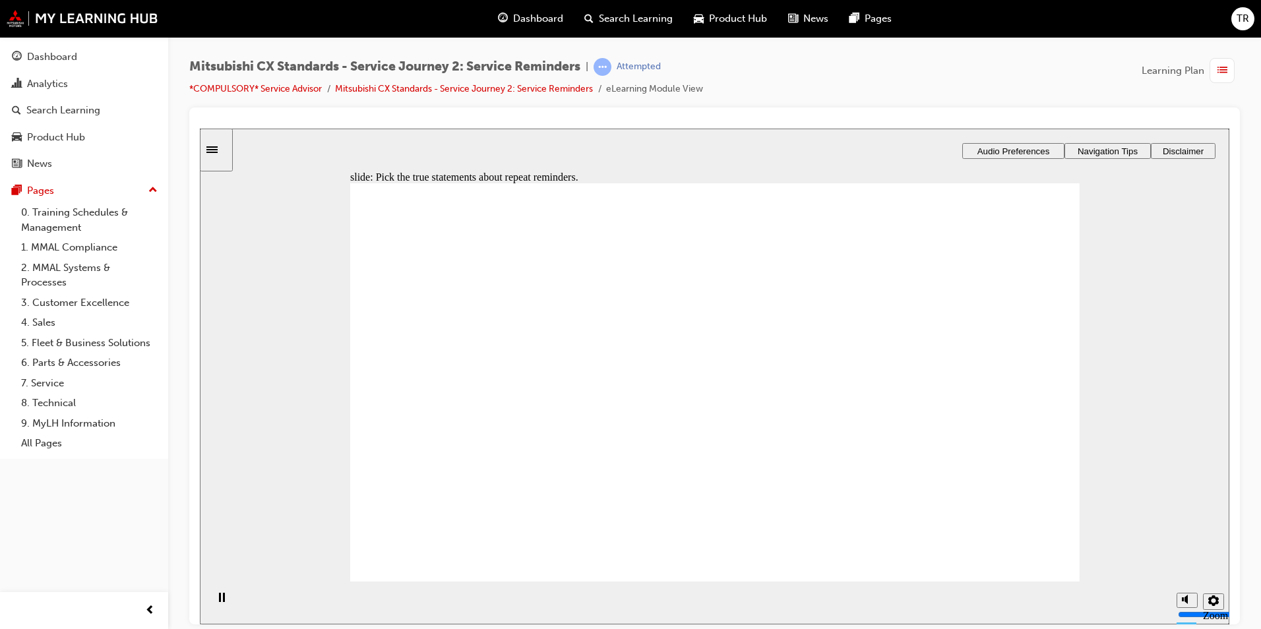
radio input "true"
checkbox input "true"
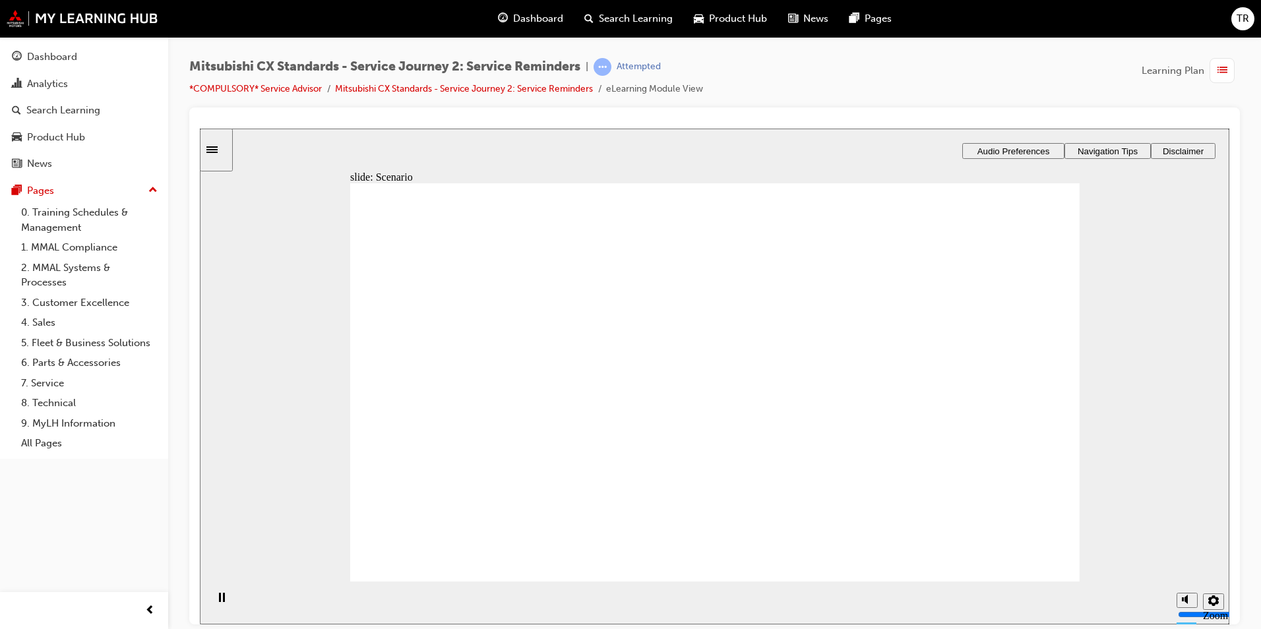
checkbox input "true"
drag, startPoint x: 568, startPoint y: 433, endPoint x: 1006, endPoint y: 345, distance: 447.3
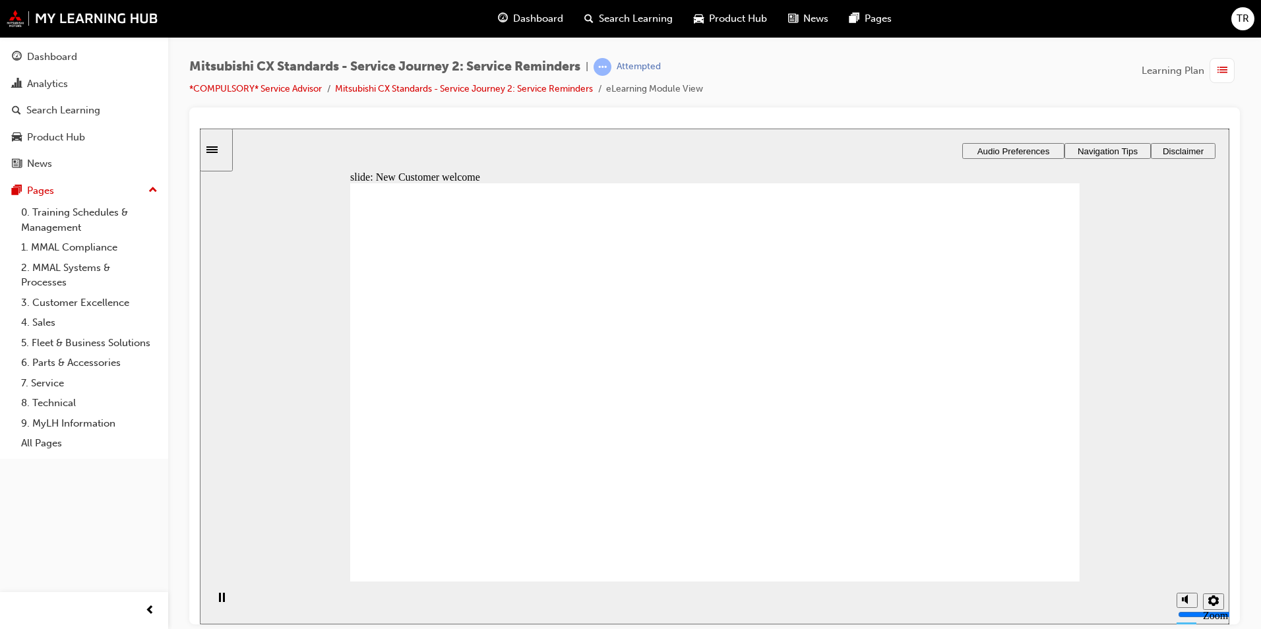
drag, startPoint x: 515, startPoint y: 443, endPoint x: 1073, endPoint y: 411, distance: 558.8
drag, startPoint x: 460, startPoint y: 442, endPoint x: 704, endPoint y: 356, distance: 259.2
drag, startPoint x: 486, startPoint y: 451, endPoint x: 727, endPoint y: 398, distance: 246.6
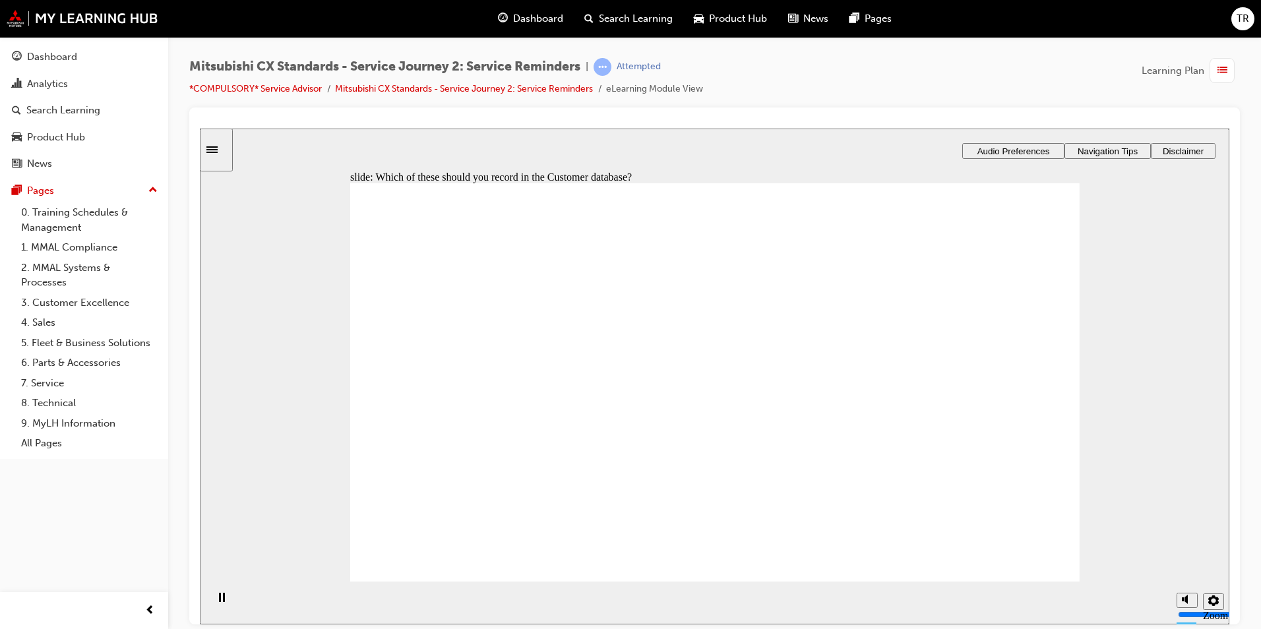
checkbox input "true"
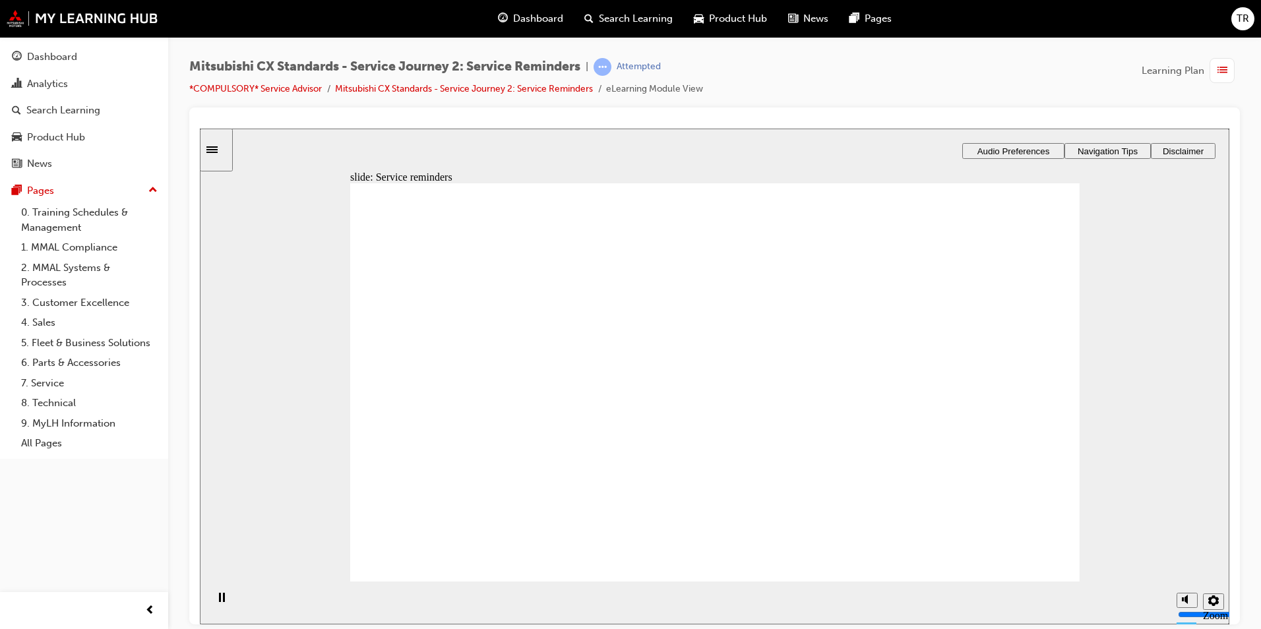
drag, startPoint x: 530, startPoint y: 441, endPoint x: 797, endPoint y: 377, distance: 274.1
drag, startPoint x: 508, startPoint y: 417, endPoint x: 1050, endPoint y: 388, distance: 542.8
drag, startPoint x: 533, startPoint y: 427, endPoint x: 985, endPoint y: 403, distance: 453.0
drag, startPoint x: 939, startPoint y: 390, endPoint x: 683, endPoint y: 385, distance: 255.9
drag, startPoint x: 528, startPoint y: 421, endPoint x: 1064, endPoint y: 401, distance: 536.5
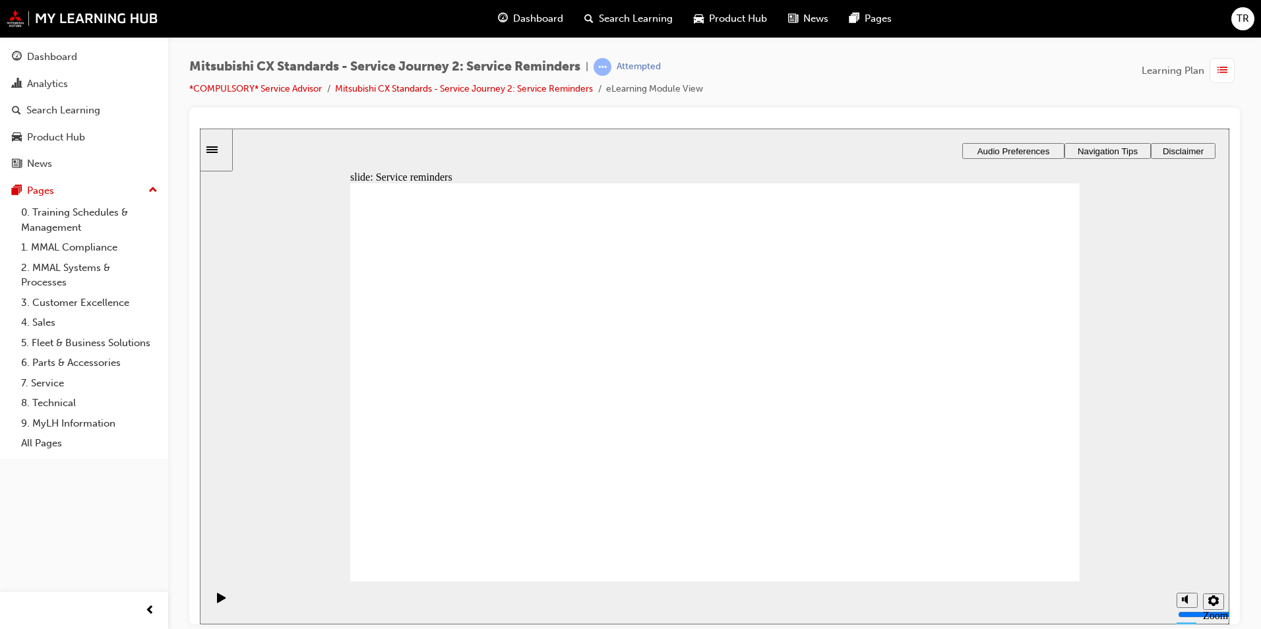
drag, startPoint x: 907, startPoint y: 398, endPoint x: 710, endPoint y: 427, distance: 199.3
drag, startPoint x: 693, startPoint y: 413, endPoint x: 884, endPoint y: 380, distance: 194.2
drag, startPoint x: 989, startPoint y: 546, endPoint x: 1000, endPoint y: 543, distance: 11.1
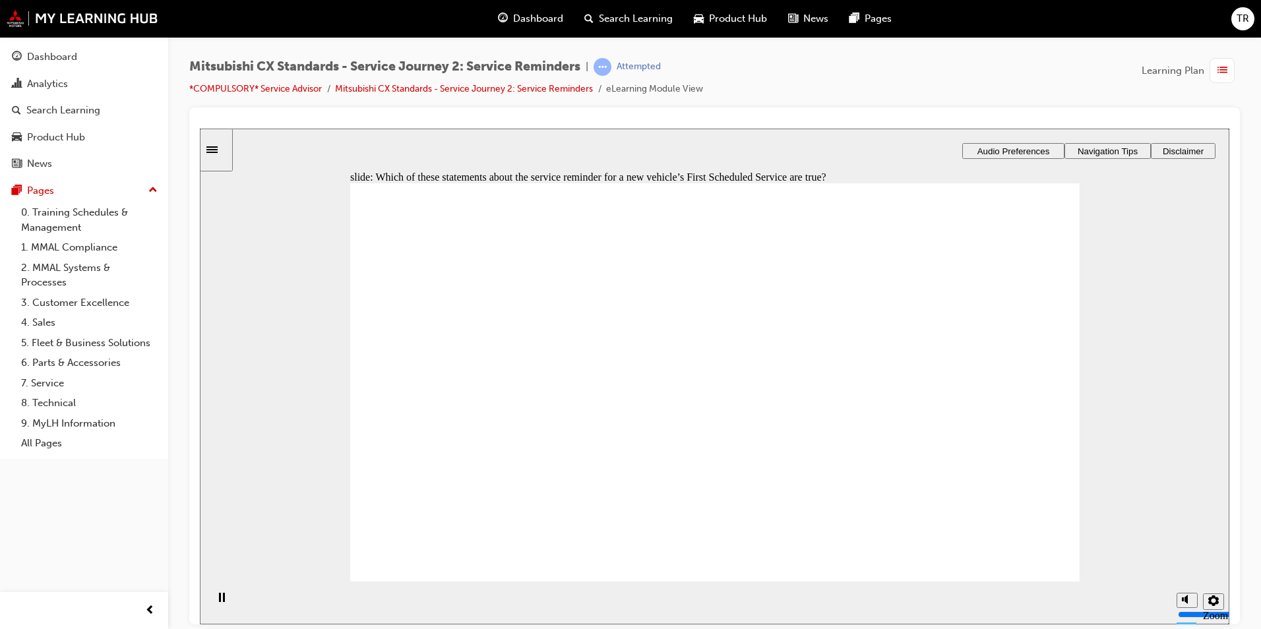
checkbox input "true"
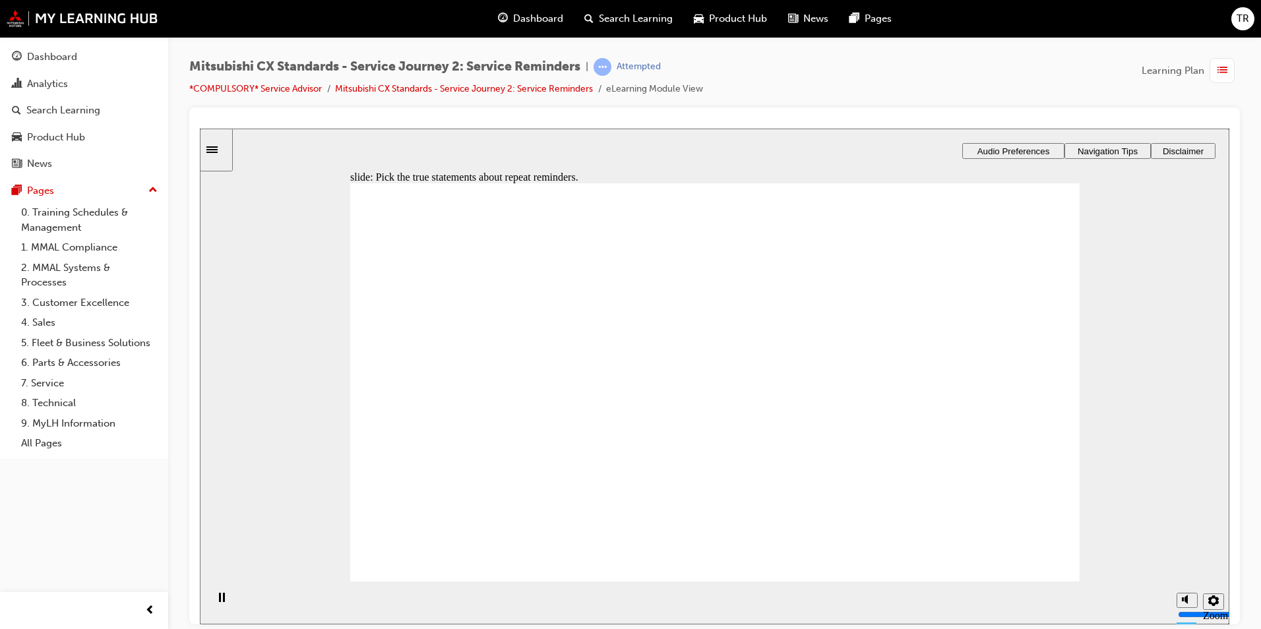
radio input "true"
checkbox input "true"
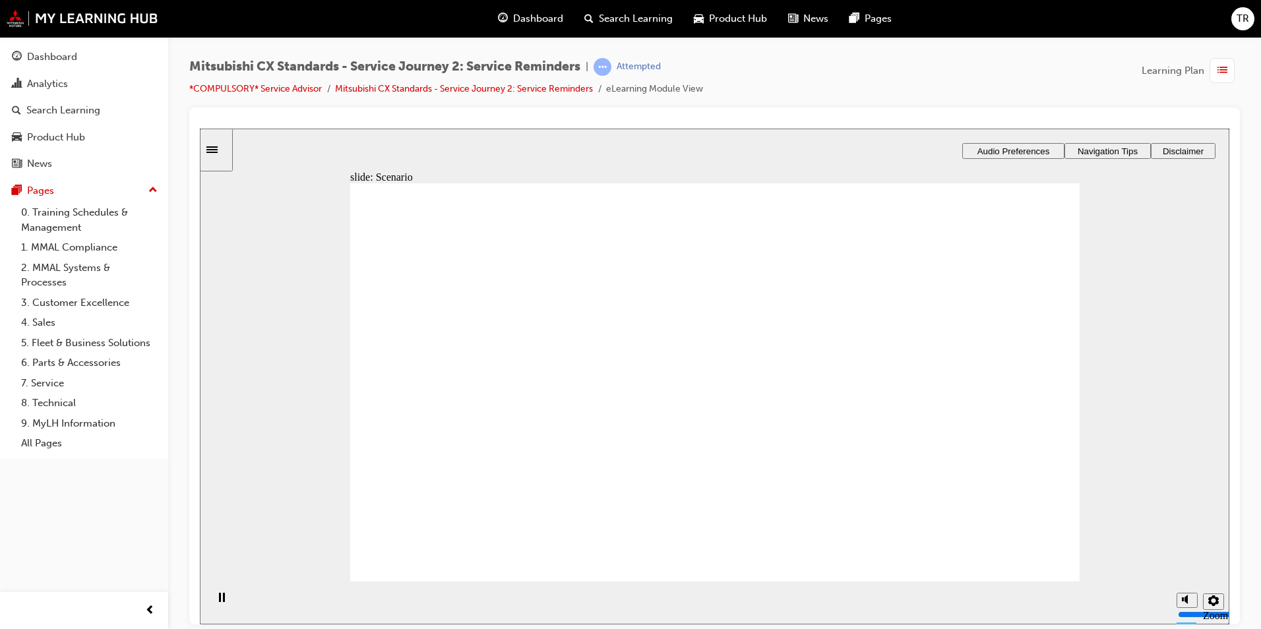
checkbox input "true"
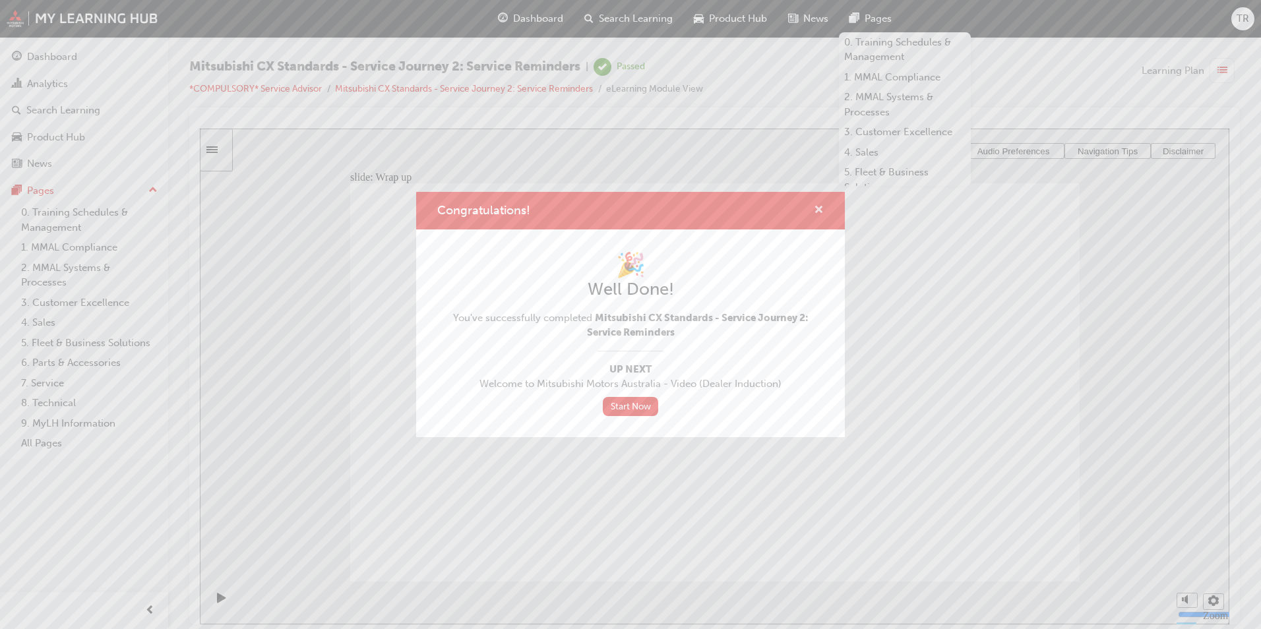
click at [820, 212] on span "cross-icon" at bounding box center [819, 211] width 10 height 12
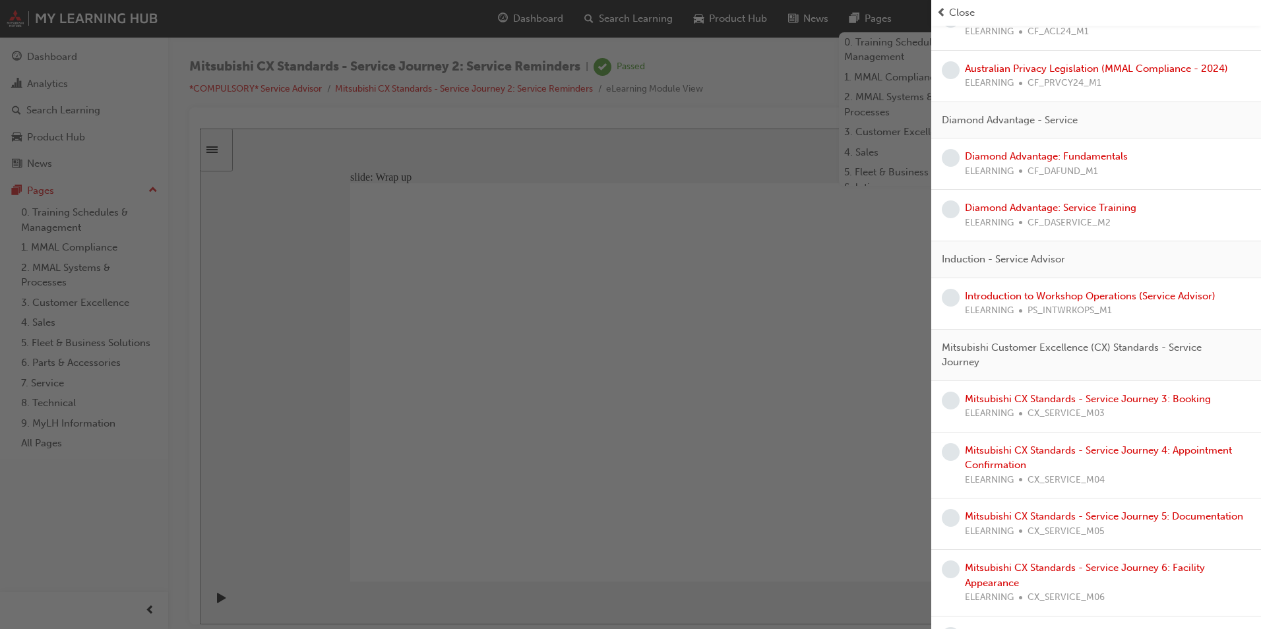
scroll to position [396, 0]
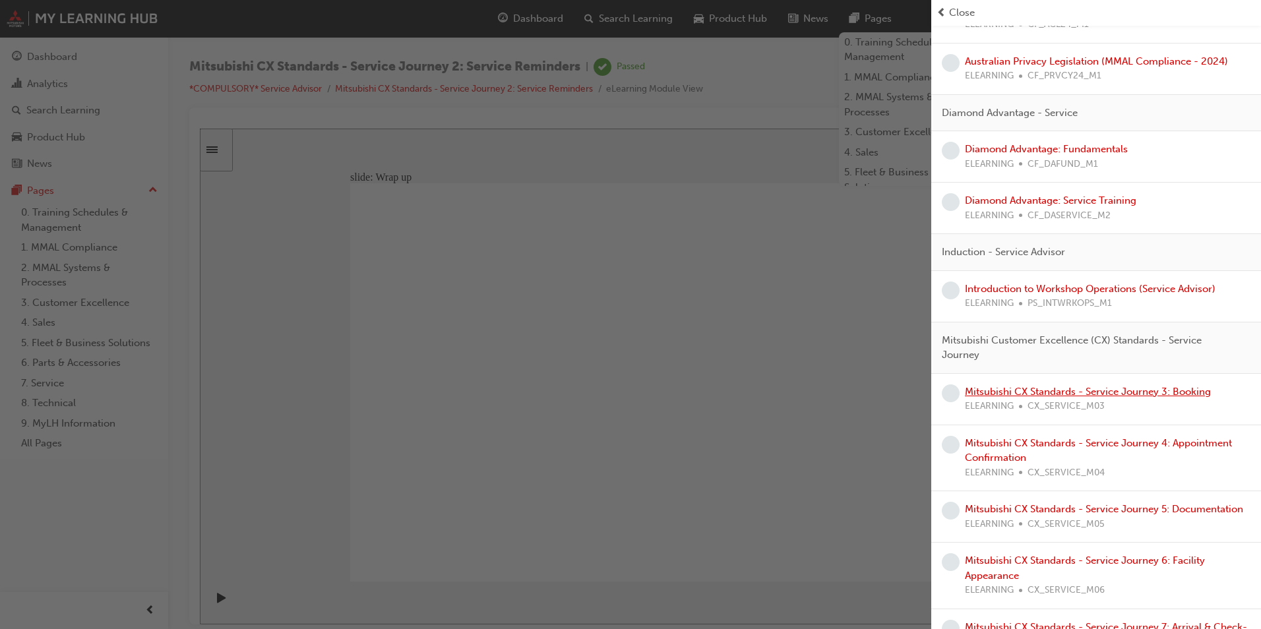
click at [1067, 386] on link "Mitsubishi CX Standards - Service Journey 3: Booking" at bounding box center [1088, 392] width 246 height 12
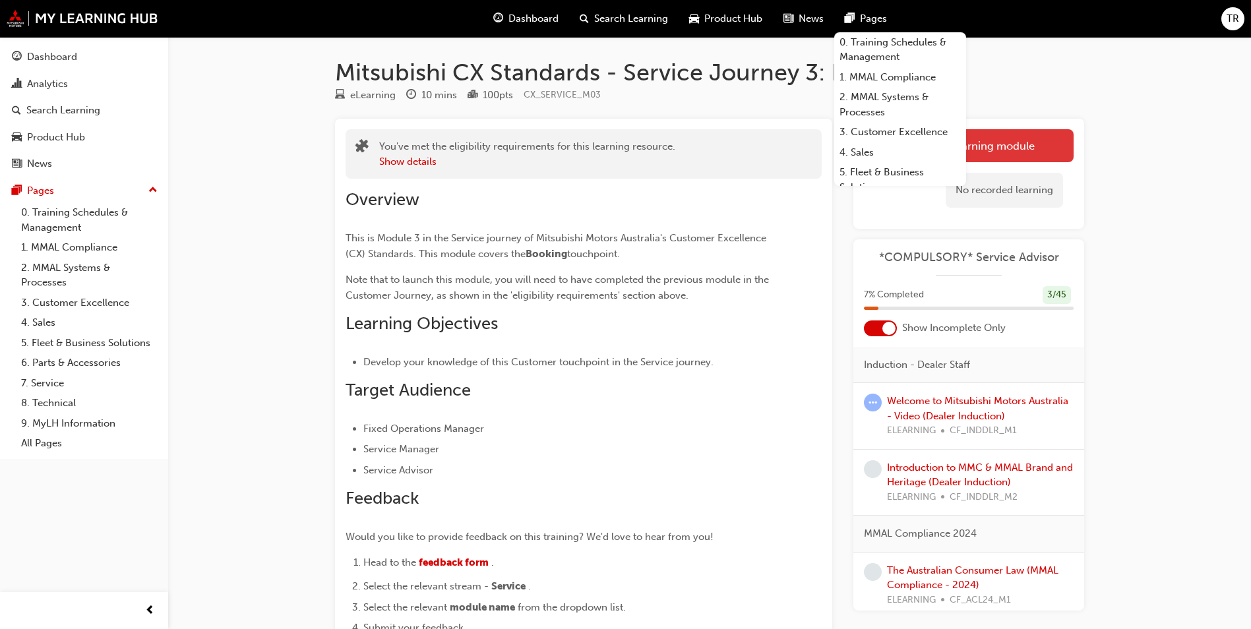
click at [1034, 153] on link "Launch eLearning module" at bounding box center [969, 145] width 210 height 33
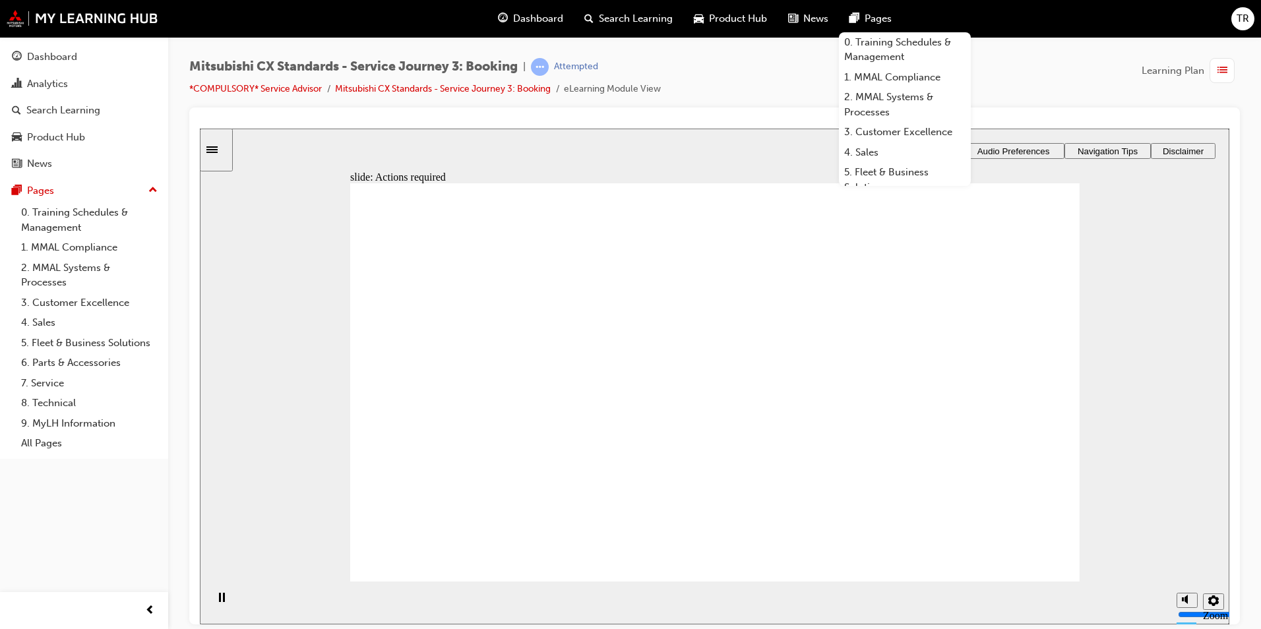
drag, startPoint x: 839, startPoint y: 434, endPoint x: 844, endPoint y: 405, distance: 29.5
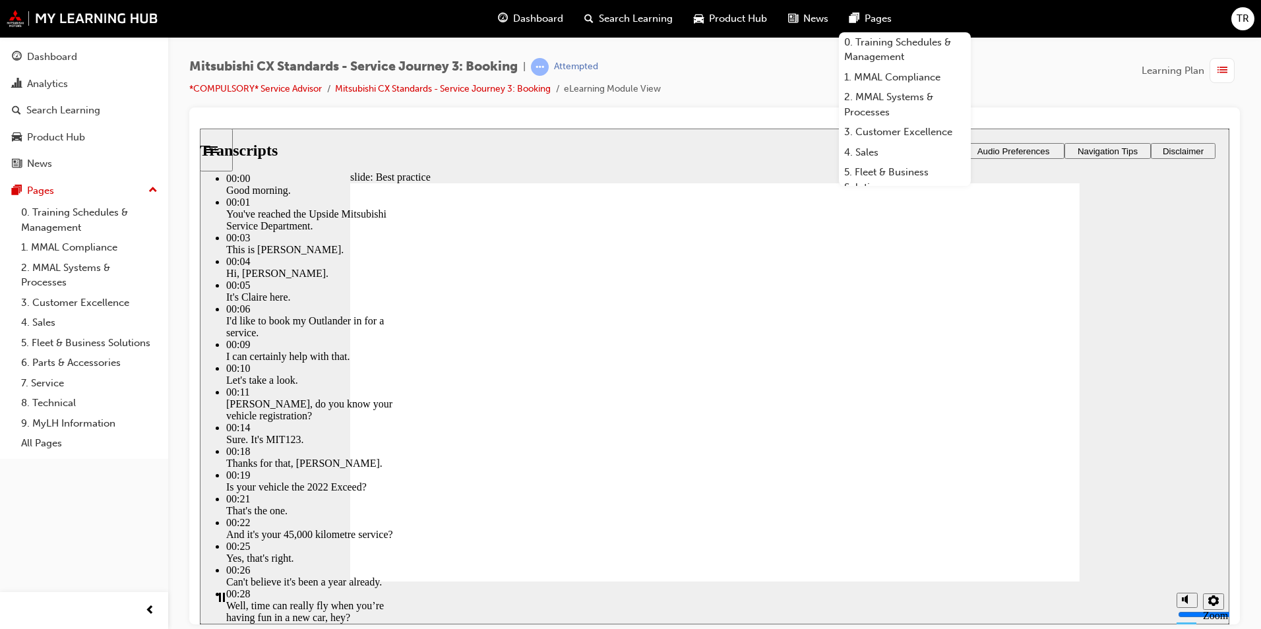
click at [1186, 559] on input "volume" at bounding box center [1220, 564] width 85 height 11
type input "73"
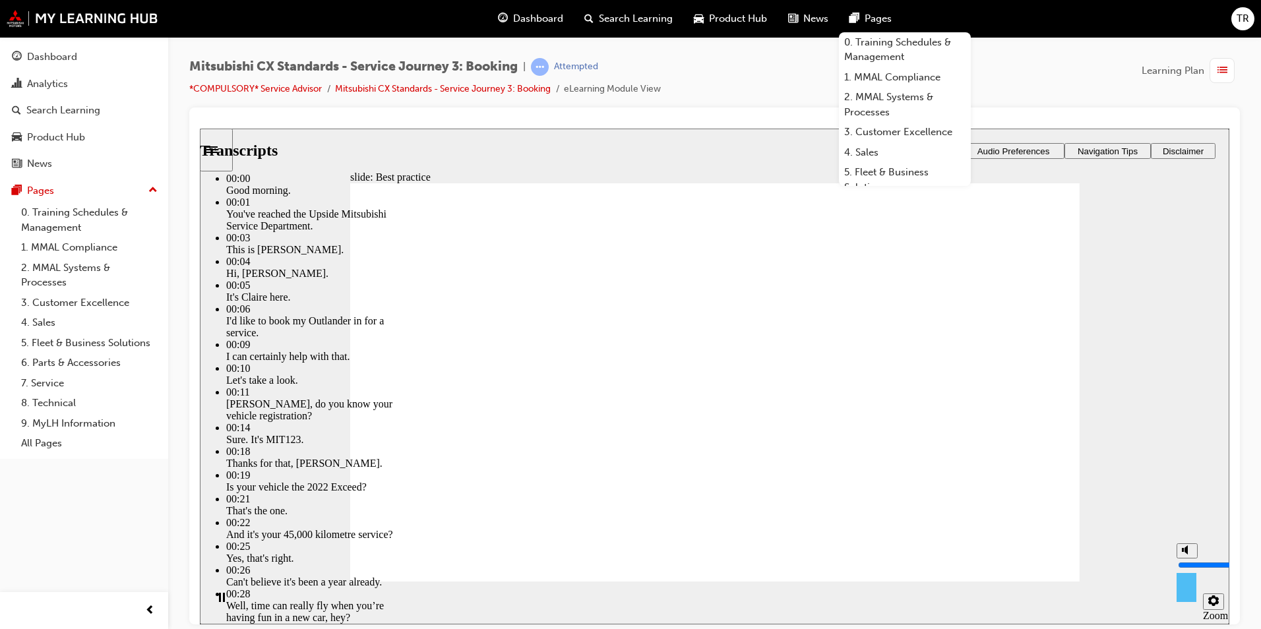
type input "6"
type input "73"
type input "6"
type input "73"
type input "6"
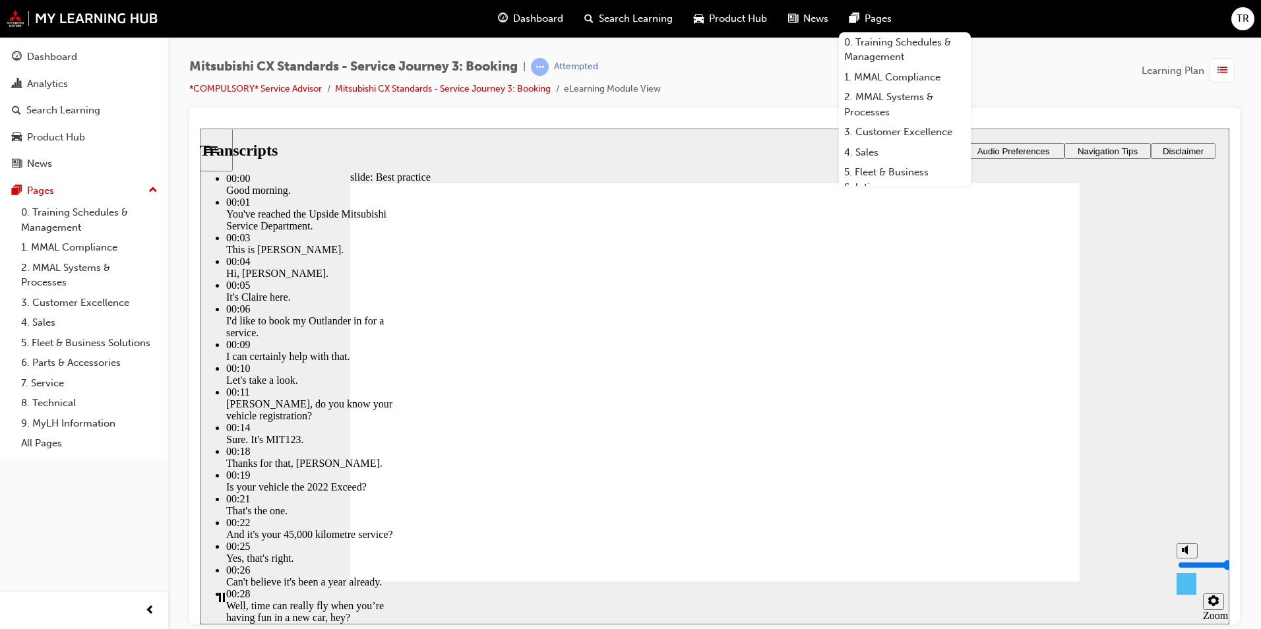
click at [1186, 560] on input "volume" at bounding box center [1220, 564] width 85 height 11
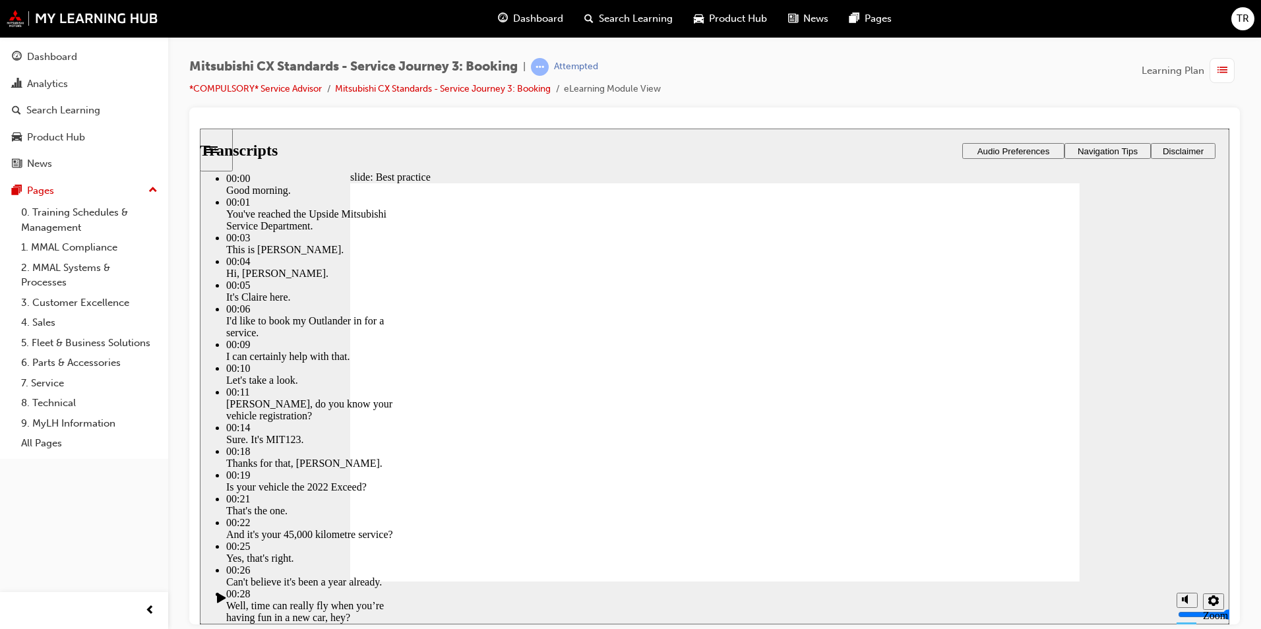
type input "160"
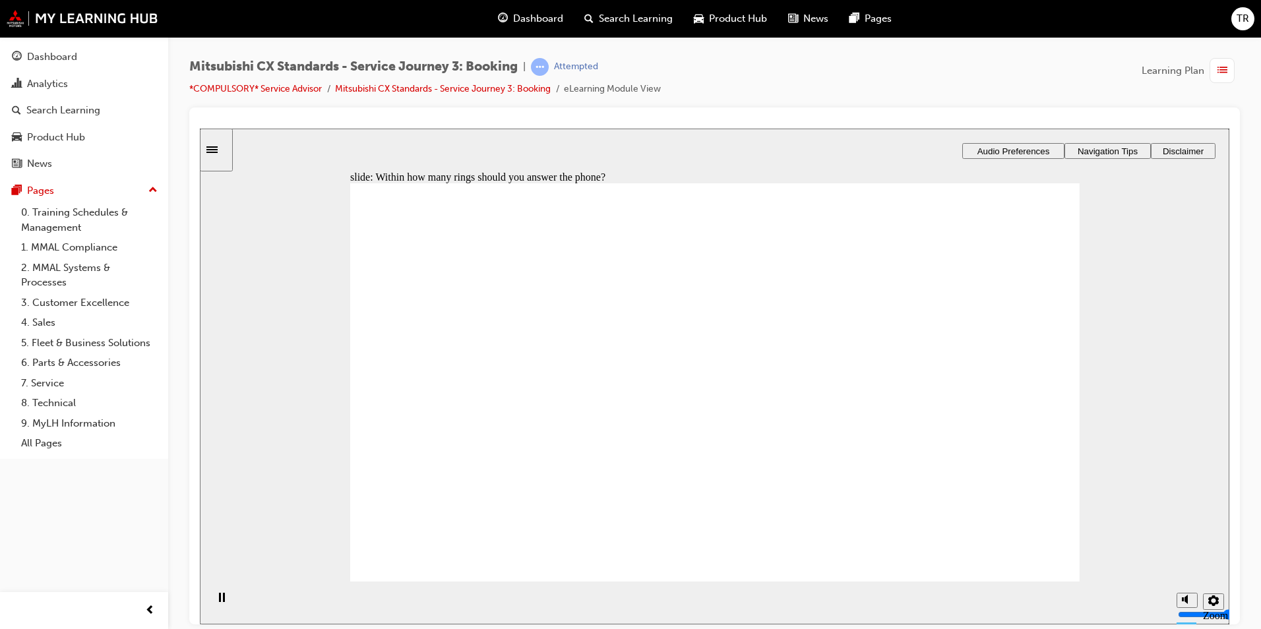
radio input "true"
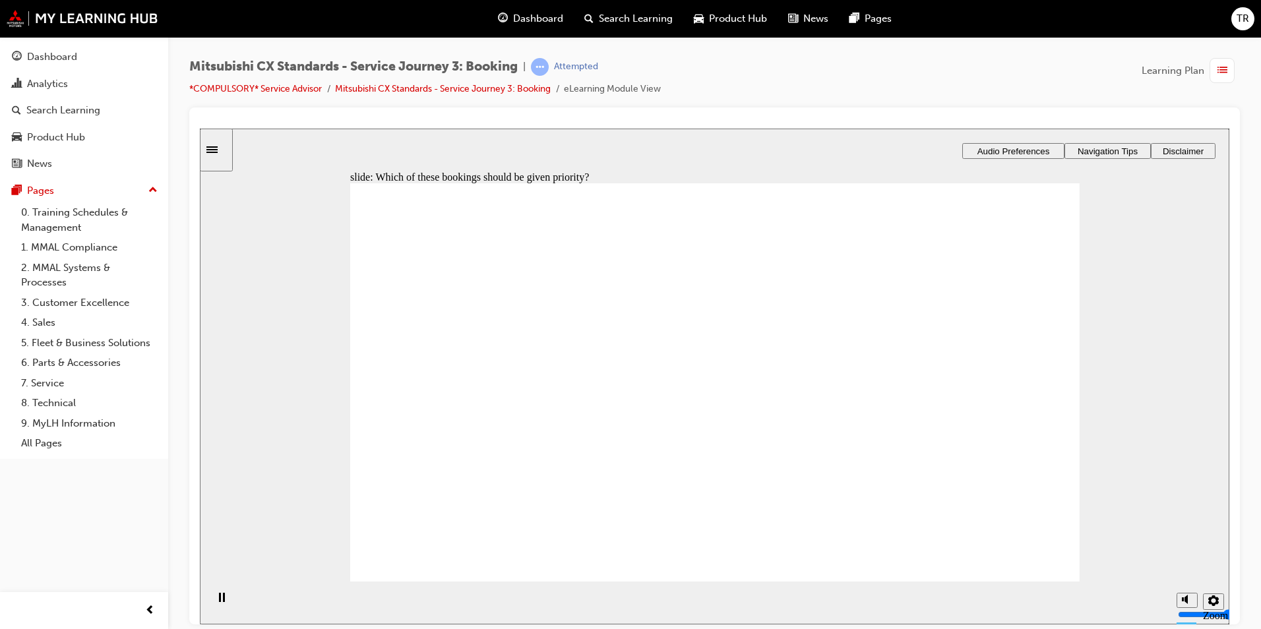
checkbox input "true"
drag, startPoint x: 532, startPoint y: 431, endPoint x: 475, endPoint y: 394, distance: 67.9
checkbox input "true"
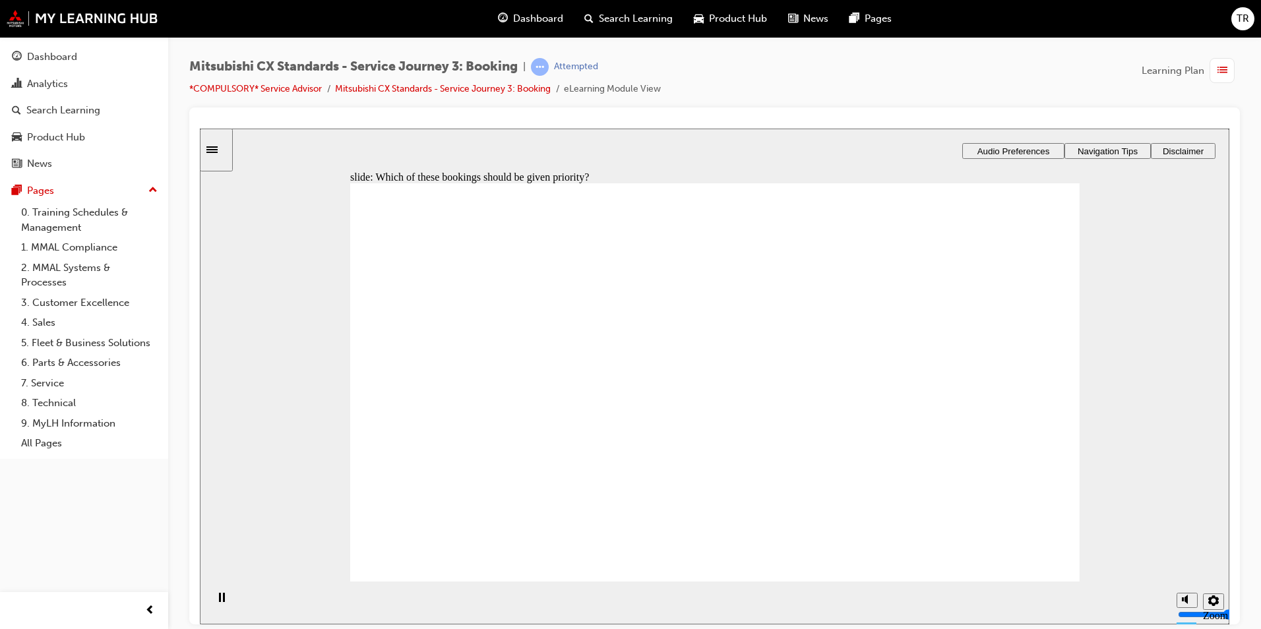
drag, startPoint x: 507, startPoint y: 426, endPoint x: 1005, endPoint y: 393, distance: 499.0
drag, startPoint x: 475, startPoint y: 436, endPoint x: 650, endPoint y: 381, distance: 183.1
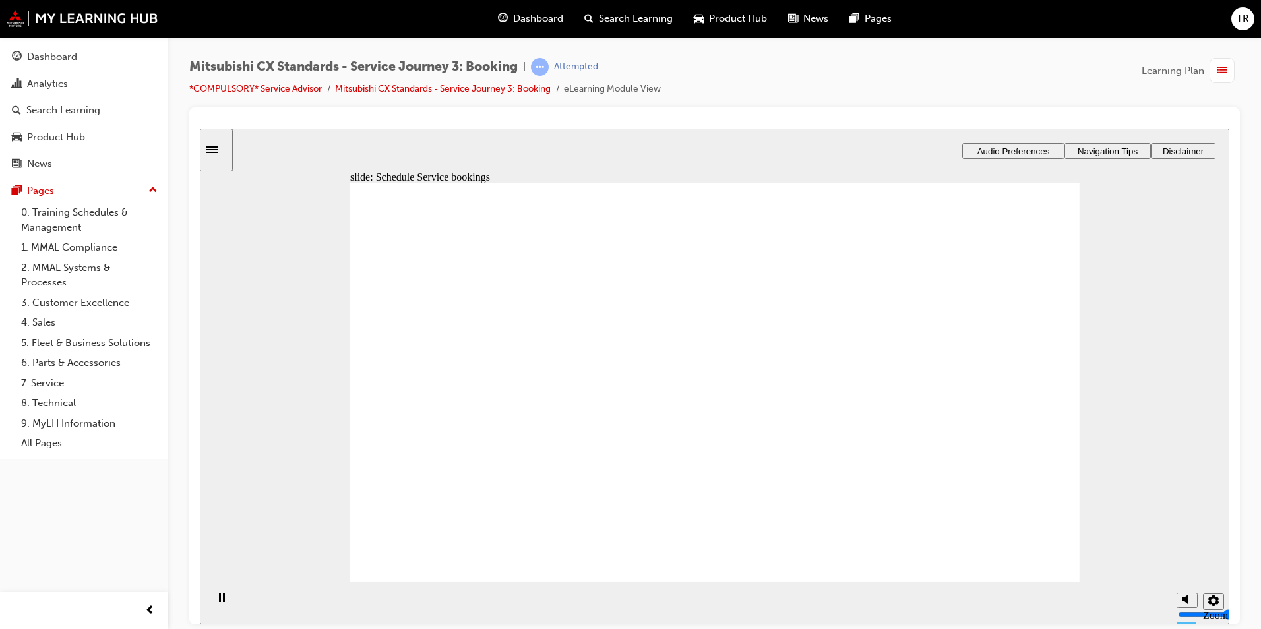
drag, startPoint x: 519, startPoint y: 436, endPoint x: 664, endPoint y: 417, distance: 146.3
drag, startPoint x: 879, startPoint y: 375, endPoint x: 741, endPoint y: 458, distance: 161.3
drag, startPoint x: 684, startPoint y: 461, endPoint x: 915, endPoint y: 408, distance: 236.9
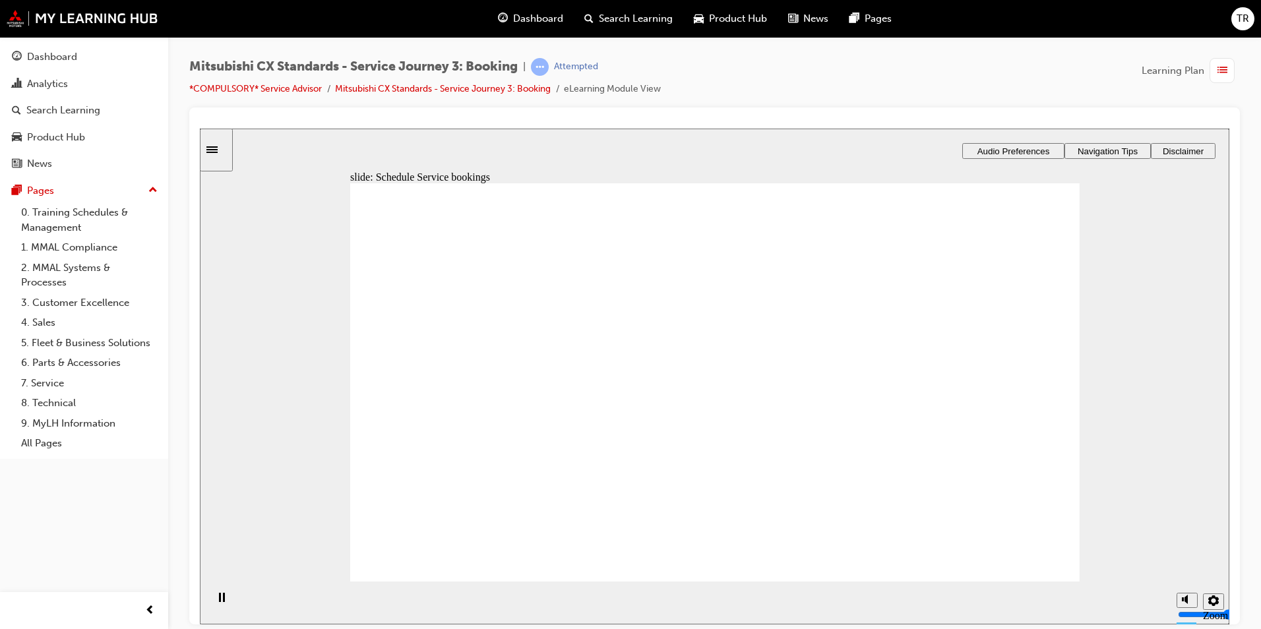
checkbox input "false"
checkbox input "true"
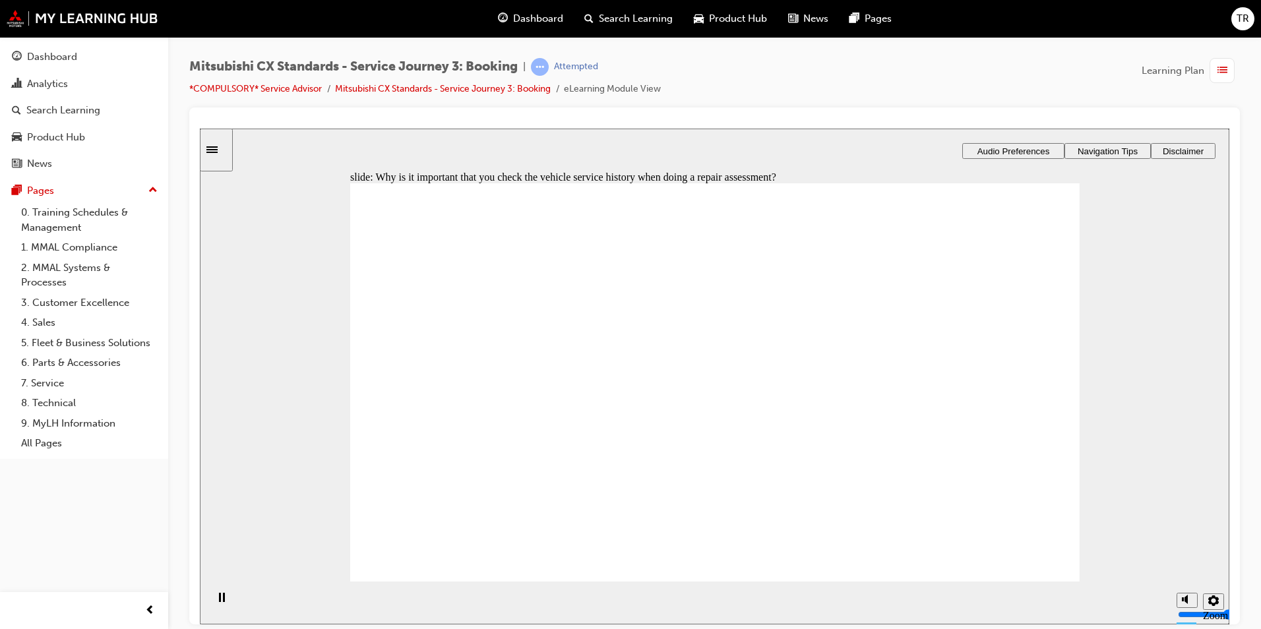
drag, startPoint x: 523, startPoint y: 418, endPoint x: 533, endPoint y: 355, distance: 64.2
checkbox input "true"
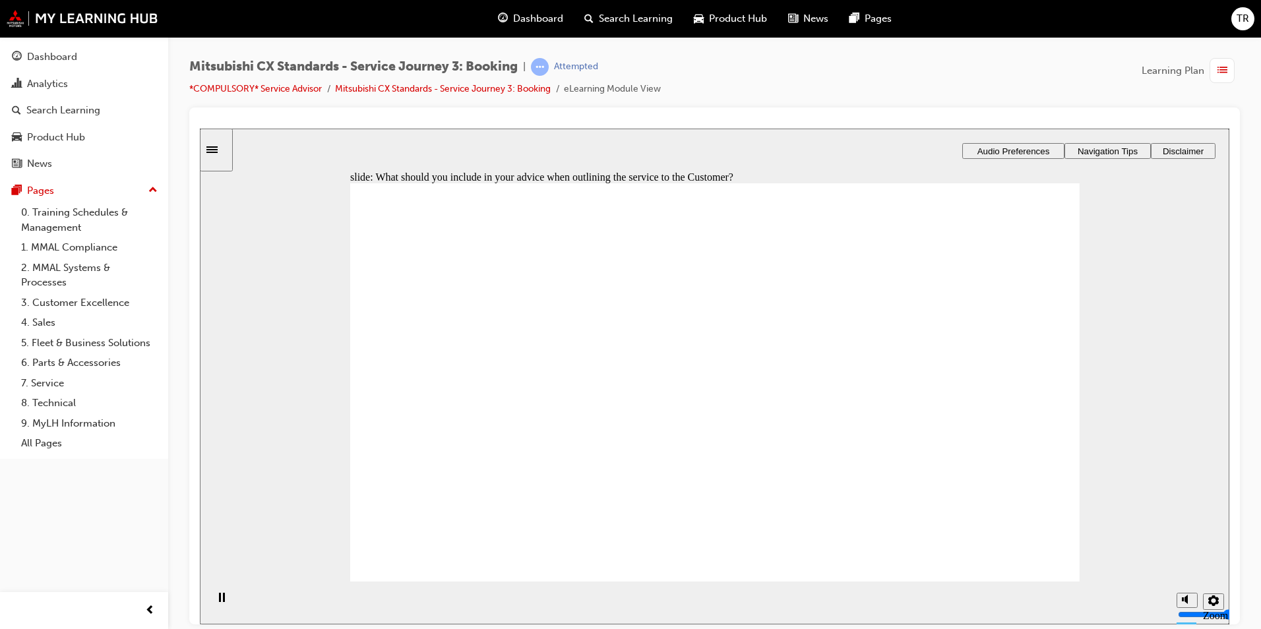
checkbox input "true"
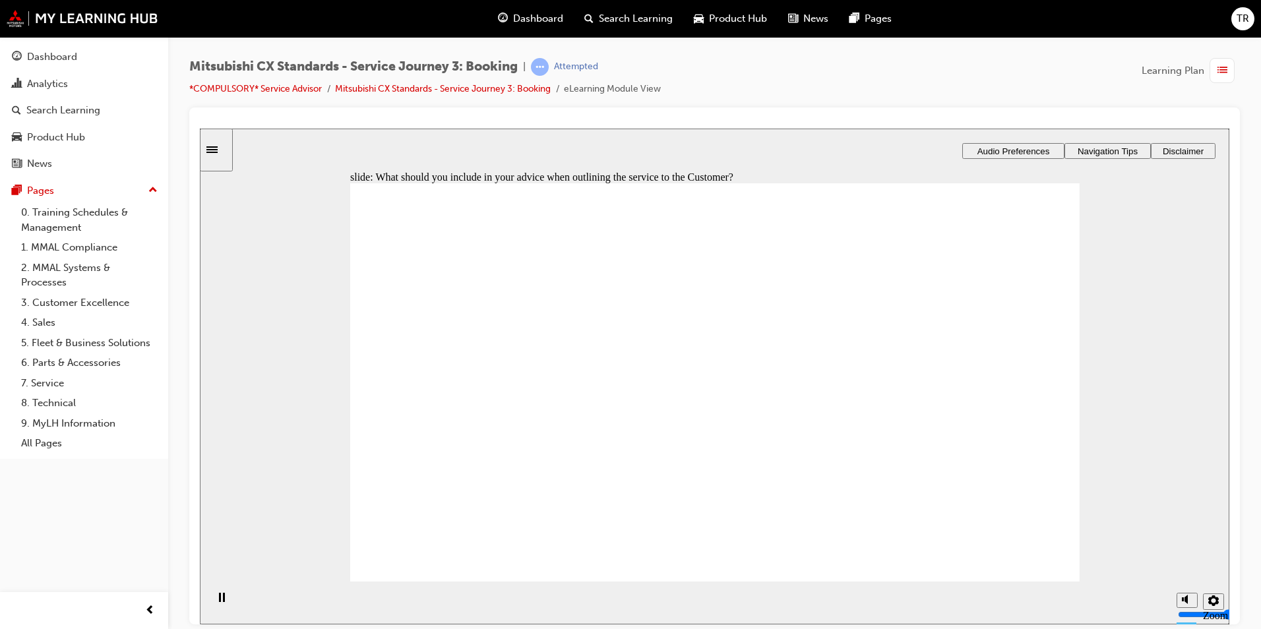
checkbox input "true"
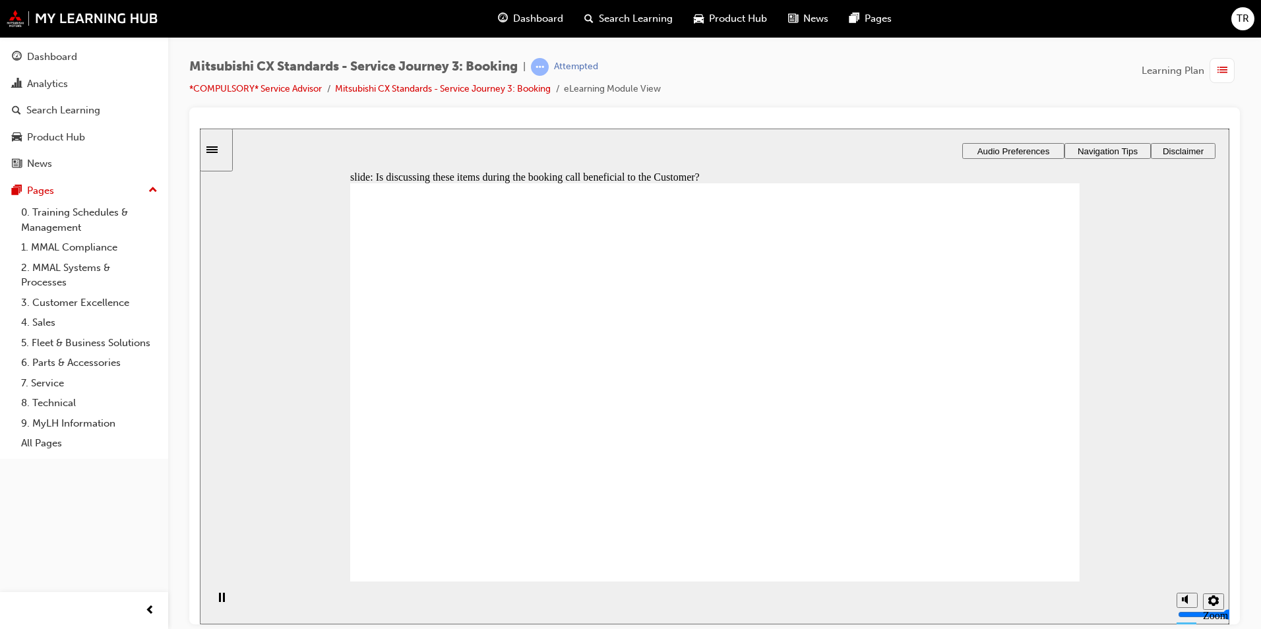
drag, startPoint x: 505, startPoint y: 405, endPoint x: 793, endPoint y: 337, distance: 295.4
drag, startPoint x: 504, startPoint y: 427, endPoint x: 722, endPoint y: 410, distance: 219.0
drag, startPoint x: 429, startPoint y: 426, endPoint x: 915, endPoint y: 373, distance: 488.9
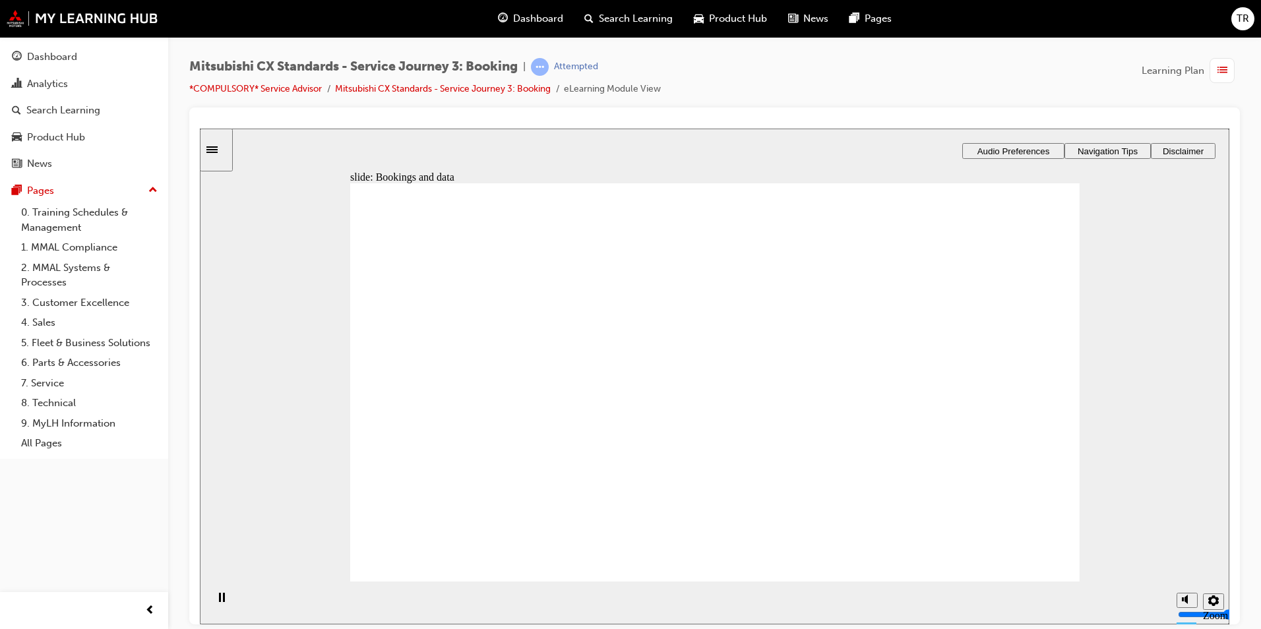
checkbox input "true"
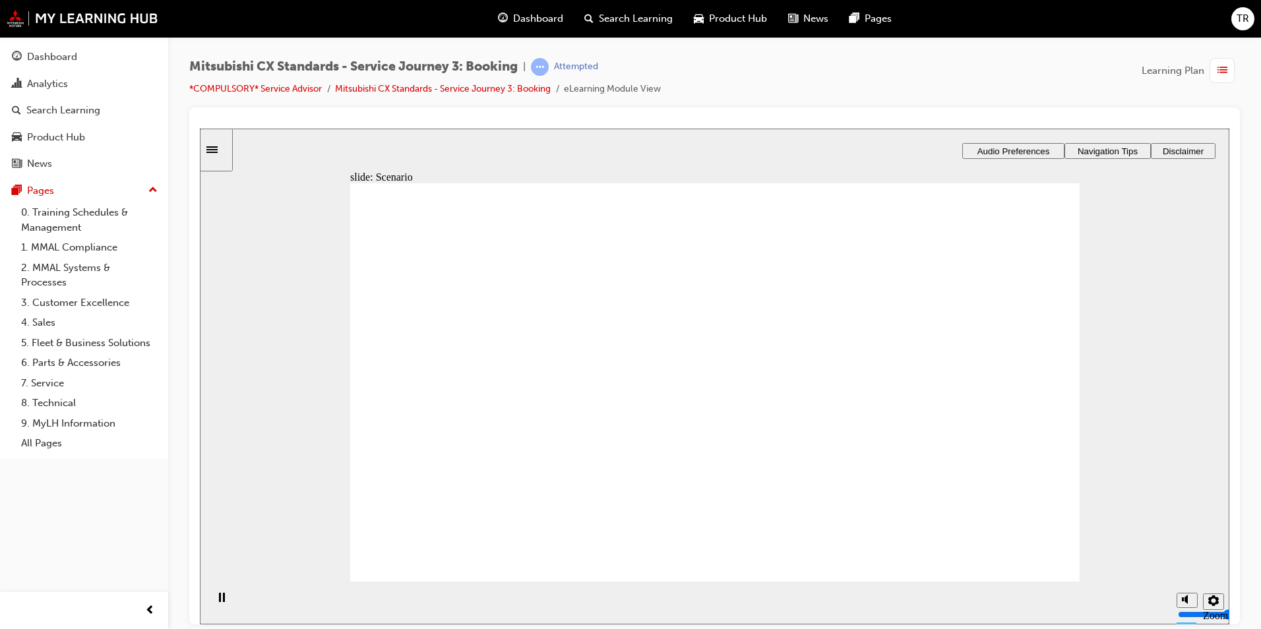
checkbox input "true"
checkbox input "false"
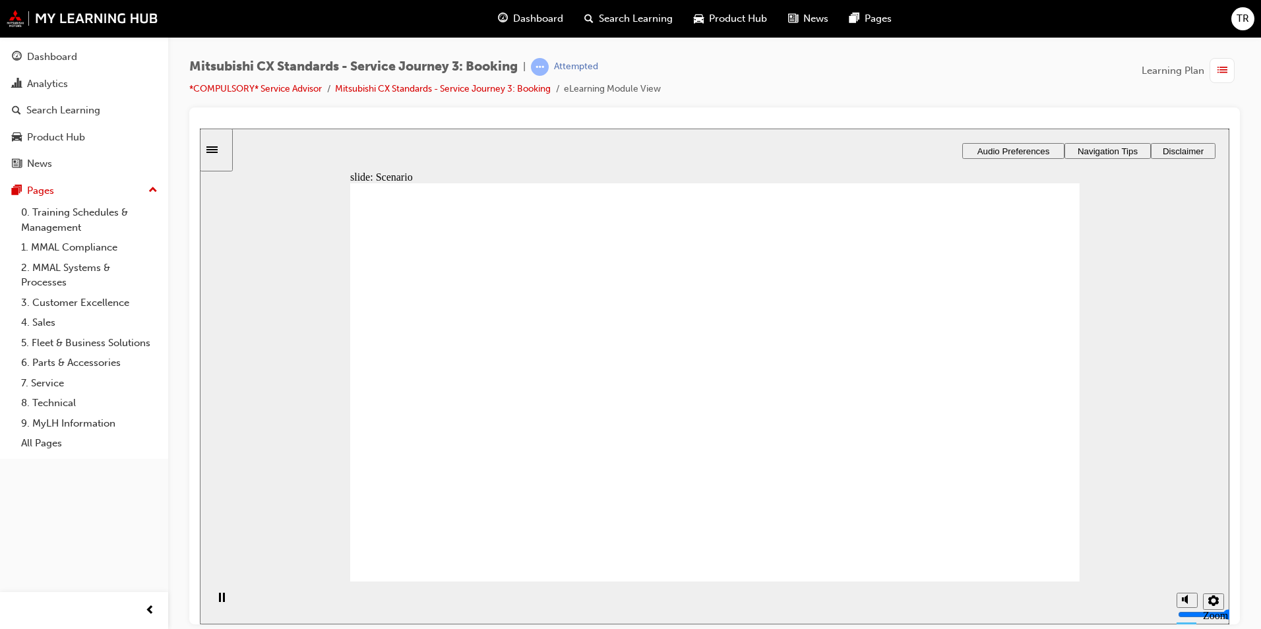
checkbox input "true"
drag, startPoint x: 797, startPoint y: 270, endPoint x: 744, endPoint y: 267, distance: 53.5
checkbox input "false"
checkbox input "true"
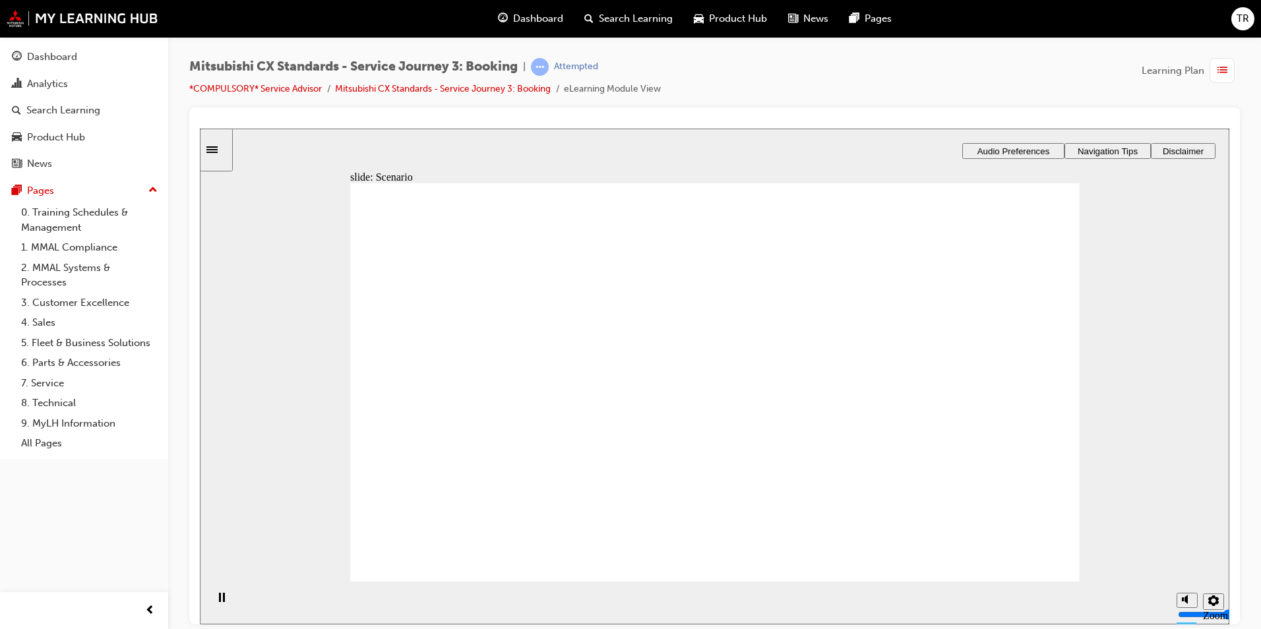
checkbox input "true"
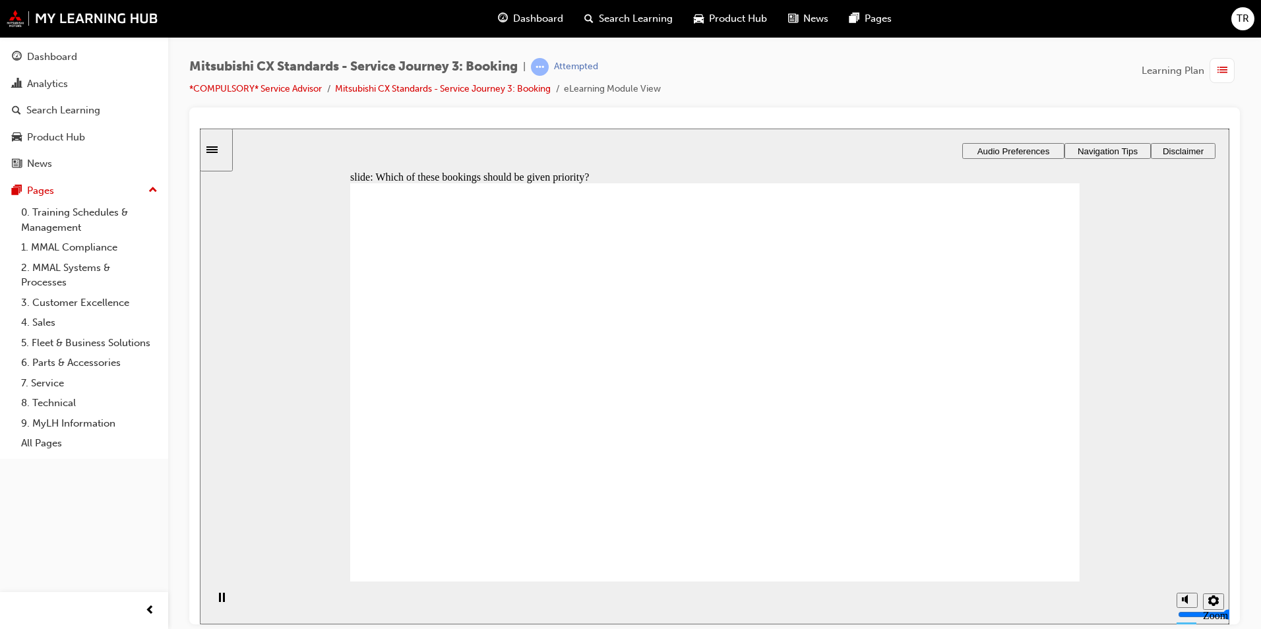
checkbox input "true"
drag, startPoint x: 532, startPoint y: 446, endPoint x: 863, endPoint y: 398, distance: 333.8
drag, startPoint x: 460, startPoint y: 432, endPoint x: 672, endPoint y: 357, distance: 224.6
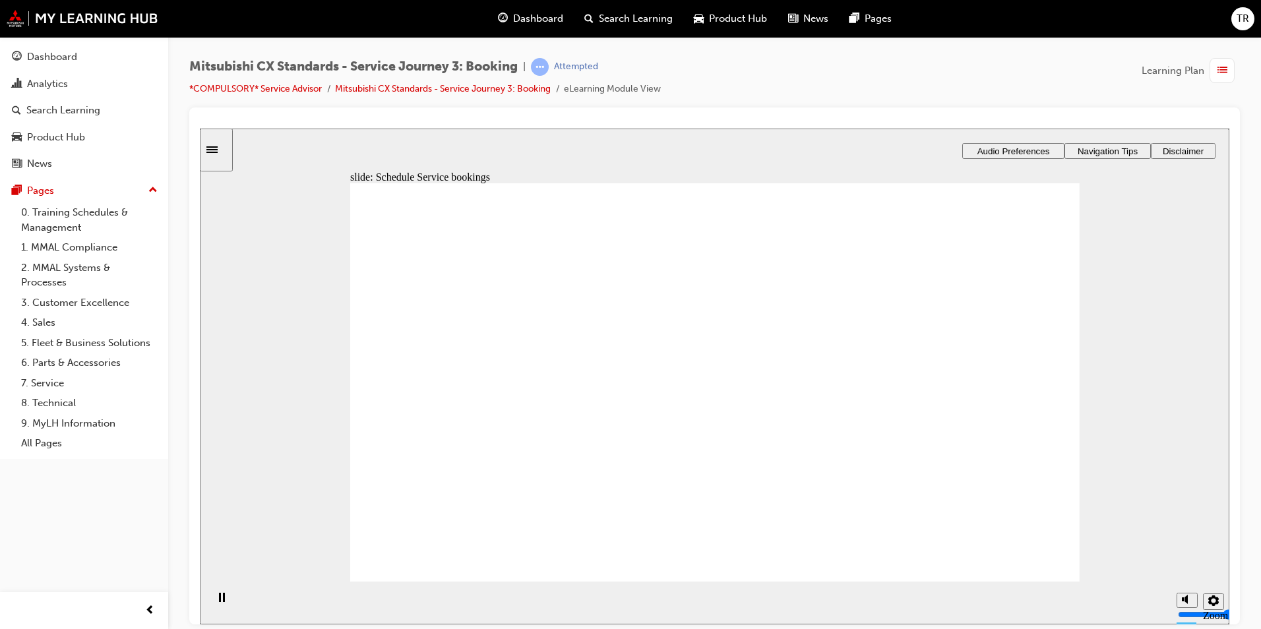
drag, startPoint x: 500, startPoint y: 421, endPoint x: 688, endPoint y: 413, distance: 188.8
checkbox input "true"
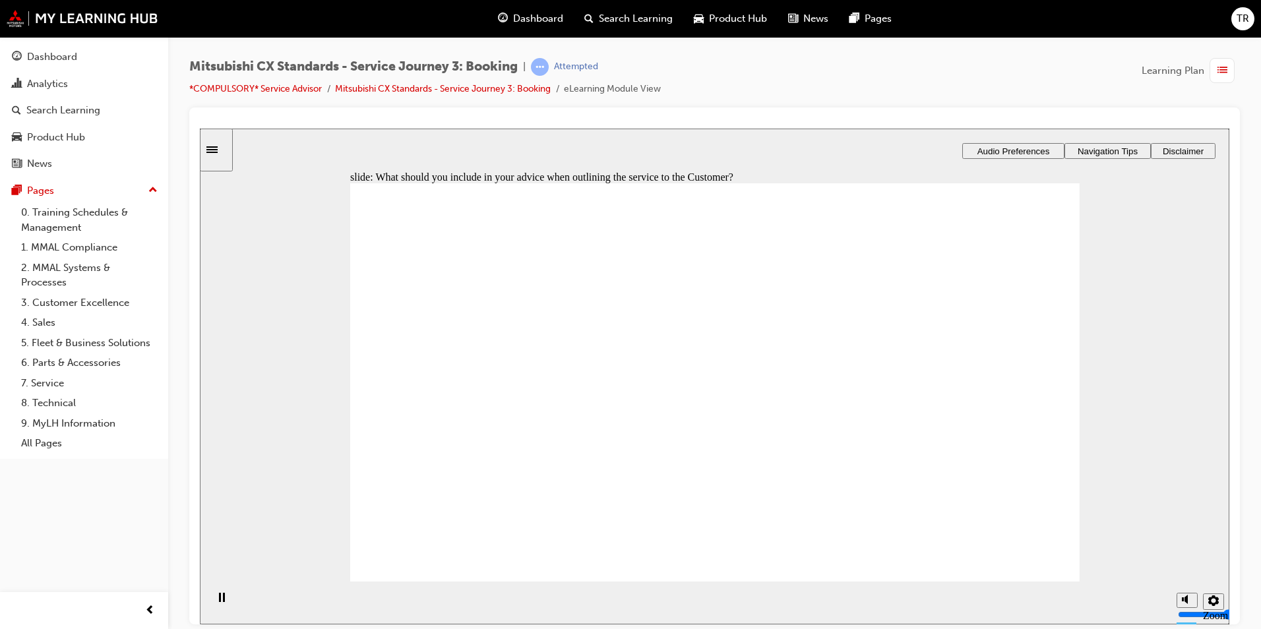
checkbox input "true"
drag, startPoint x: 484, startPoint y: 435, endPoint x: 857, endPoint y: 369, distance: 379.0
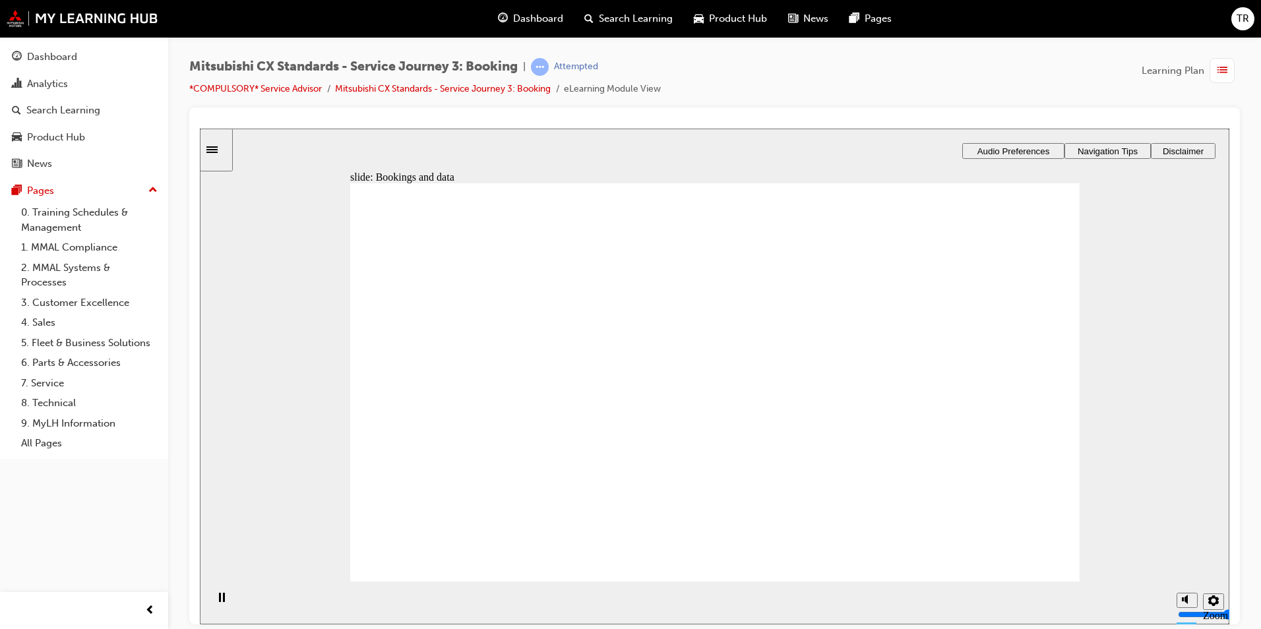
drag, startPoint x: 436, startPoint y: 413, endPoint x: 594, endPoint y: 366, distance: 165.2
drag, startPoint x: 430, startPoint y: 419, endPoint x: 643, endPoint y: 403, distance: 213.6
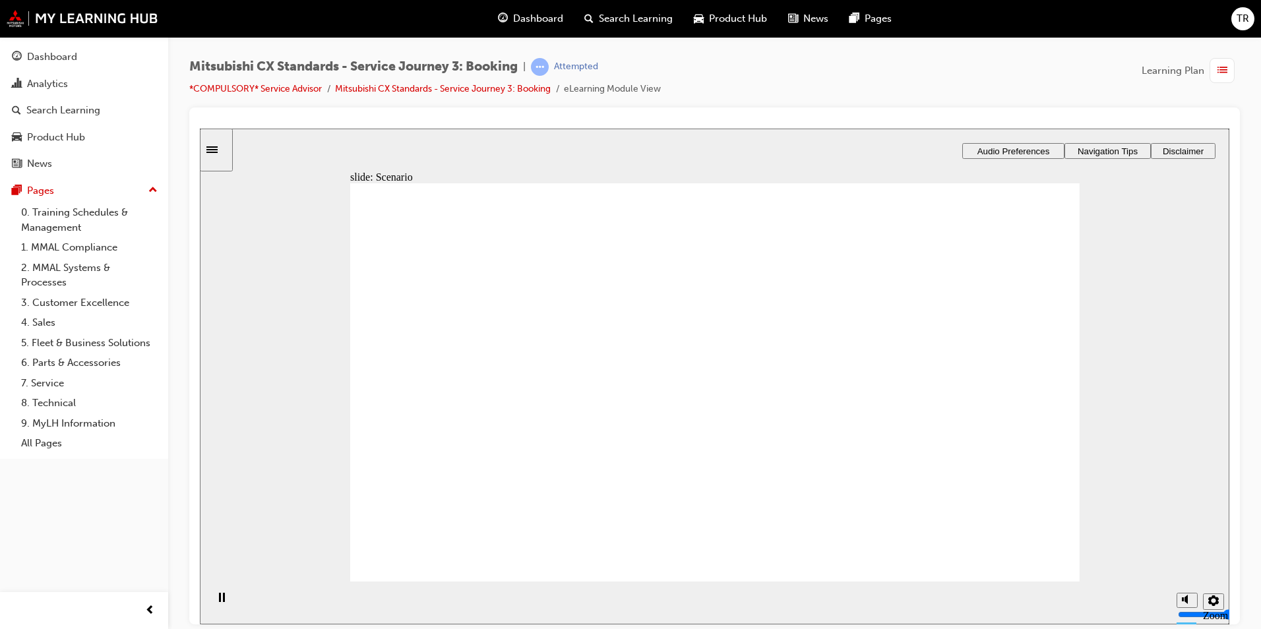
checkbox input "true"
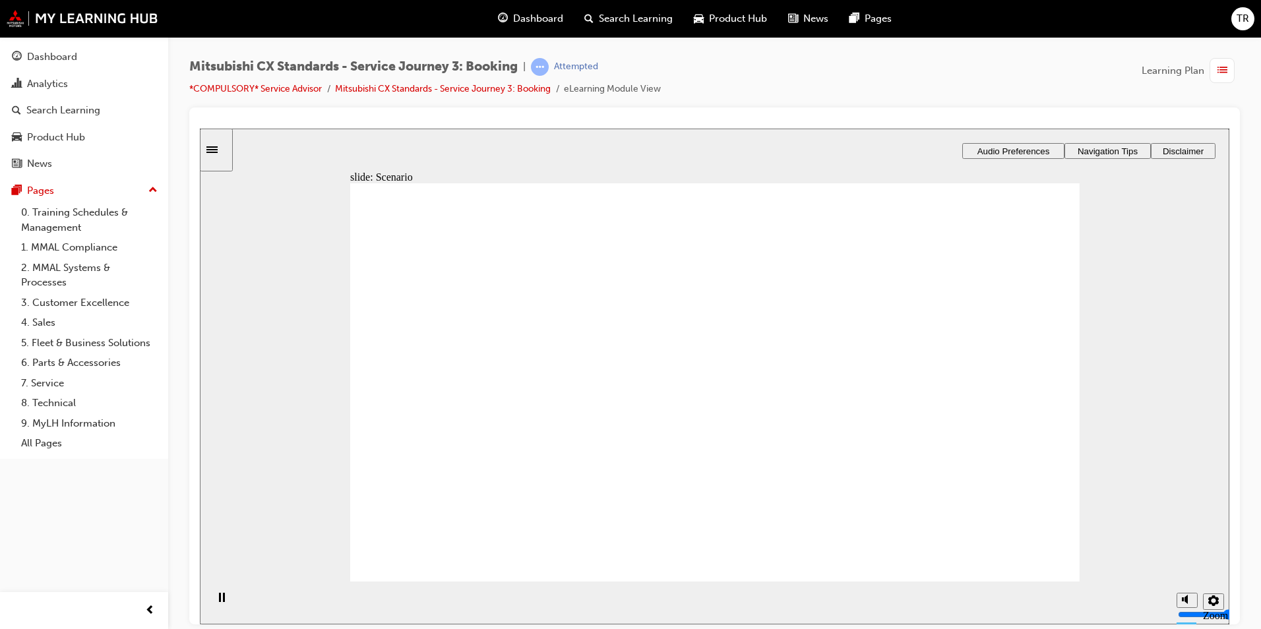
checkbox input "true"
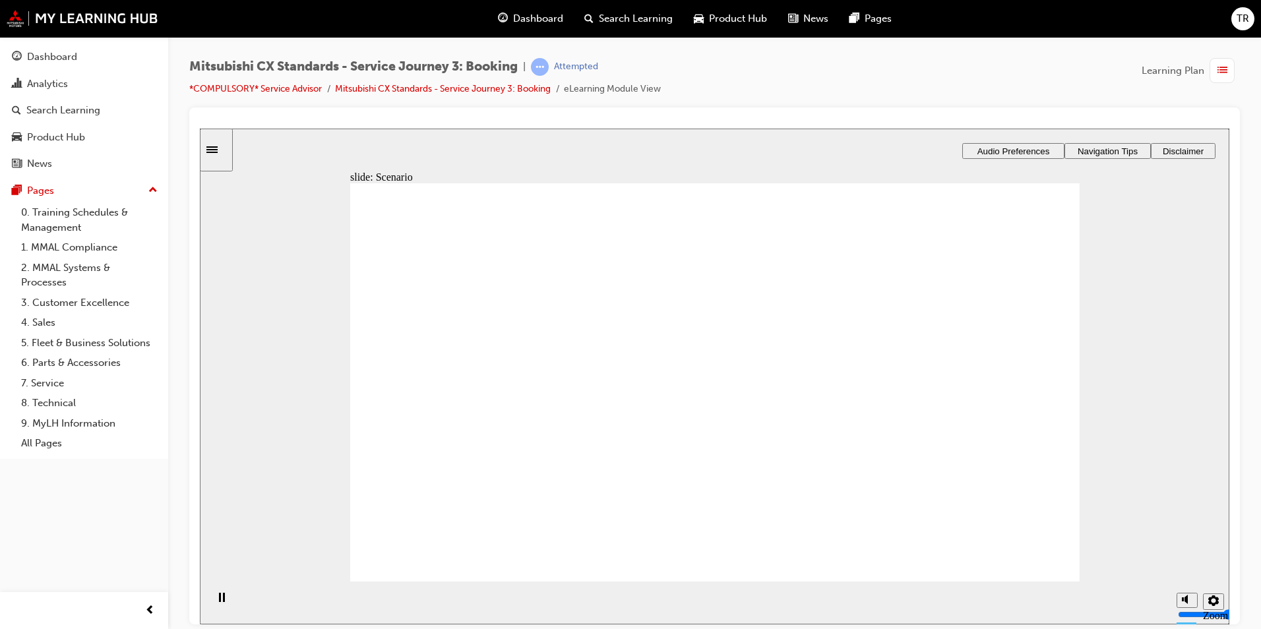
checkbox input "true"
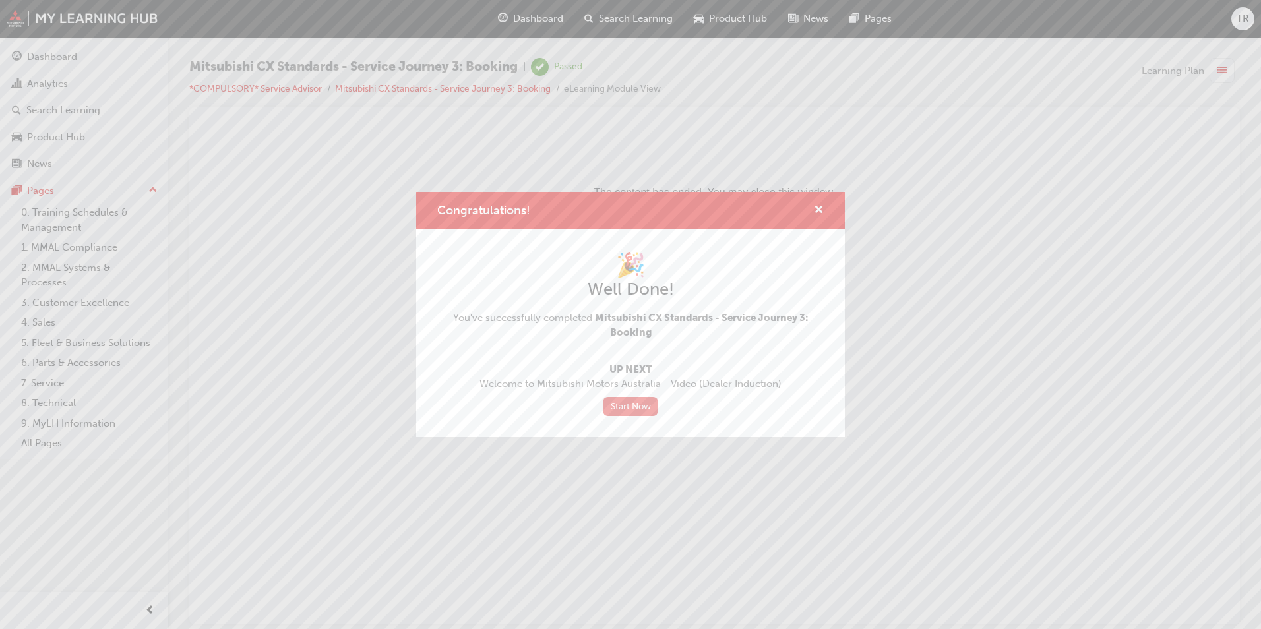
click at [634, 406] on link "Start Now" at bounding box center [630, 406] width 55 height 19
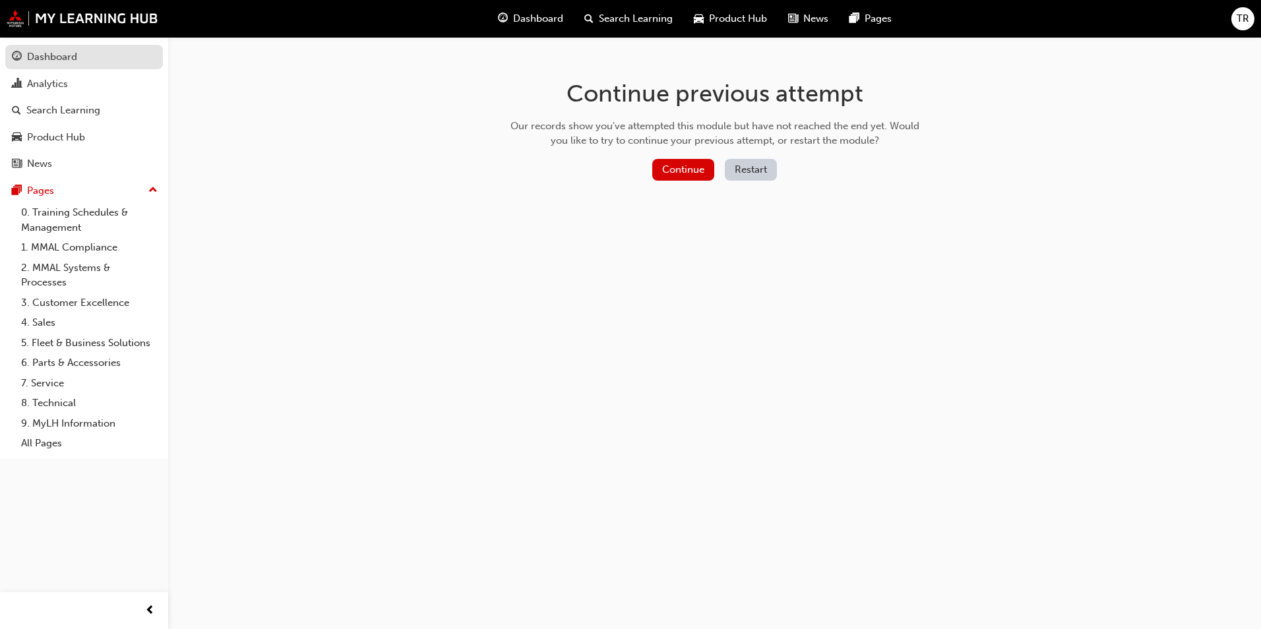
click at [64, 50] on div "Dashboard" at bounding box center [52, 56] width 50 height 15
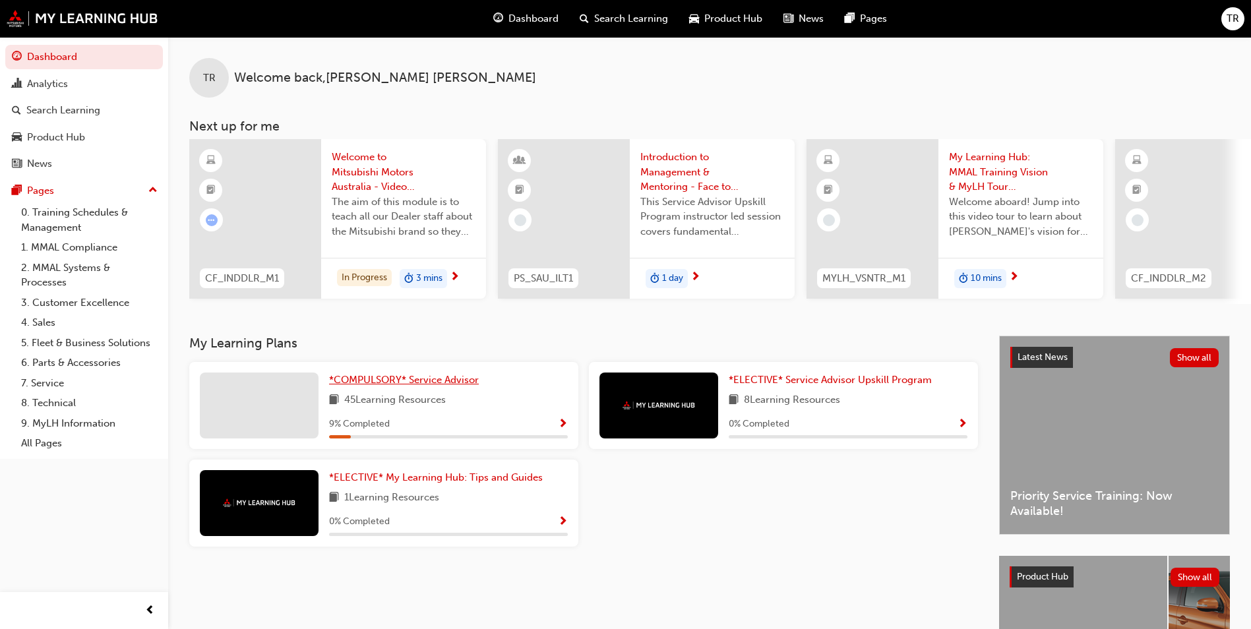
click at [481, 388] on link "*COMPULSORY* Service Advisor" at bounding box center [406, 380] width 155 height 15
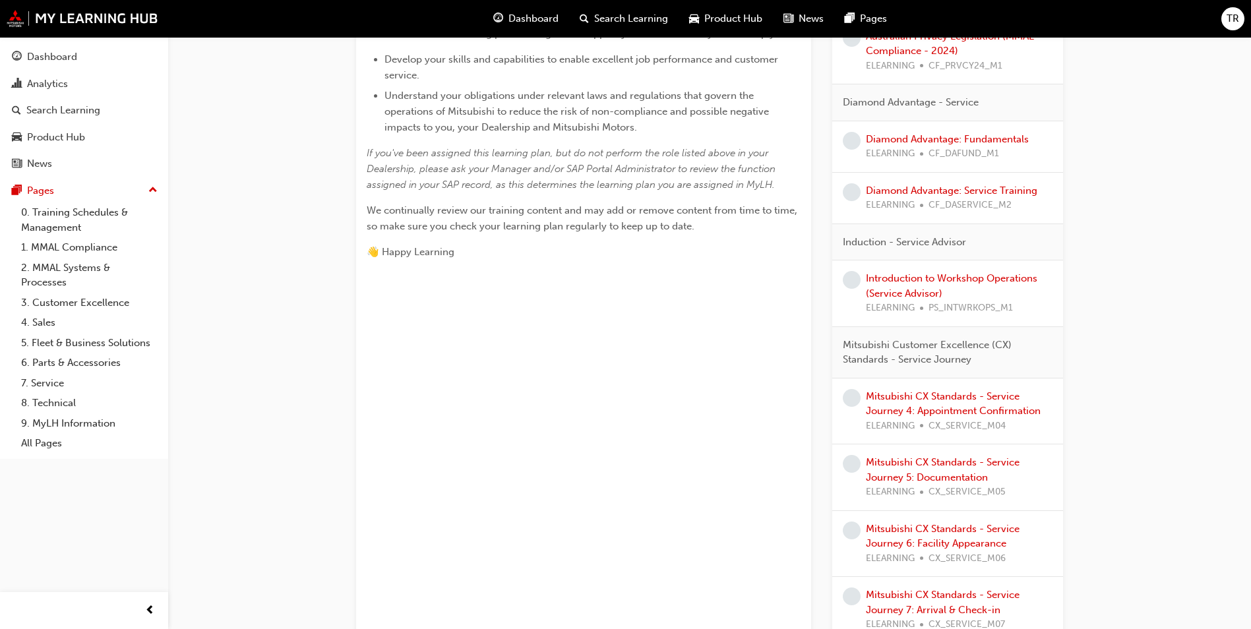
scroll to position [413, 0]
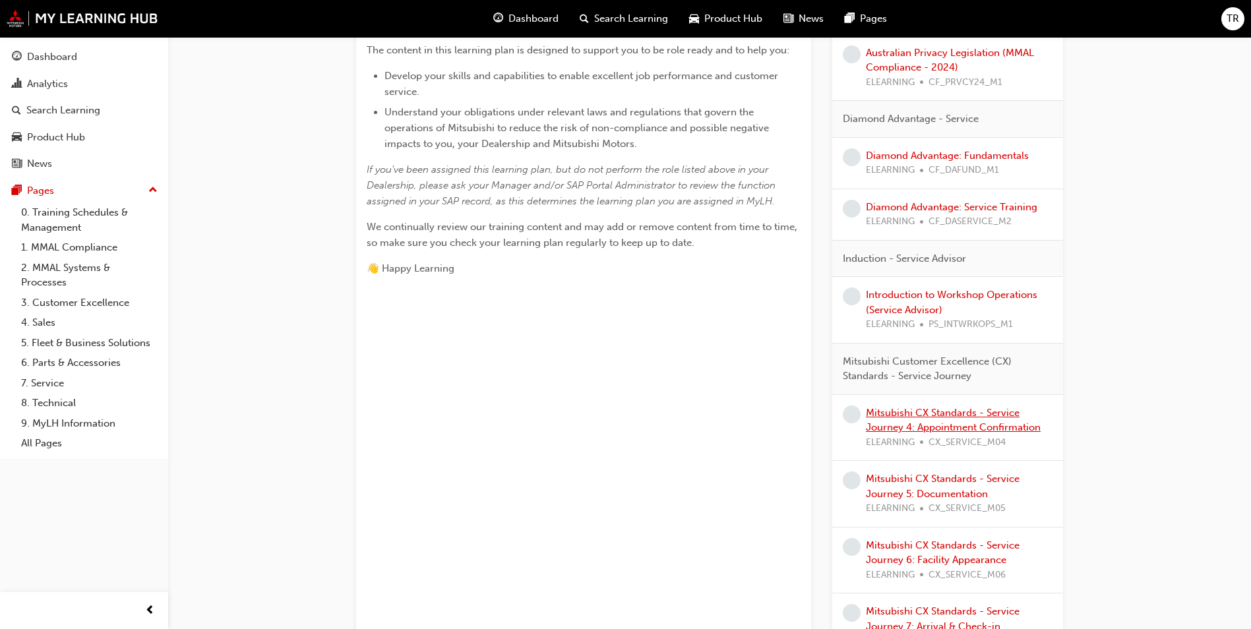
click at [948, 423] on link "Mitsubishi CX Standards - Service Journey 4: Appointment Confirmation" at bounding box center [953, 420] width 175 height 27
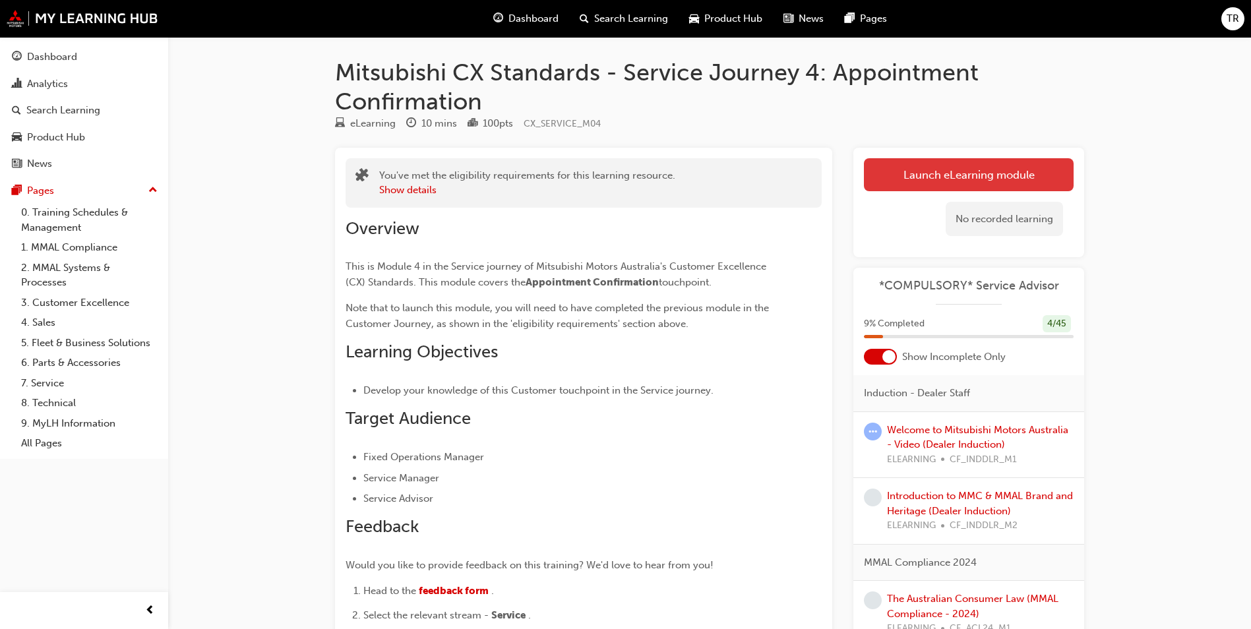
click at [930, 182] on link "Launch eLearning module" at bounding box center [969, 174] width 210 height 33
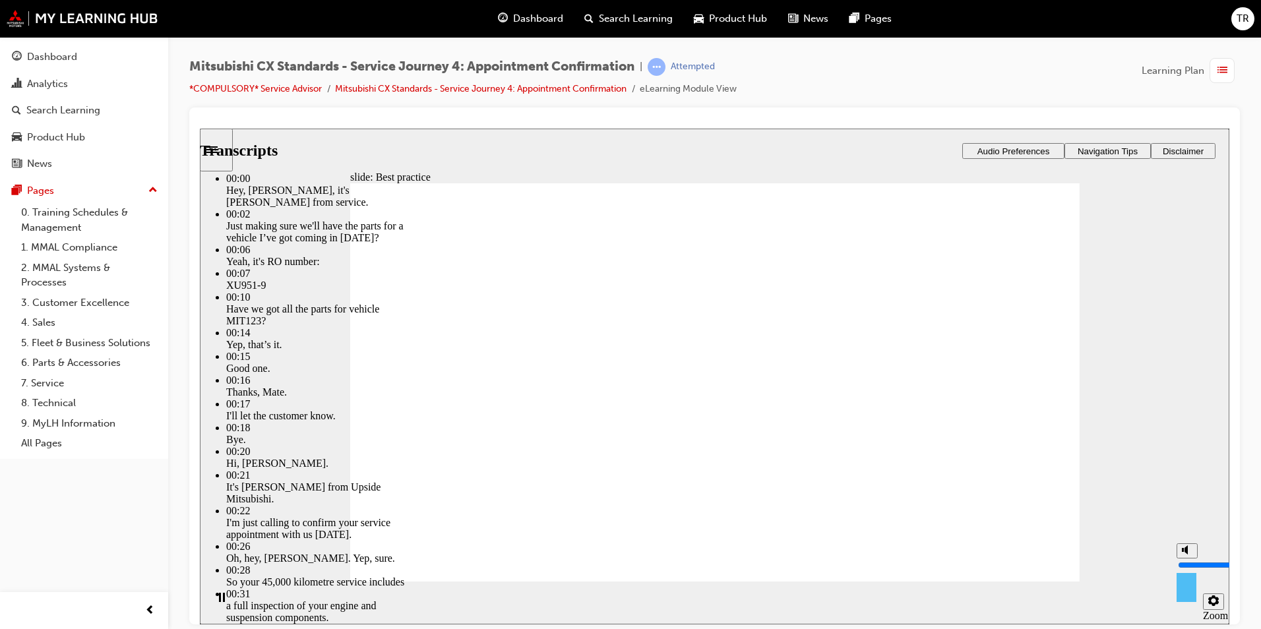
type input "3"
type input "5"
type input "3"
type input "5"
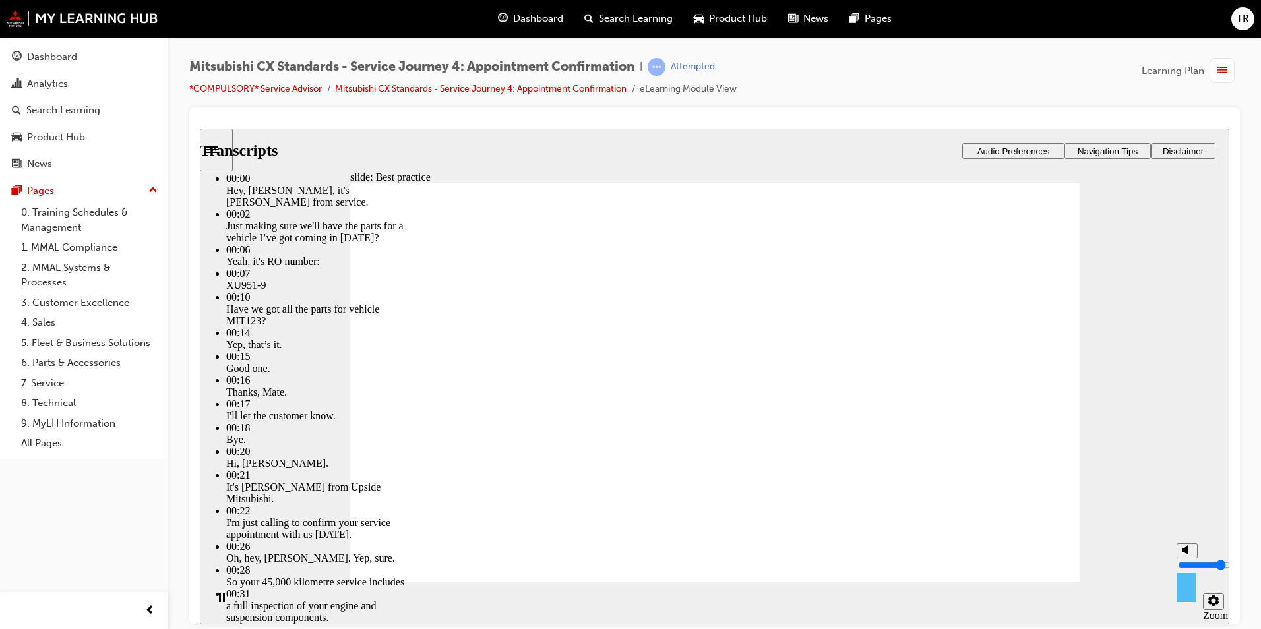
click at [1187, 563] on input "volume" at bounding box center [1220, 564] width 85 height 11
type input "5"
type input "4"
type input "5"
type input "4"
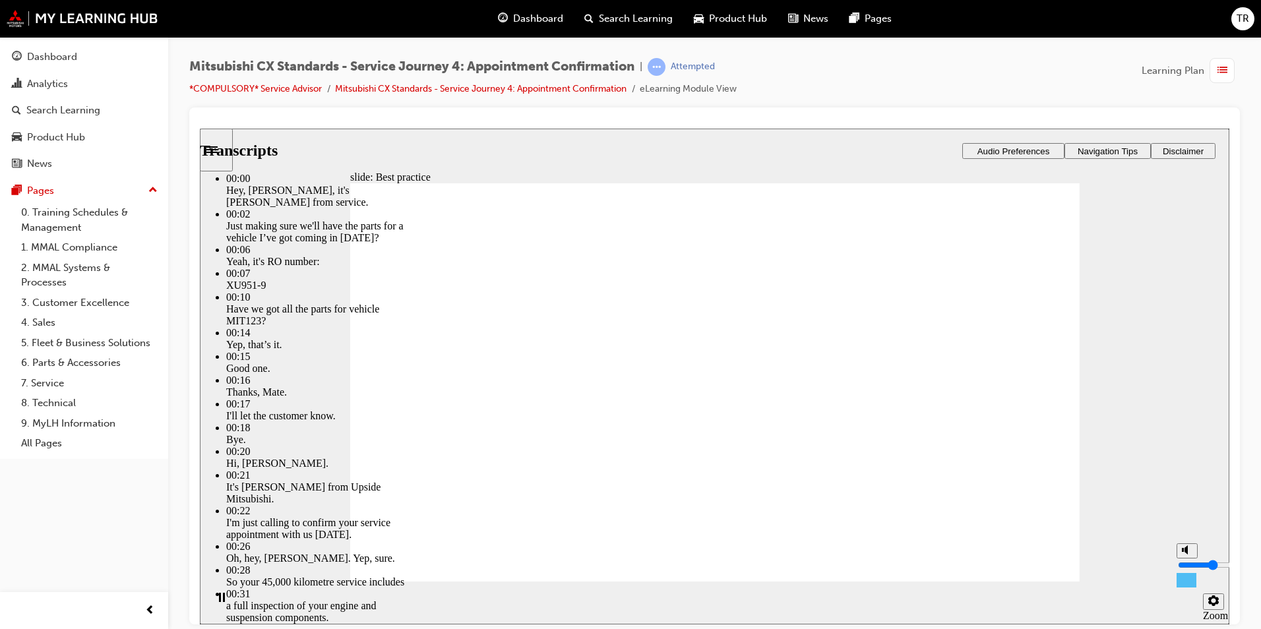
type input "5"
type input "3"
type input "5"
type input "3"
type input "6"
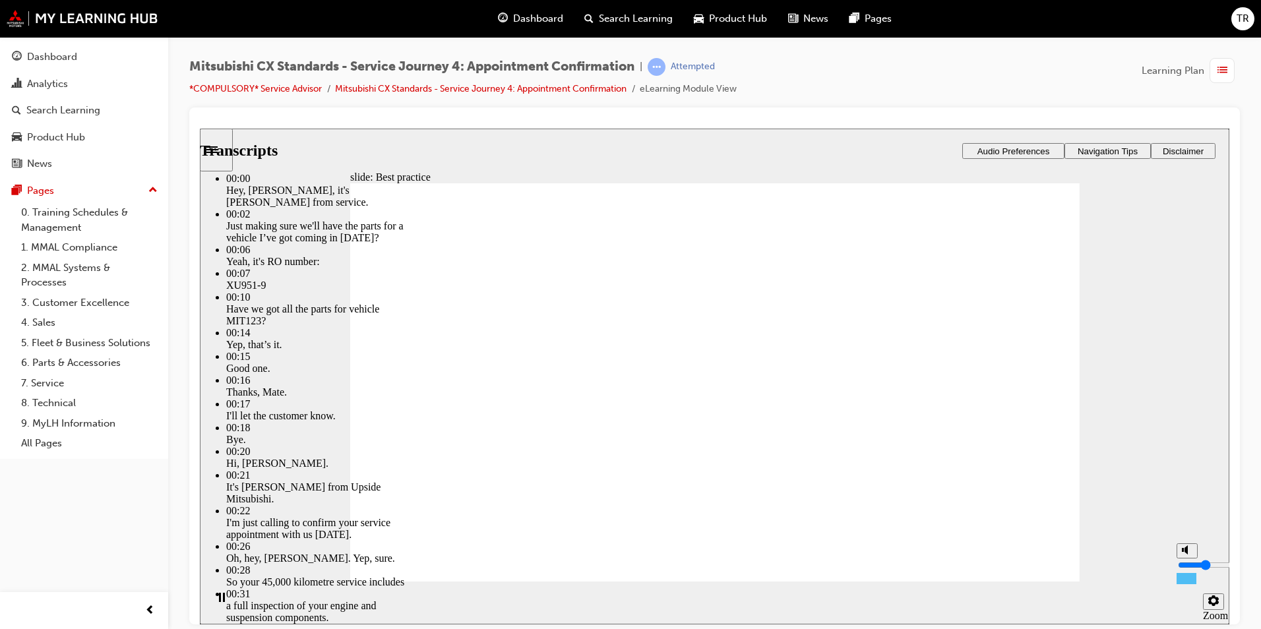
type input "3"
click at [1190, 568] on input "volume" at bounding box center [1220, 564] width 85 height 11
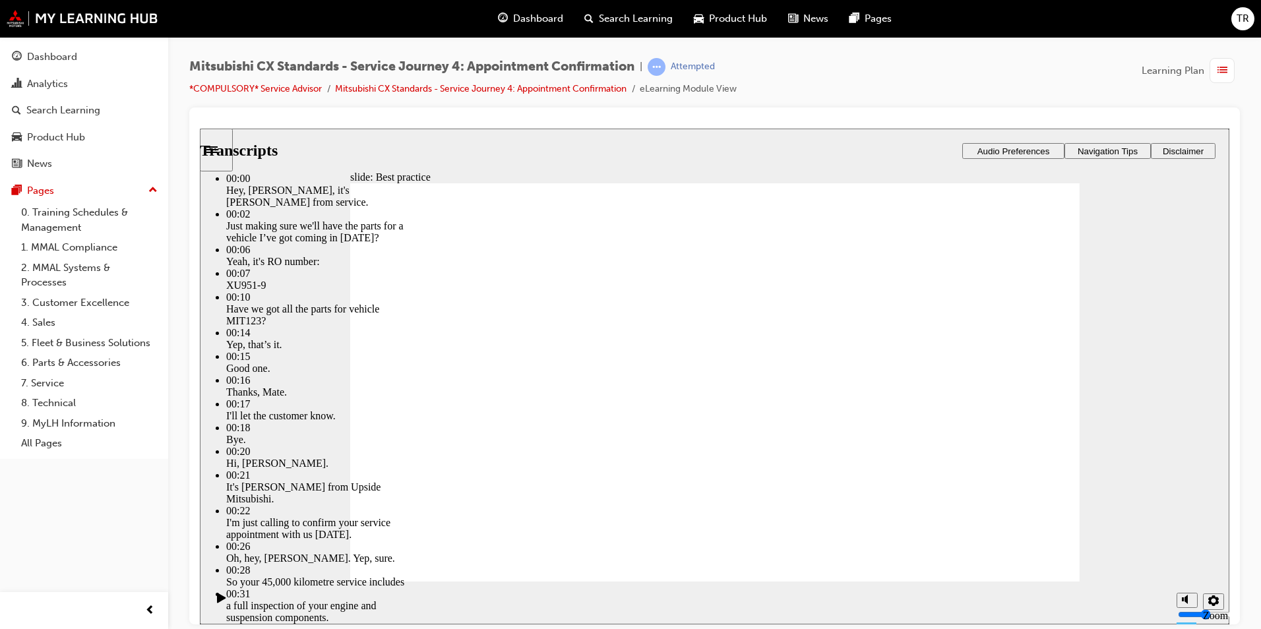
type input "103"
drag, startPoint x: 1019, startPoint y: 569, endPoint x: 1019, endPoint y: 563, distance: 6.6
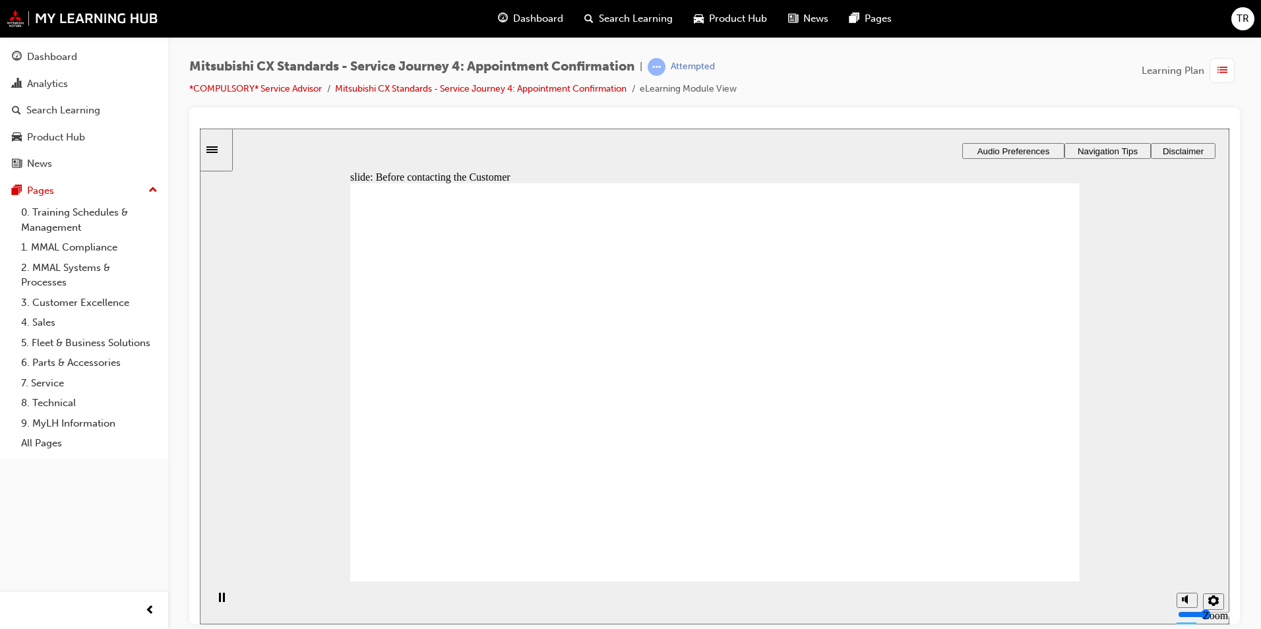
drag, startPoint x: 501, startPoint y: 400, endPoint x: 712, endPoint y: 315, distance: 227.8
drag, startPoint x: 491, startPoint y: 416, endPoint x: 950, endPoint y: 390, distance: 459.7
drag, startPoint x: 446, startPoint y: 408, endPoint x: 711, endPoint y: 385, distance: 265.4
drag, startPoint x: 386, startPoint y: 402, endPoint x: 454, endPoint y: 413, distance: 69.0
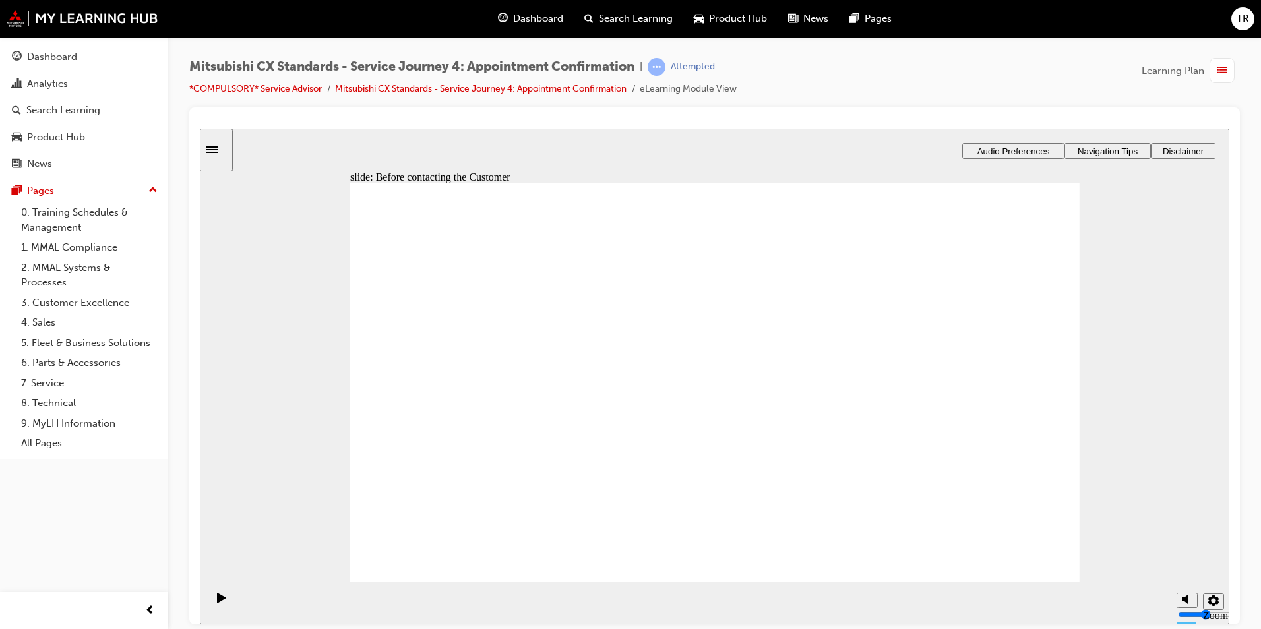
drag, startPoint x: 456, startPoint y: 410, endPoint x: 679, endPoint y: 419, distance: 223.1
checkbox input "true"
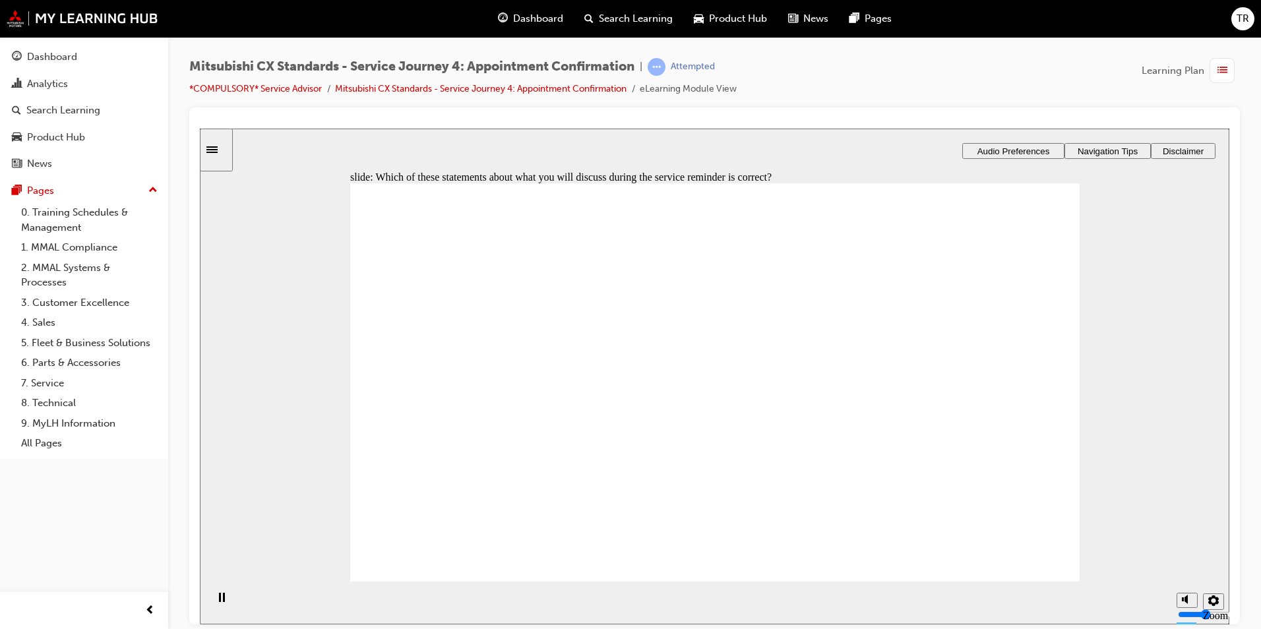
checkbox input "true"
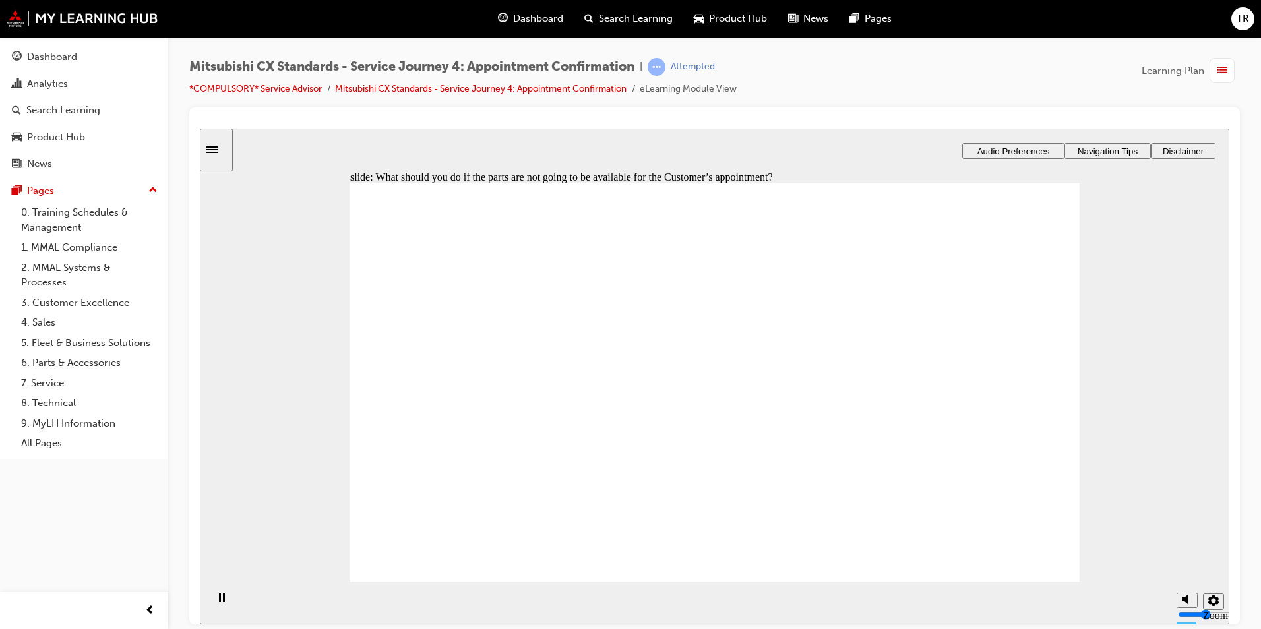
checkbox input "true"
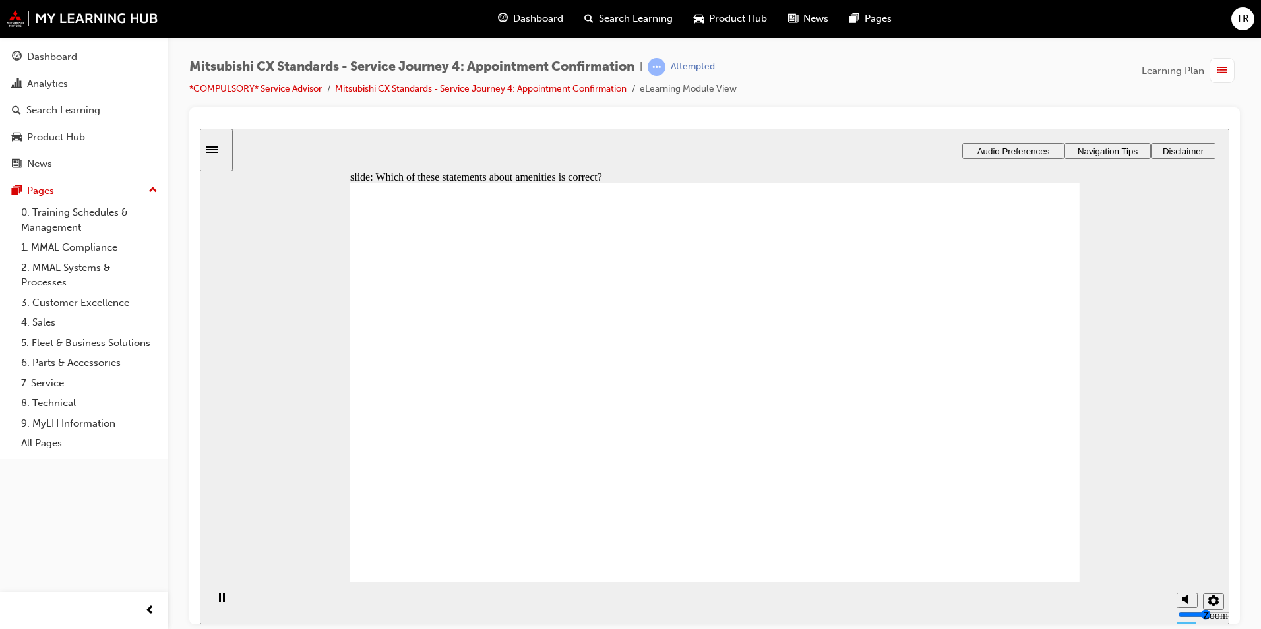
checkbox input "true"
drag, startPoint x: 727, startPoint y: 523, endPoint x: 726, endPoint y: 516, distance: 7.3
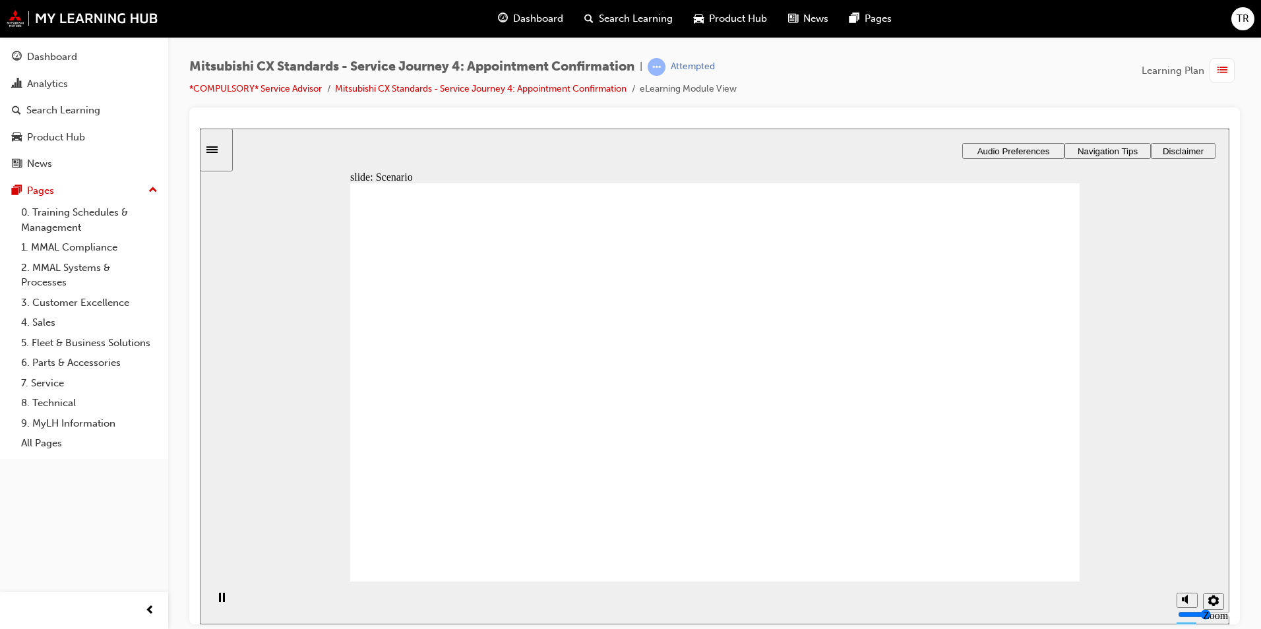
checkbox input "true"
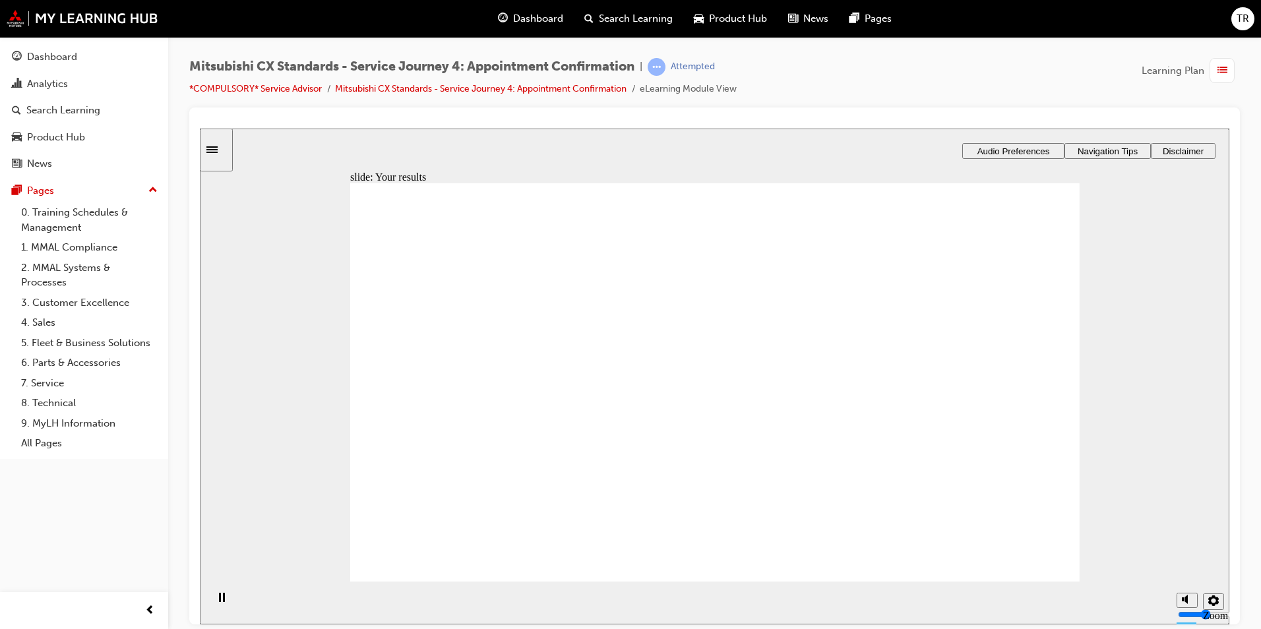
drag, startPoint x: 528, startPoint y: 415, endPoint x: 684, endPoint y: 370, distance: 163.2
drag, startPoint x: 545, startPoint y: 403, endPoint x: 696, endPoint y: 393, distance: 152.0
drag, startPoint x: 395, startPoint y: 402, endPoint x: 643, endPoint y: 410, distance: 248.1
drag, startPoint x: 499, startPoint y: 403, endPoint x: 743, endPoint y: 462, distance: 251.0
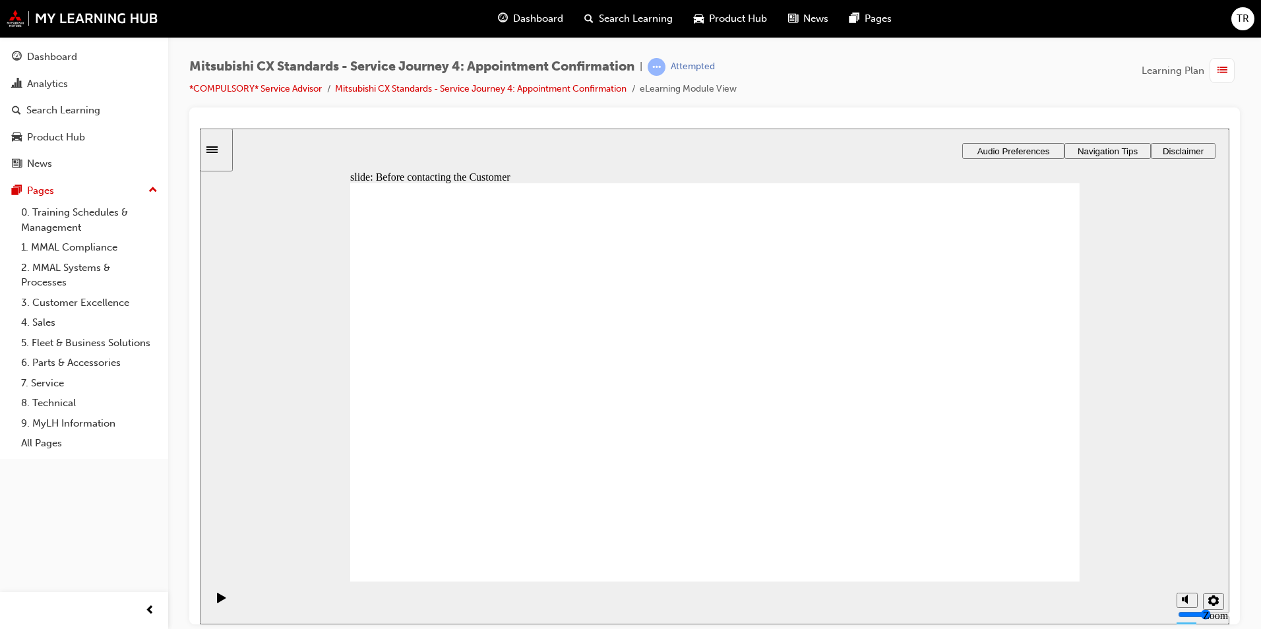
checkbox input "true"
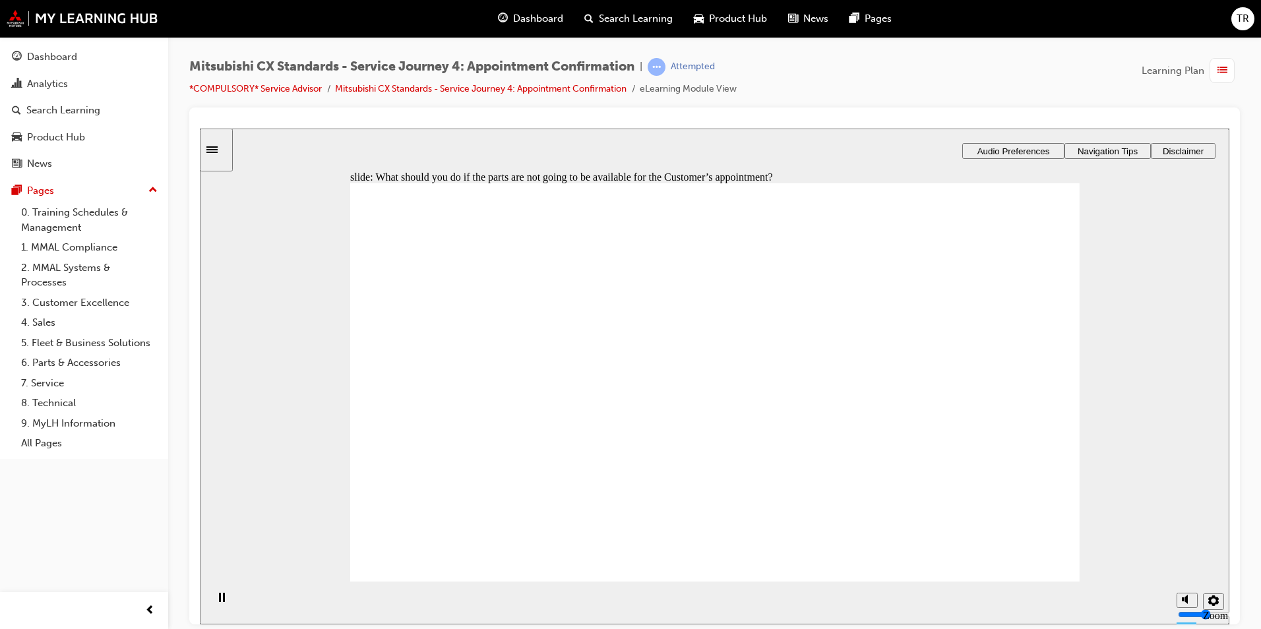
checkbox input "true"
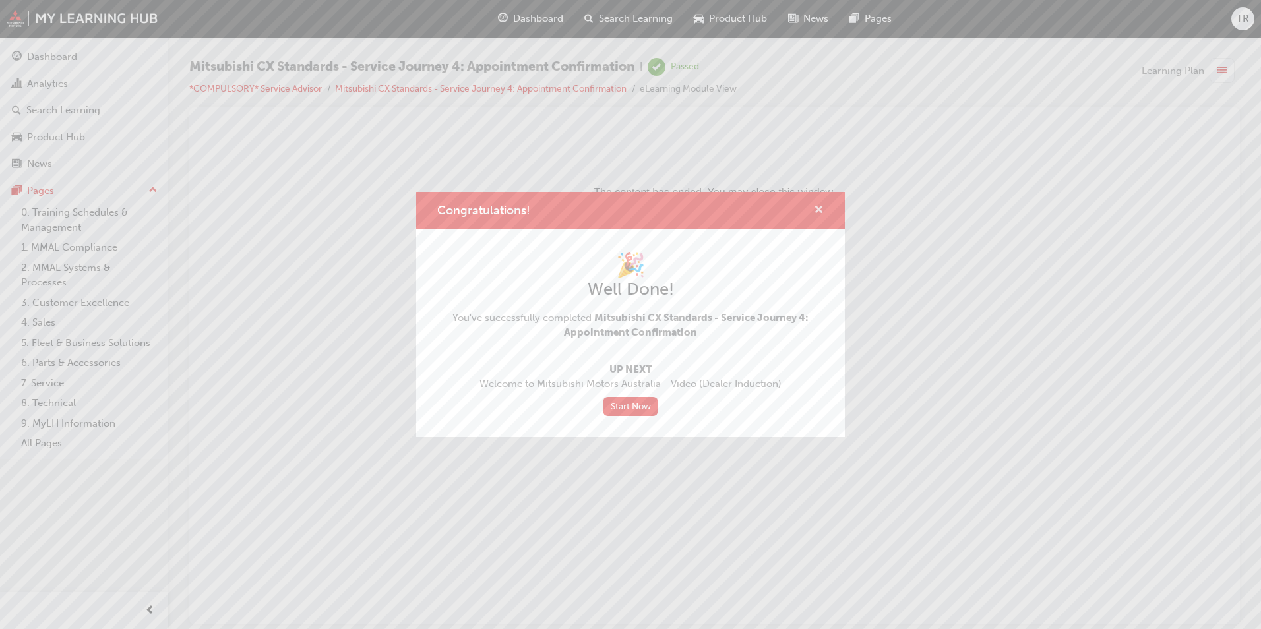
click at [820, 214] on span "cross-icon" at bounding box center [819, 211] width 10 height 12
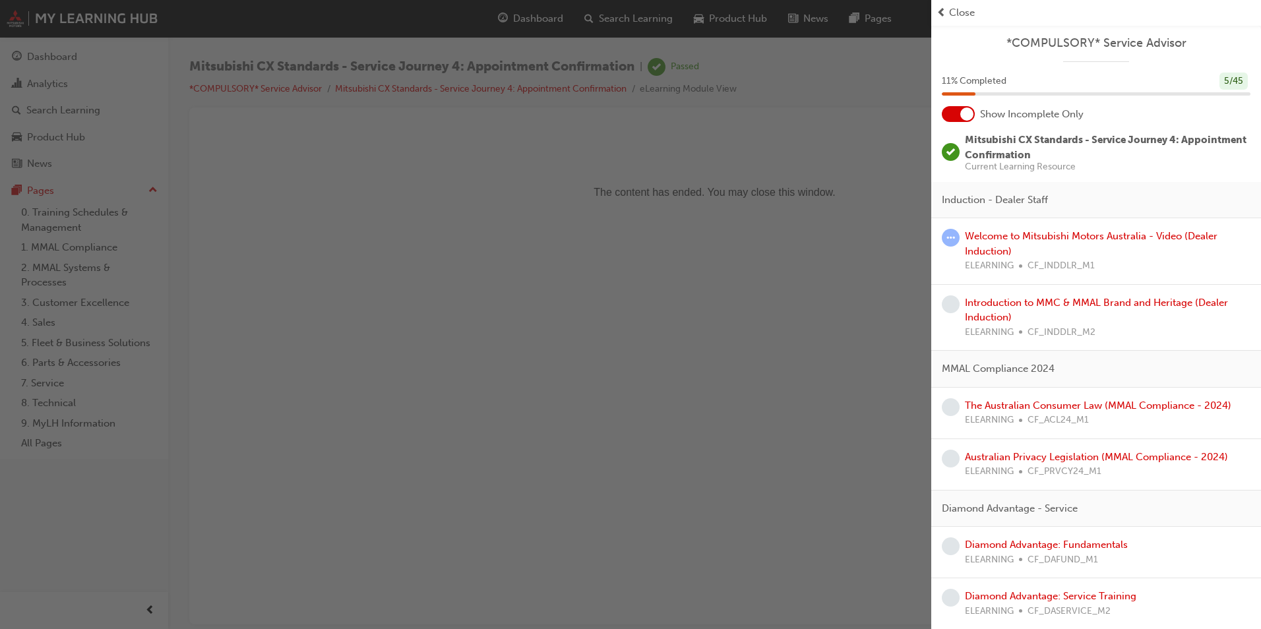
click at [953, 15] on span "Close" at bounding box center [962, 12] width 26 height 15
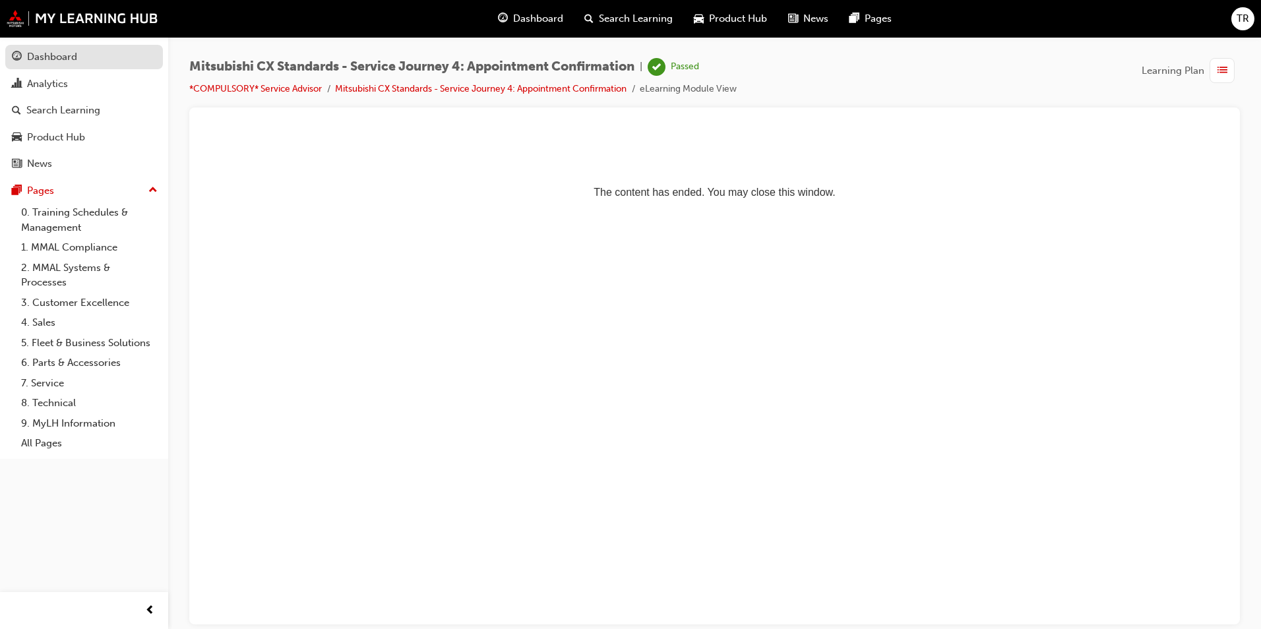
click at [86, 59] on div "Dashboard" at bounding box center [84, 57] width 144 height 16
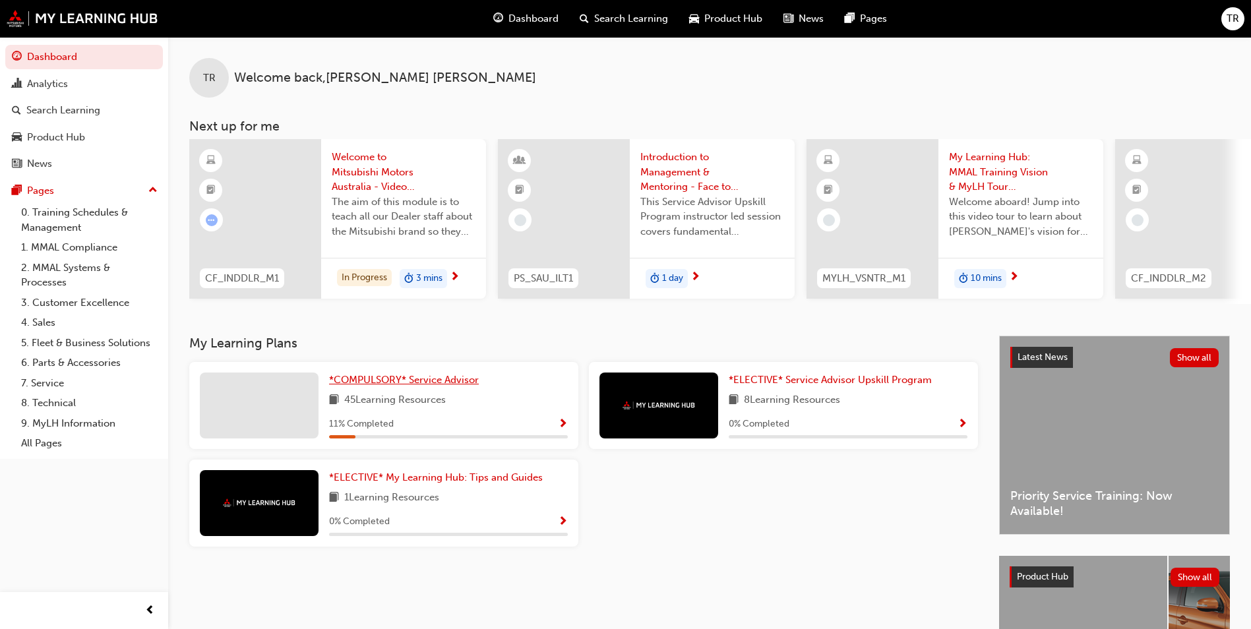
click at [398, 386] on span "*COMPULSORY* Service Advisor" at bounding box center [404, 380] width 150 height 12
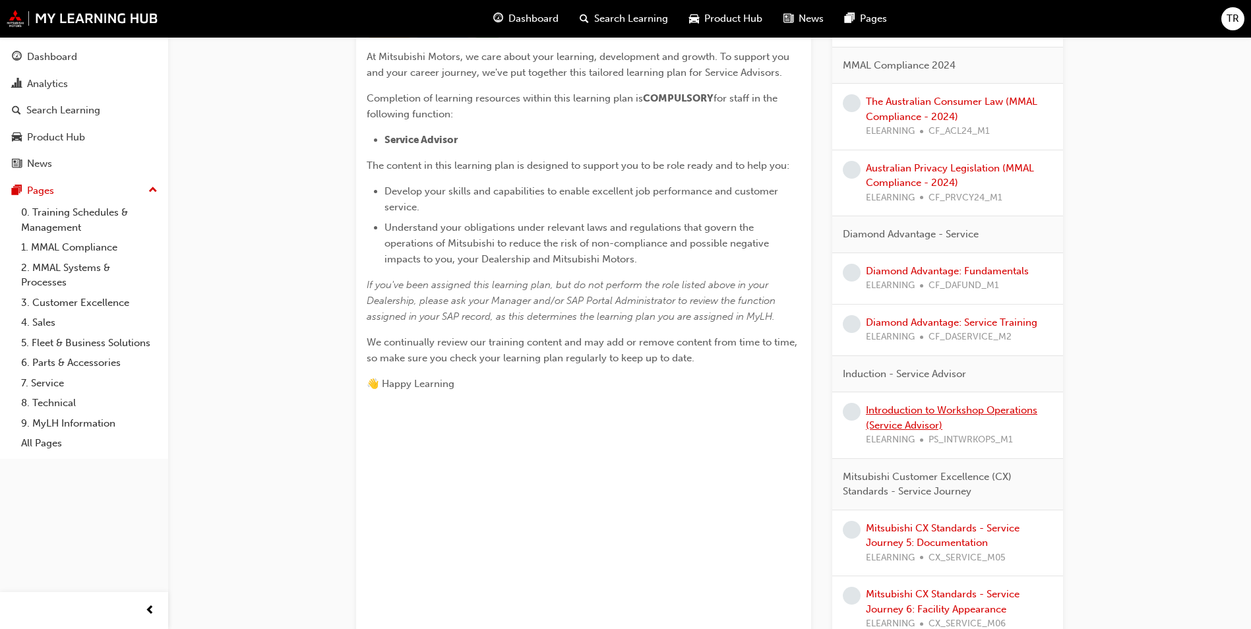
scroll to position [330, 0]
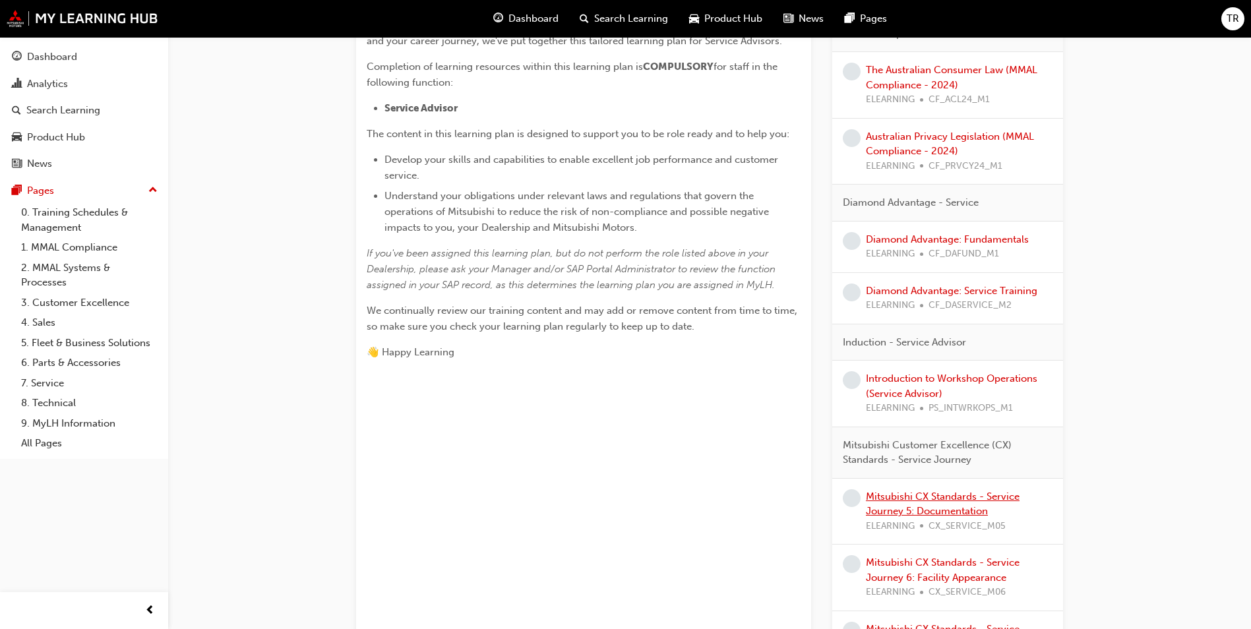
click at [963, 499] on link "Mitsubishi CX Standards - Service Journey 5: Documentation" at bounding box center [943, 504] width 154 height 27
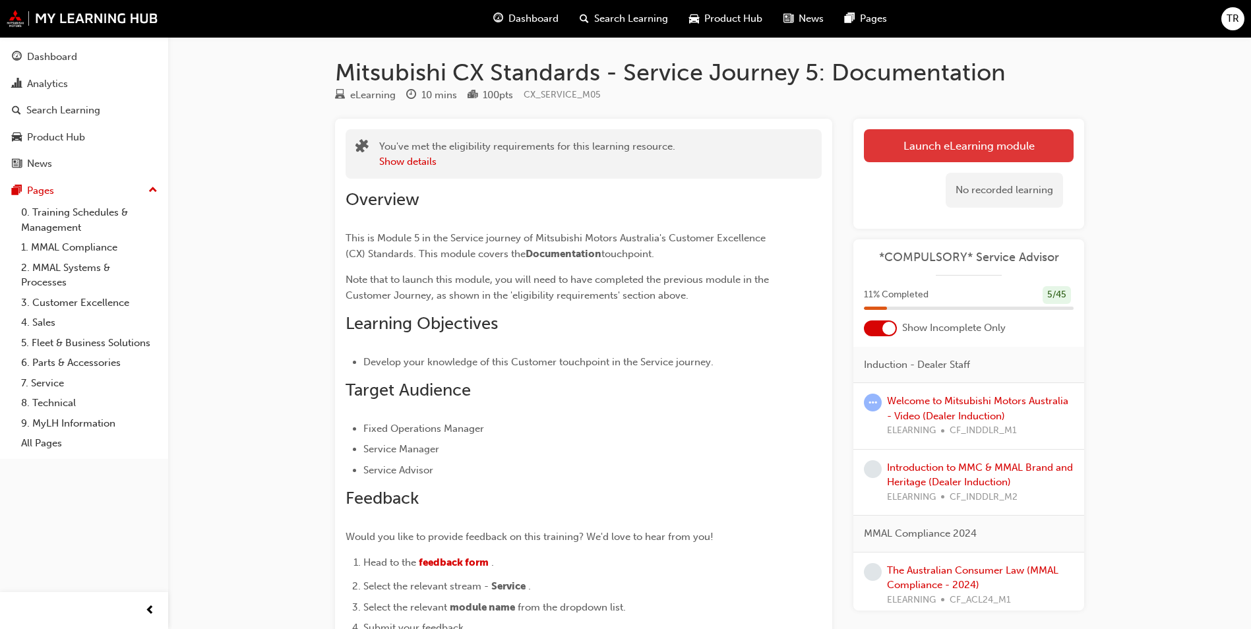
click at [988, 152] on link "Launch eLearning module" at bounding box center [969, 145] width 210 height 33
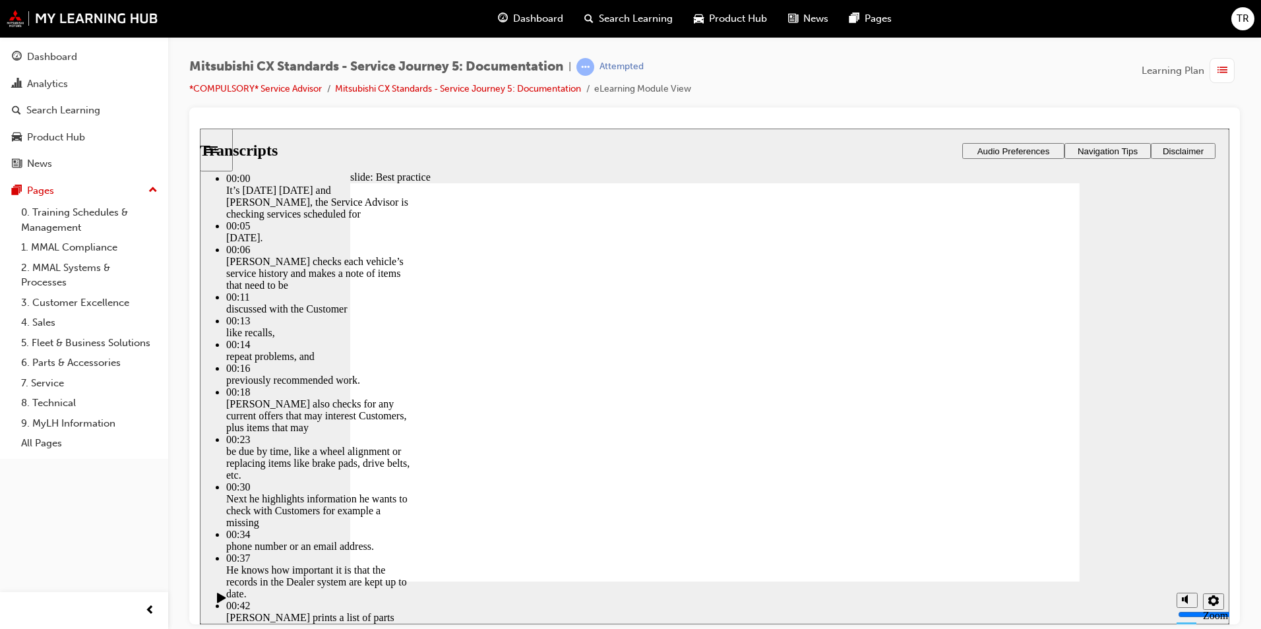
type input "21"
type input "49"
